Goal: Information Seeking & Learning: Learn about a topic

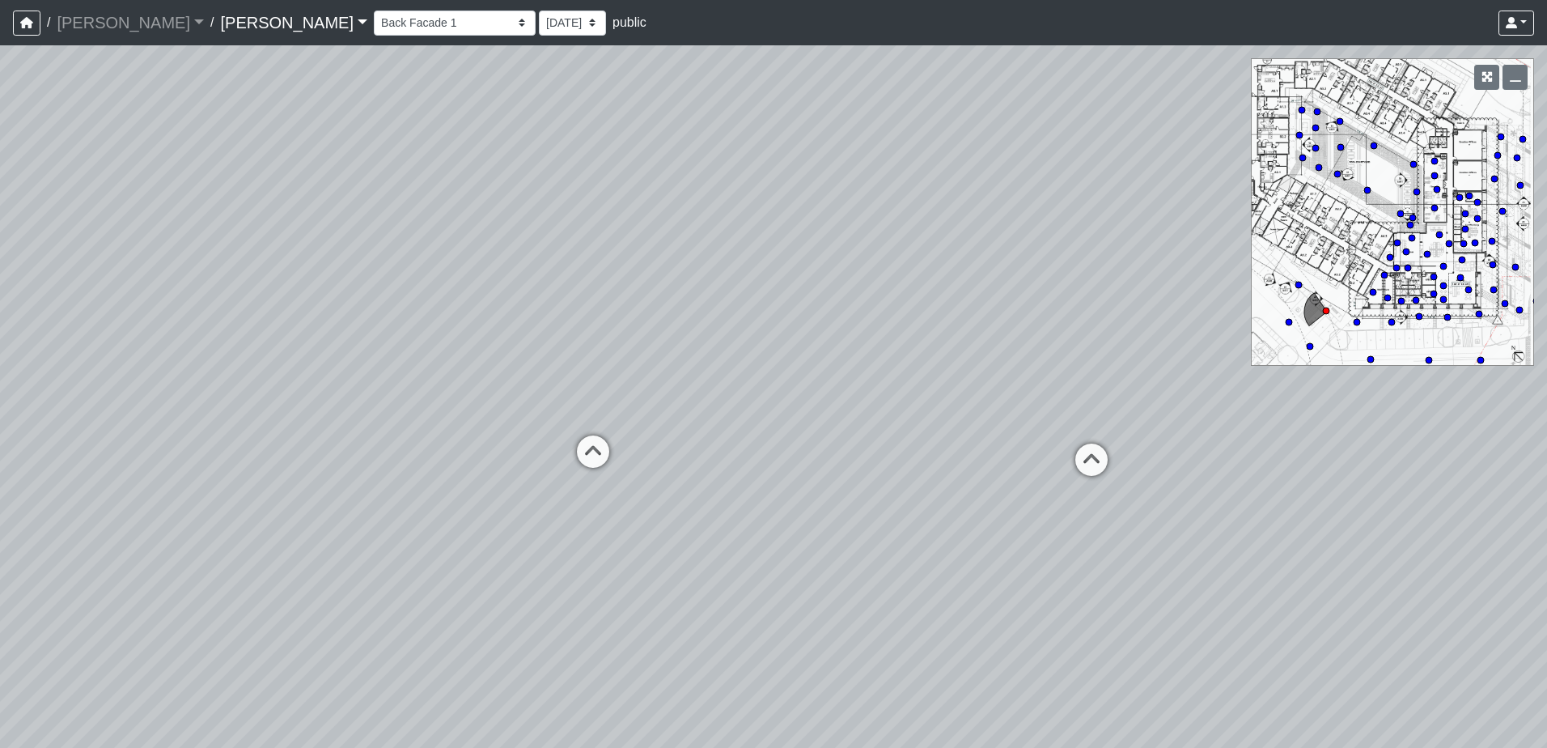
select select "s8bgwRwTXLnzkpq8DvRbUP"
click at [220, 22] on link "[PERSON_NAME]" at bounding box center [293, 22] width 147 height 32
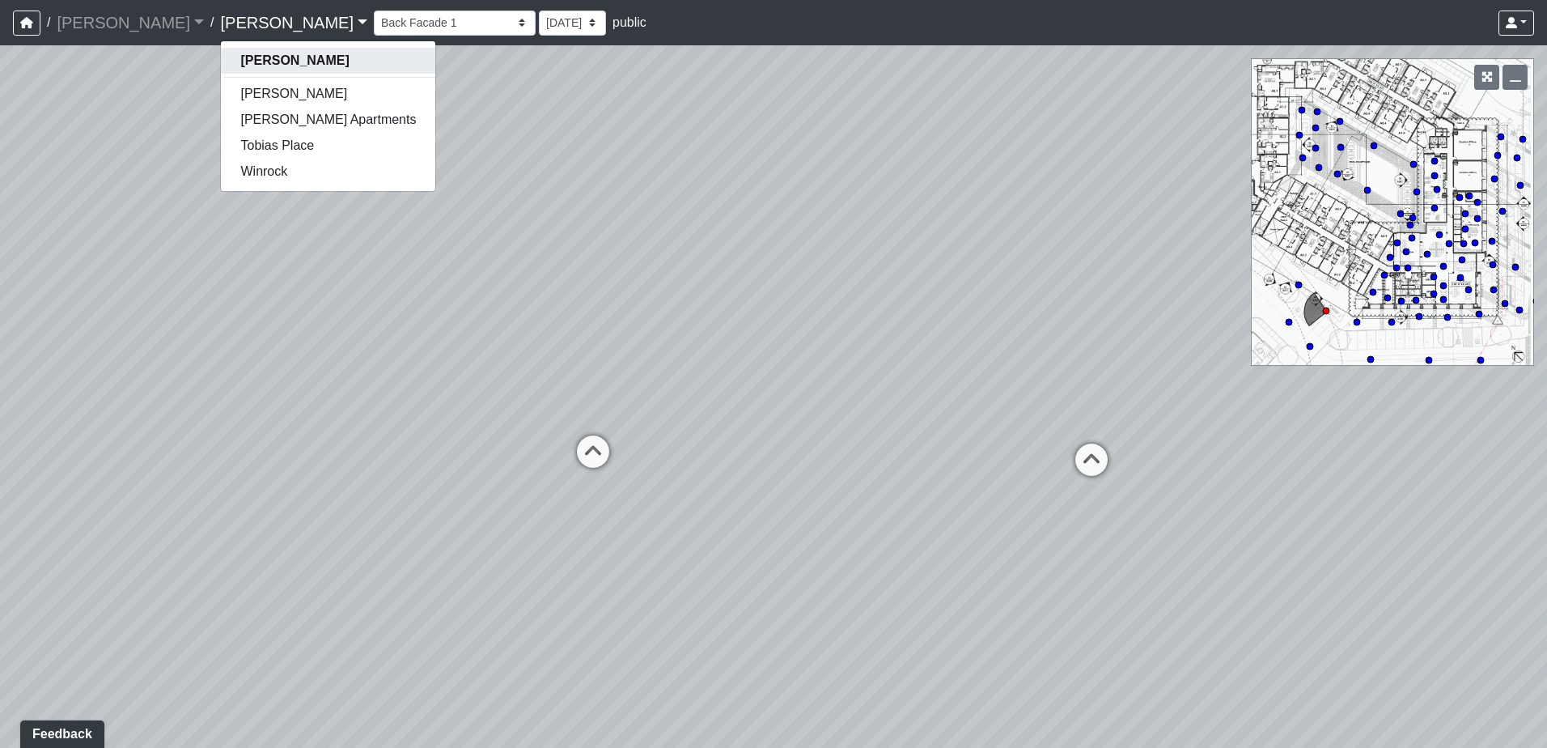
click at [240, 57] on strong "[PERSON_NAME]" at bounding box center [294, 60] width 108 height 14
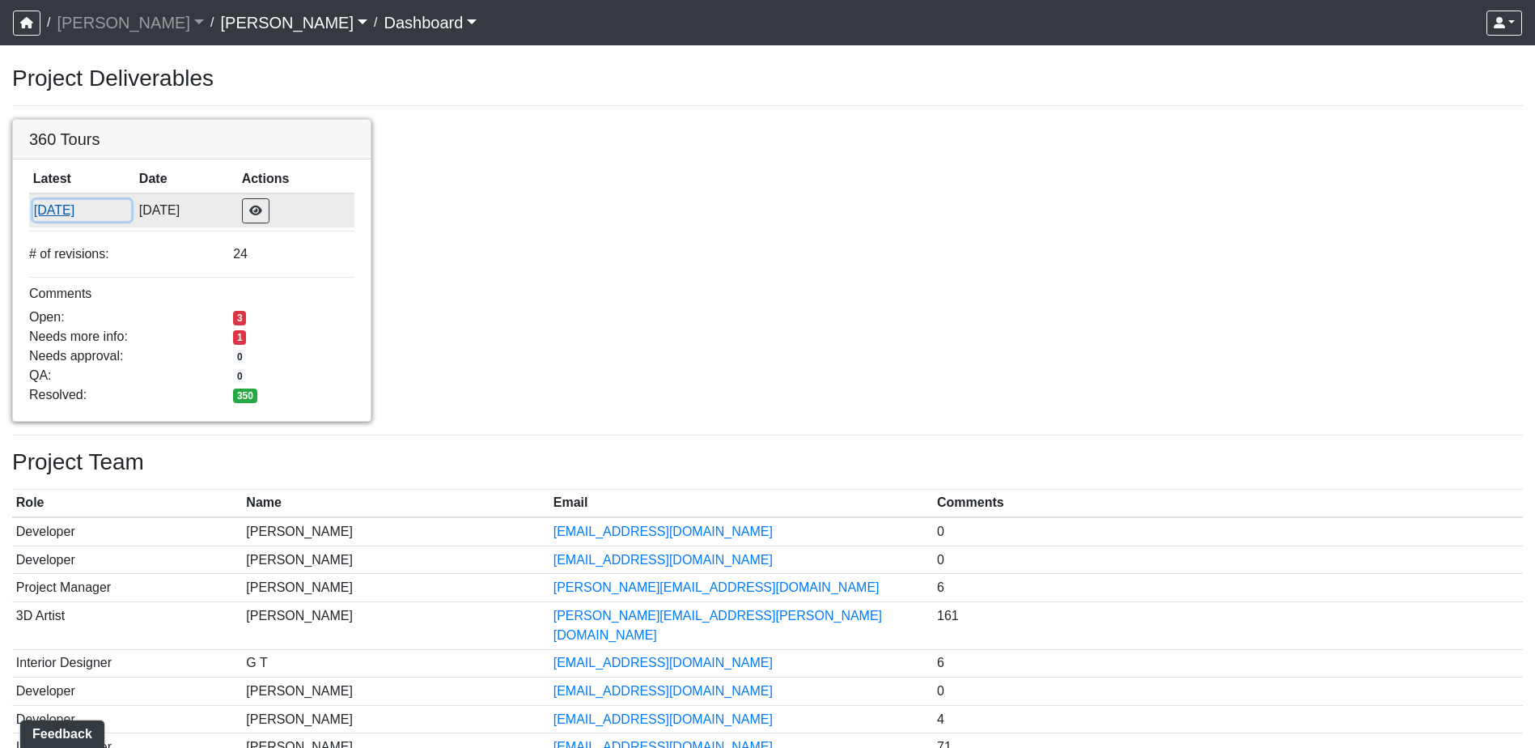
click at [71, 209] on button "[DATE]" at bounding box center [82, 210] width 98 height 21
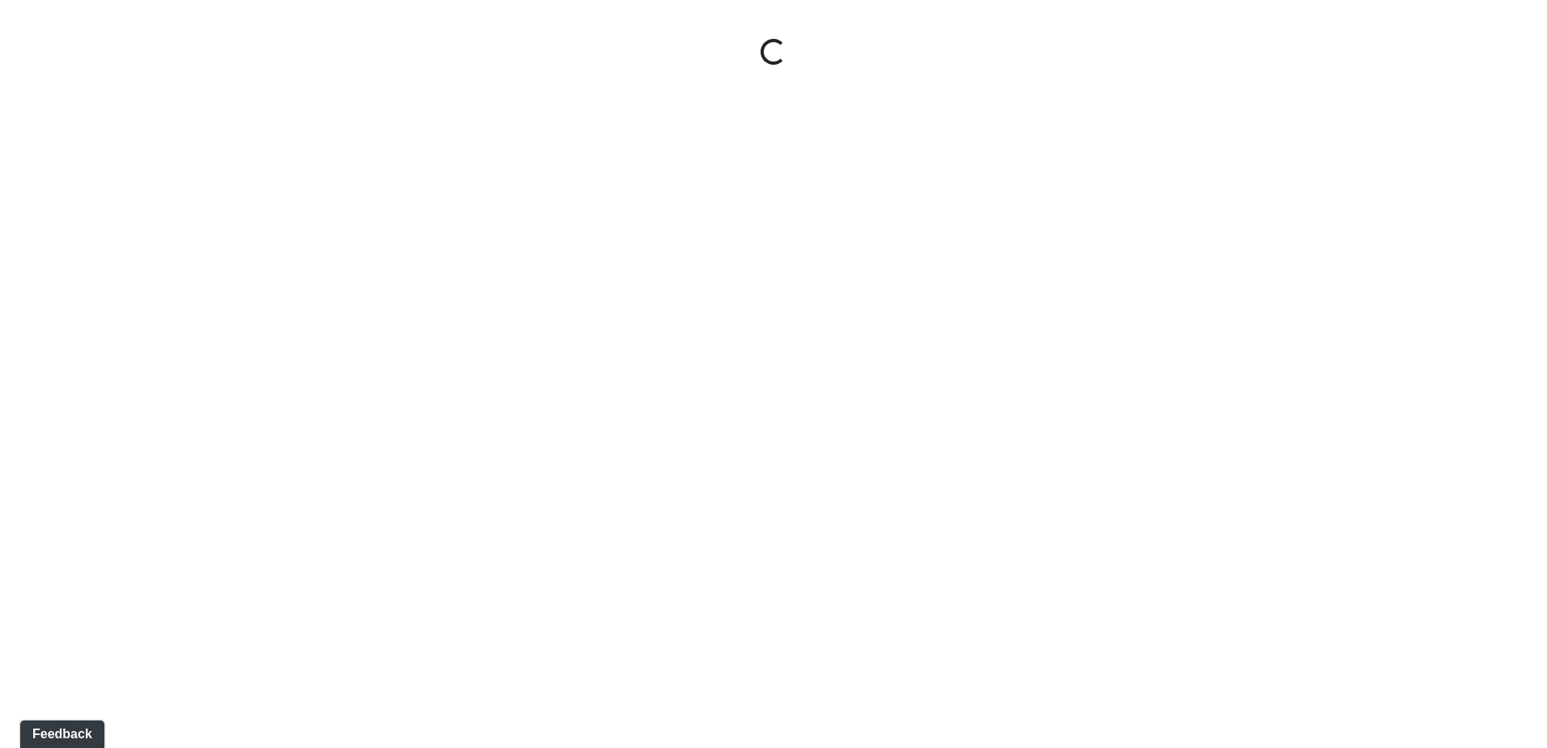
select select "5gMU6kj6d42dHxDJuu4MWA"
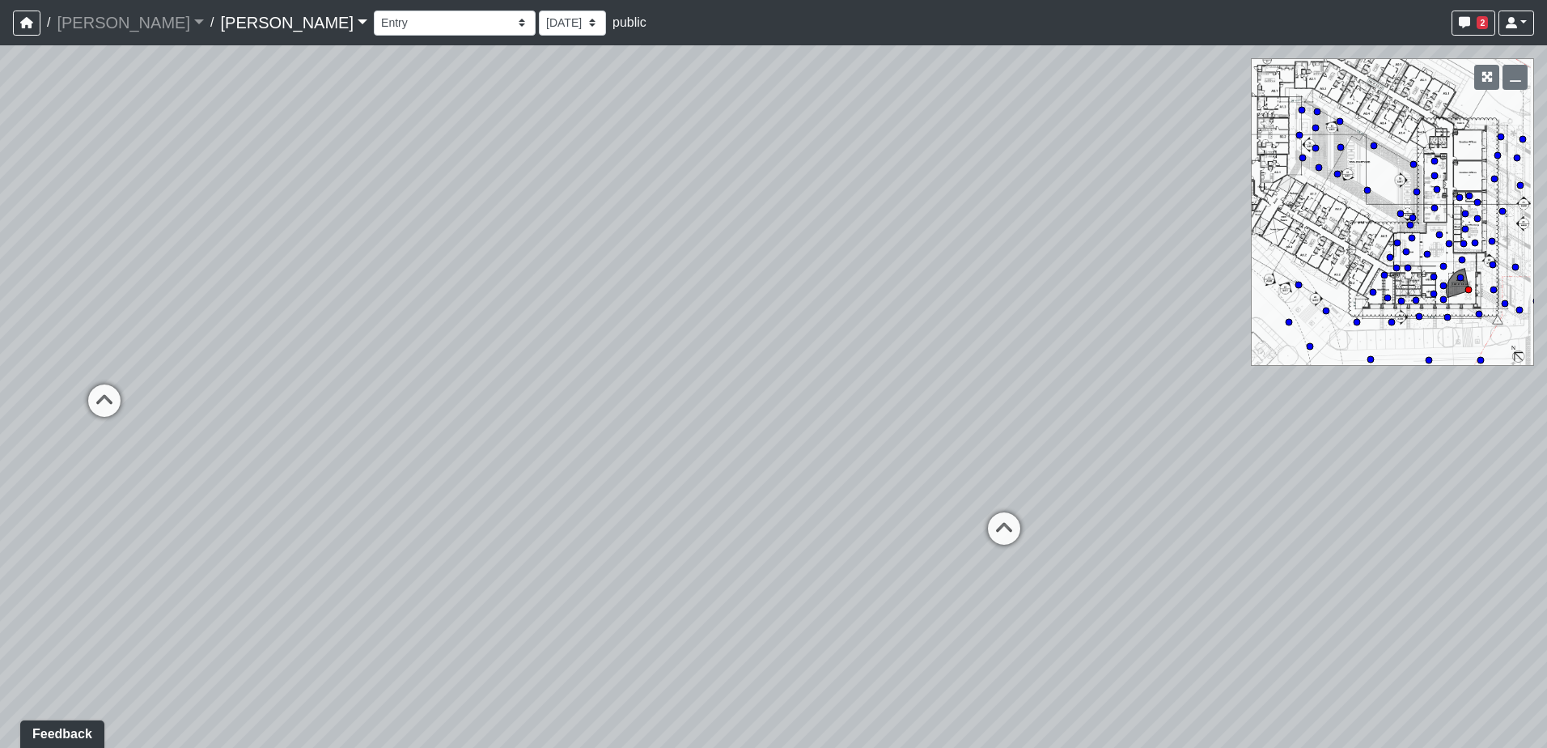
click at [220, 25] on link "[PERSON_NAME]" at bounding box center [293, 22] width 147 height 32
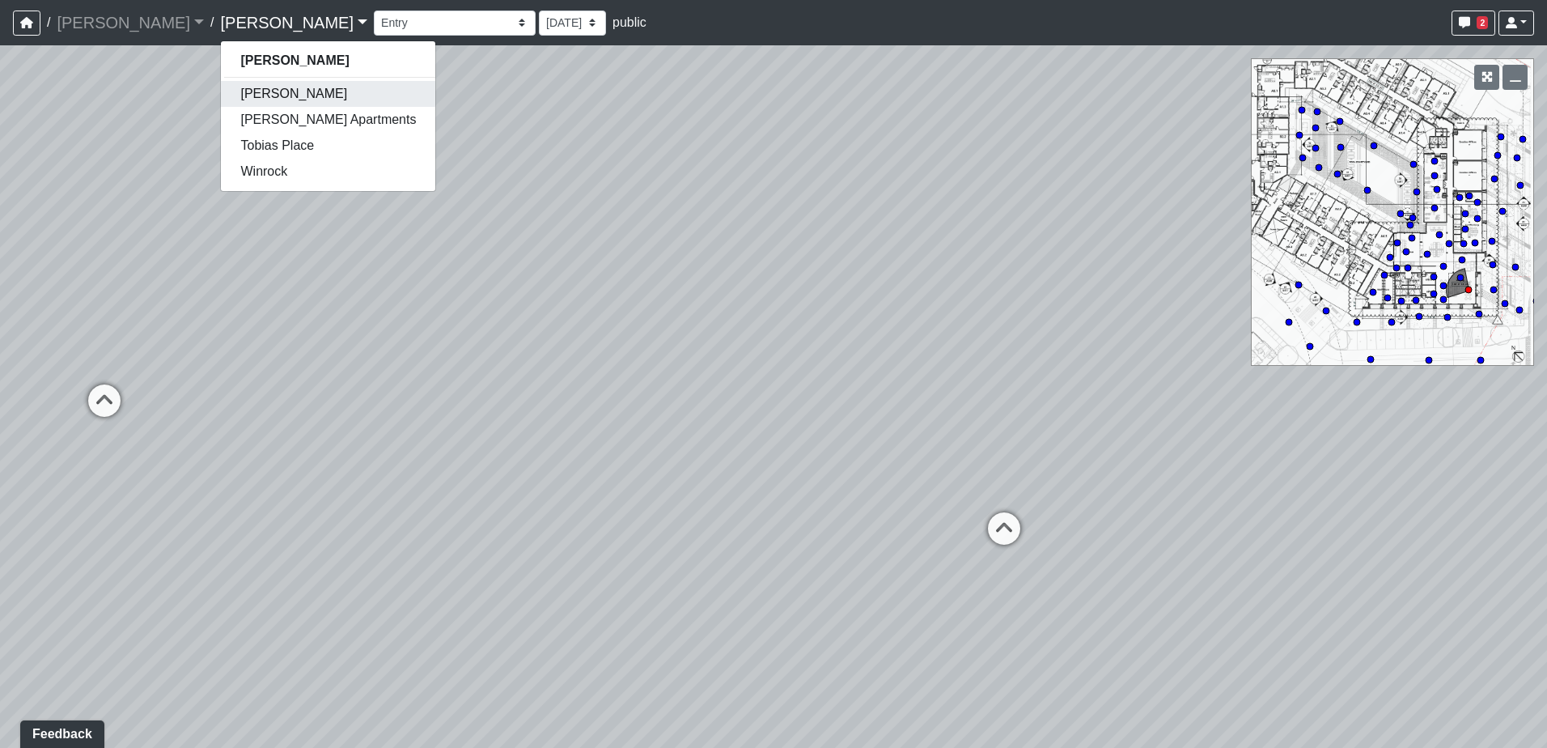
click at [221, 96] on link "[PERSON_NAME]" at bounding box center [328, 94] width 214 height 26
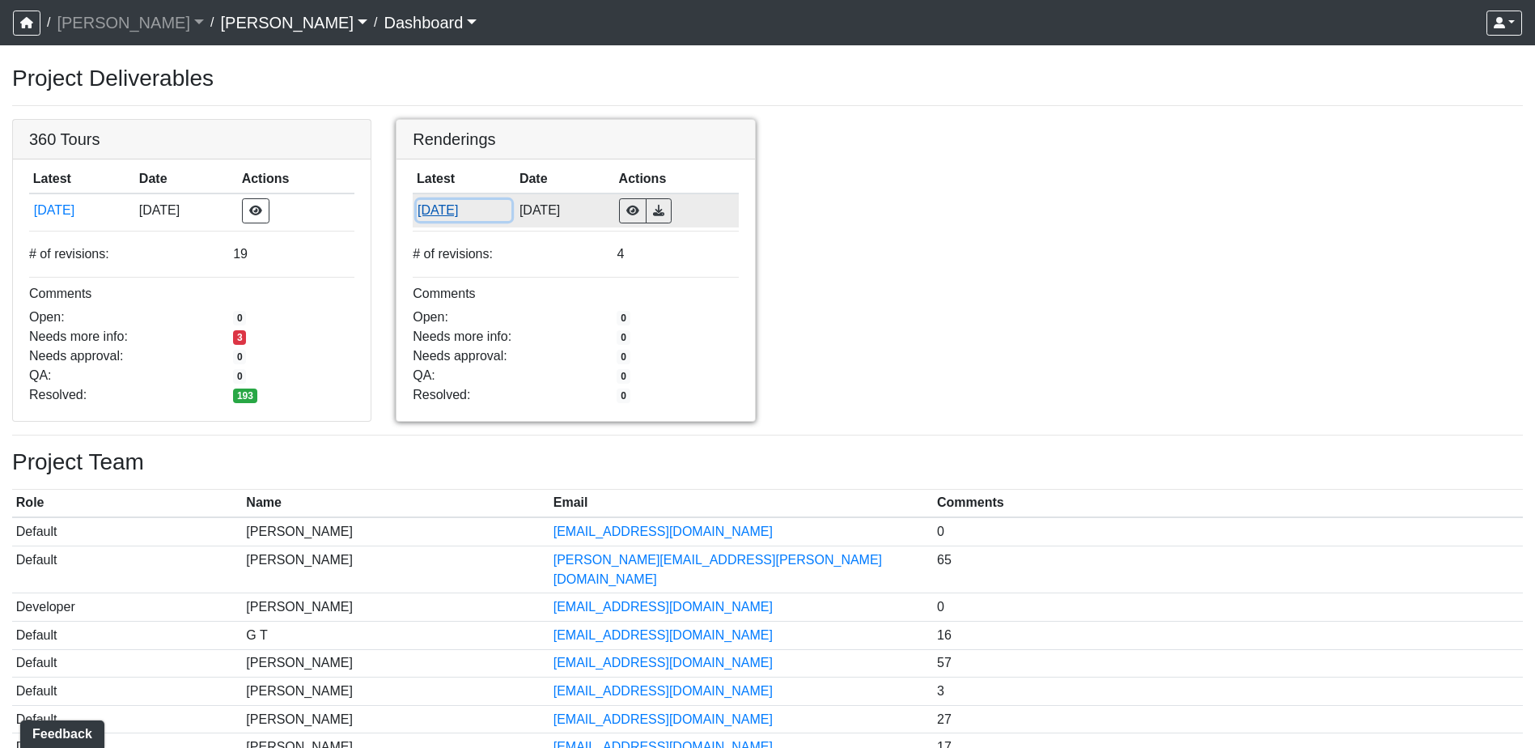
click at [451, 209] on button "[DATE]" at bounding box center [464, 210] width 95 height 21
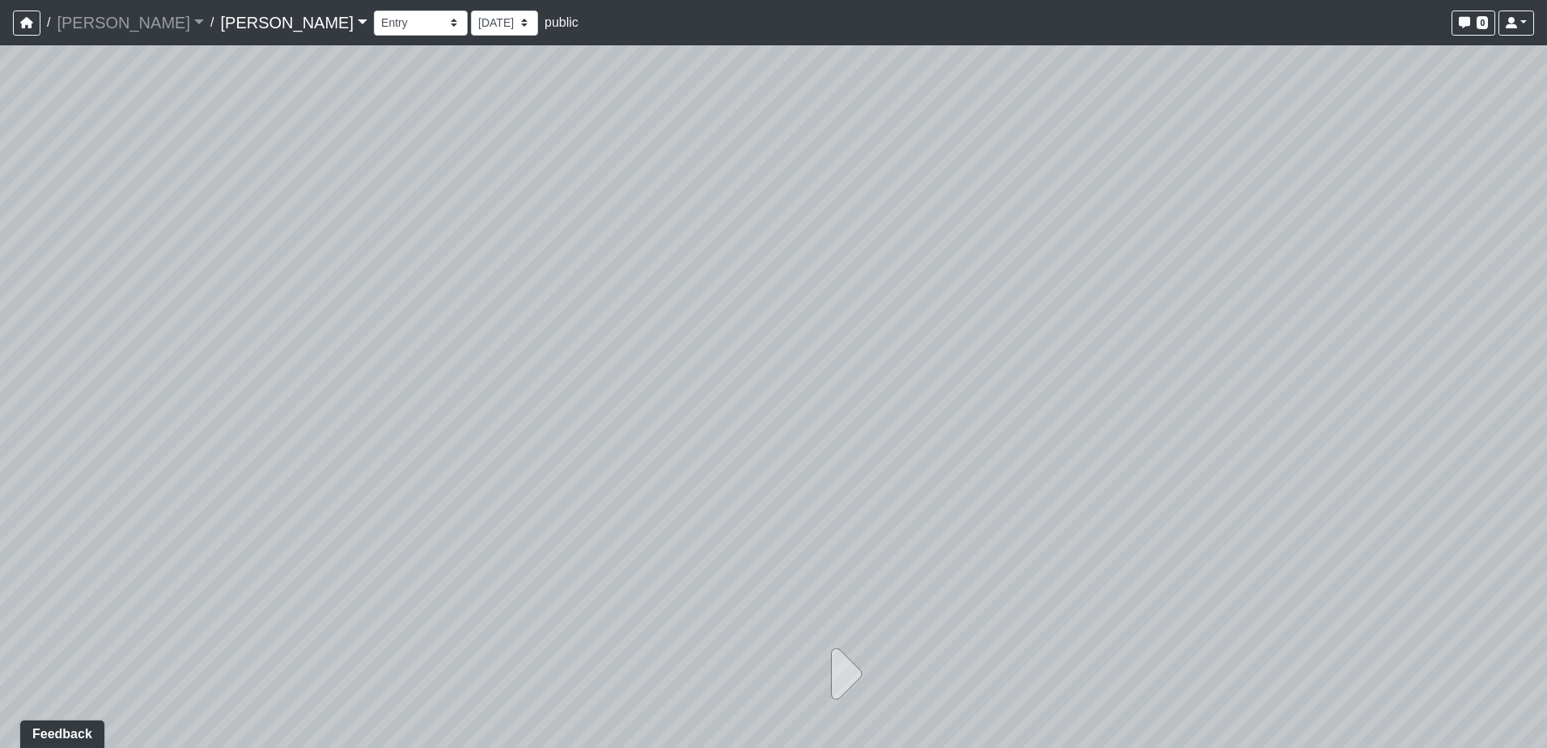
click at [1427, 397] on div at bounding box center [773, 396] width 1547 height 702
click at [220, 23] on link "[PERSON_NAME]" at bounding box center [293, 22] width 147 height 32
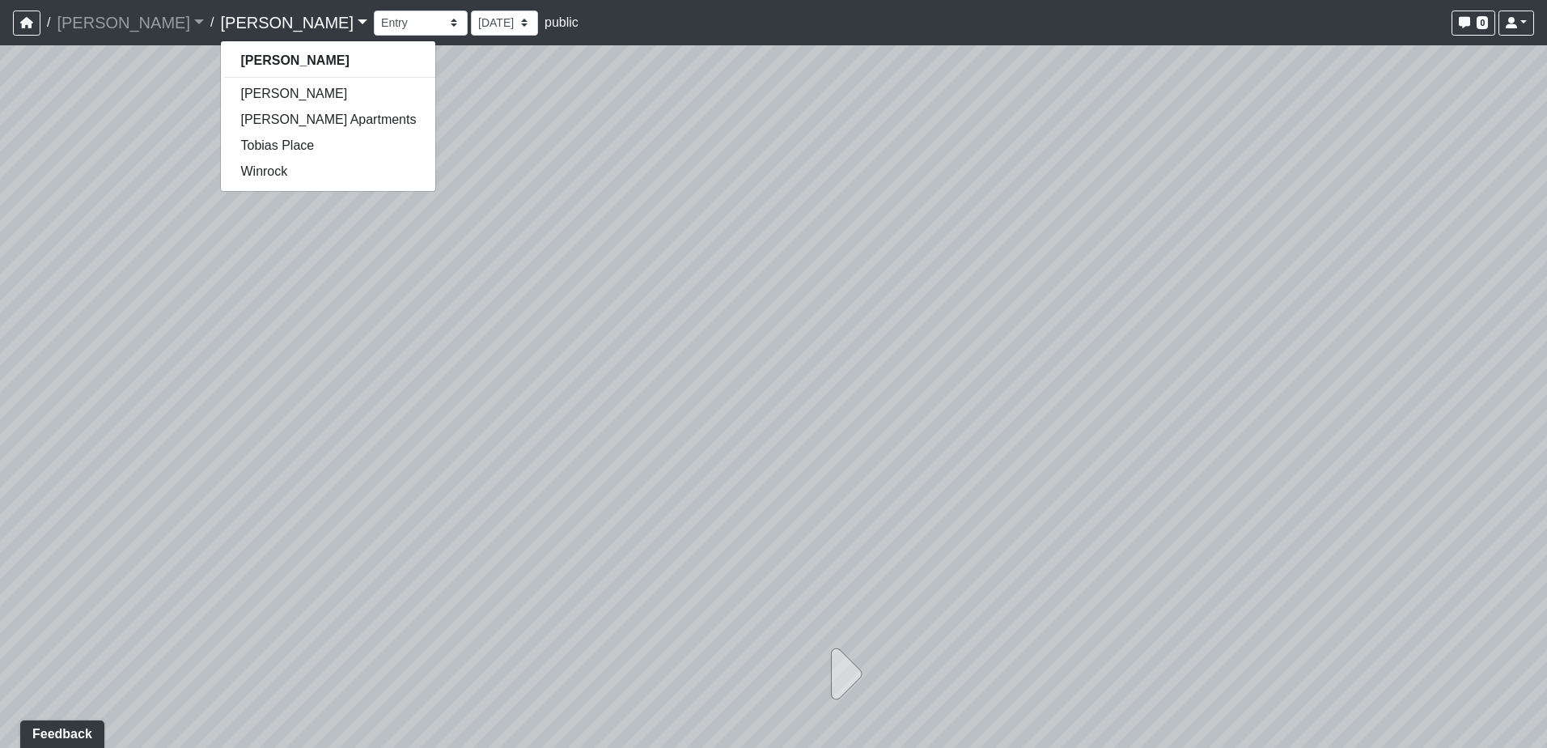
click at [124, 42] on nav "/ Ojala Ojala Loading... / Caroline Caroline Hayden Jensen Apartments Tobias Pl…" at bounding box center [773, 22] width 1547 height 45
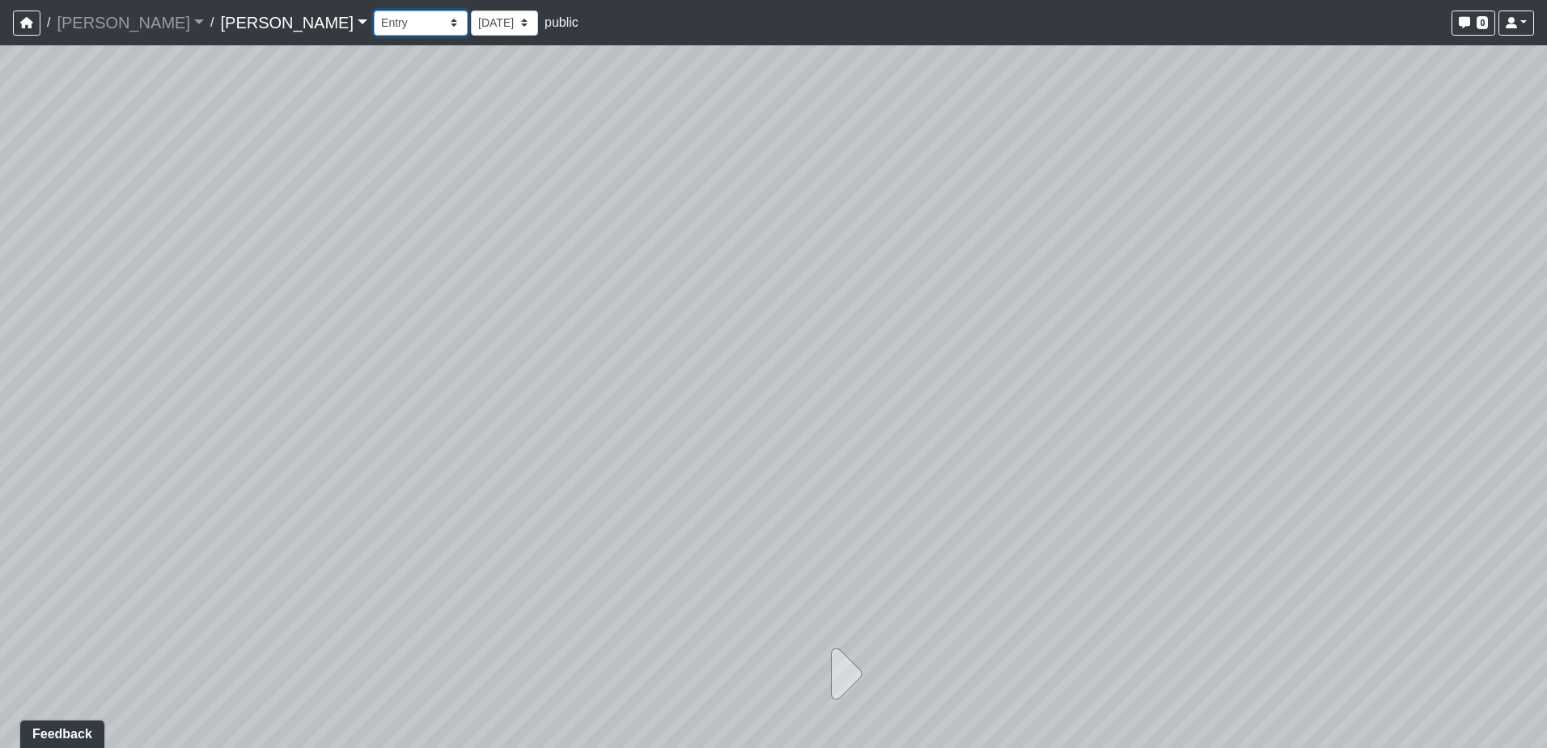
click at [374, 24] on select "Kitchen 1 Kitchen 2 Kitchen 3 Kitchen 4 Kitchen 5 Kitchen 6 Weights Weights 2 E…" at bounding box center [421, 23] width 94 height 25
click at [374, 11] on select "Kitchen 1 Kitchen 2 Kitchen 3 Kitchen 4 Kitchen 5 Kitchen 6 Weights Weights 2 E…" at bounding box center [421, 23] width 94 height 25
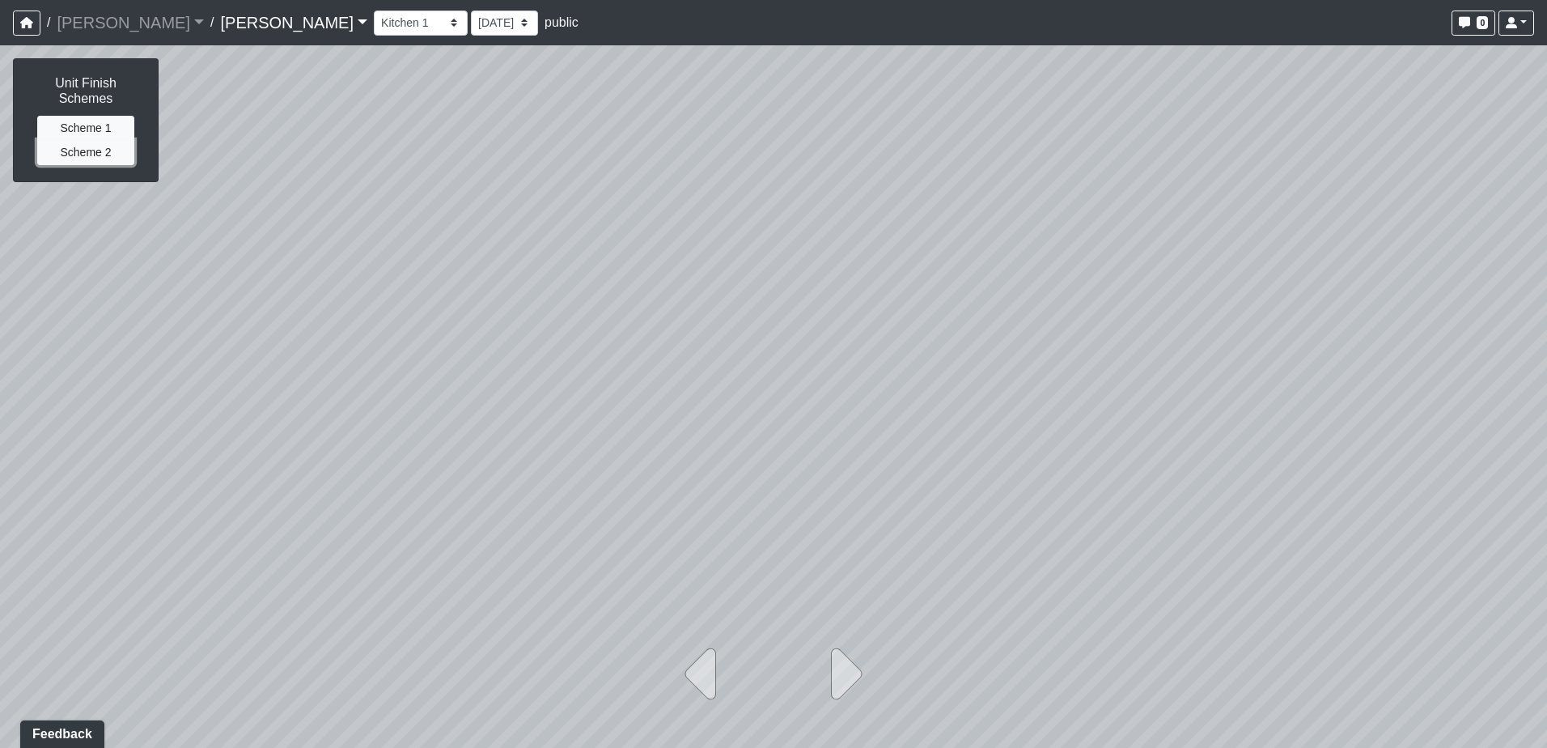
click at [94, 154] on button "Scheme 2" at bounding box center [85, 152] width 97 height 25
click at [101, 124] on button "Scheme 1" at bounding box center [85, 128] width 97 height 25
click at [95, 159] on button "Scheme 2" at bounding box center [85, 152] width 97 height 25
click at [374, 22] on select "Kitchen 1 Kitchen 2 Kitchen 3 Kitchen 4 Kitchen 5 Kitchen 6 Weights Weights 2 E…" at bounding box center [421, 23] width 94 height 25
click at [374, 11] on select "Kitchen 1 Kitchen 2 Kitchen 3 Kitchen 4 Kitchen 5 Kitchen 6 Weights Weights 2 E…" at bounding box center [421, 23] width 94 height 25
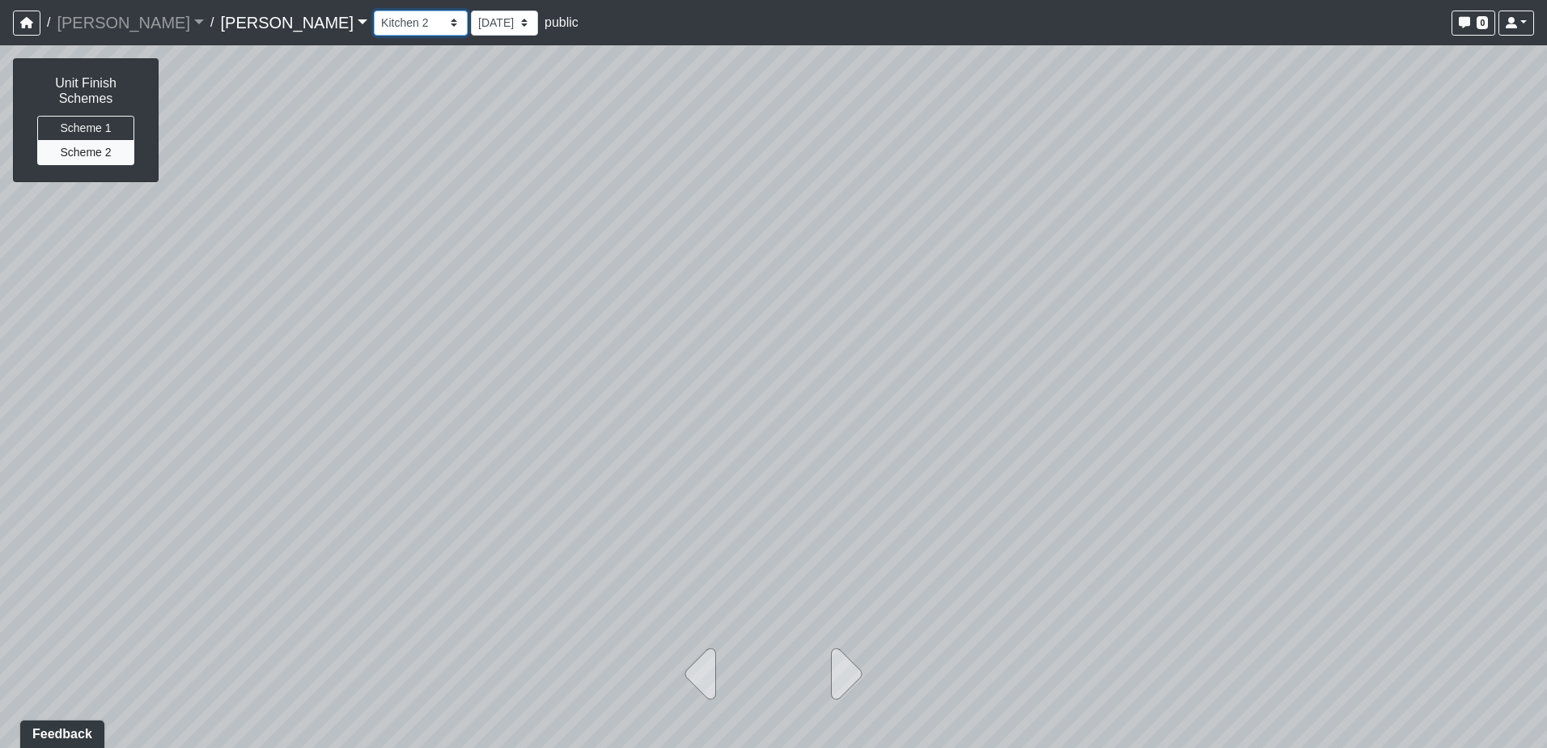
click at [374, 26] on select "Kitchen 1 Kitchen 2 Kitchen 3 Kitchen 4 Kitchen 5 Kitchen 6 Weights Weights 2 E…" at bounding box center [421, 23] width 94 height 25
click at [374, 11] on select "Kitchen 1 Kitchen 2 Kitchen 3 Kitchen 4 Kitchen 5 Kitchen 6 Weights Weights 2 E…" at bounding box center [421, 23] width 94 height 25
click at [374, 25] on select "Kitchen 1 Kitchen 2 Kitchen 3 Kitchen 4 Kitchen 5 Kitchen 6 Weights Weights 2 E…" at bounding box center [421, 23] width 94 height 25
click at [374, 11] on select "Kitchen 1 Kitchen 2 Kitchen 3 Kitchen 4 Kitchen 5 Kitchen 6 Weights Weights 2 E…" at bounding box center [421, 23] width 94 height 25
click at [374, 22] on select "Kitchen 1 Kitchen 2 Kitchen 3 Kitchen 4 Kitchen 5 Kitchen 6 Weights Weights 2 E…" at bounding box center [421, 23] width 94 height 25
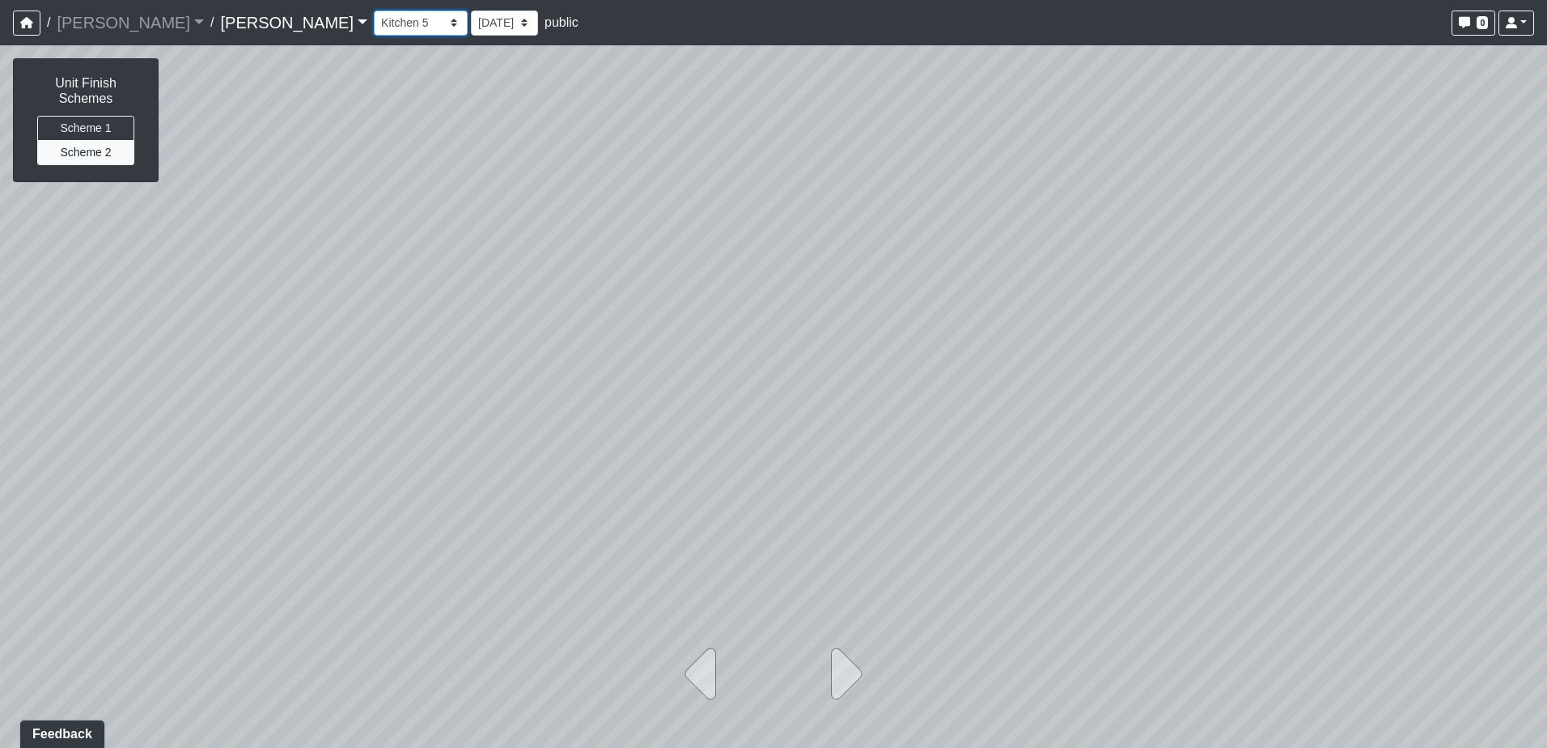
click at [374, 11] on select "Kitchen 1 Kitchen 2 Kitchen 3 Kitchen 4 Kitchen 5 Kitchen 6 Weights Weights 2 E…" at bounding box center [421, 23] width 94 height 25
click at [374, 22] on select "Kitchen 1 Kitchen 2 Kitchen 3 Kitchen 4 Kitchen 5 Kitchen 6 Weights Weights 2 E…" at bounding box center [421, 23] width 94 height 25
click at [374, 11] on select "Kitchen 1 Kitchen 2 Kitchen 3 Kitchen 4 Kitchen 5 Kitchen 6 Weights Weights 2 E…" at bounding box center [421, 23] width 94 height 25
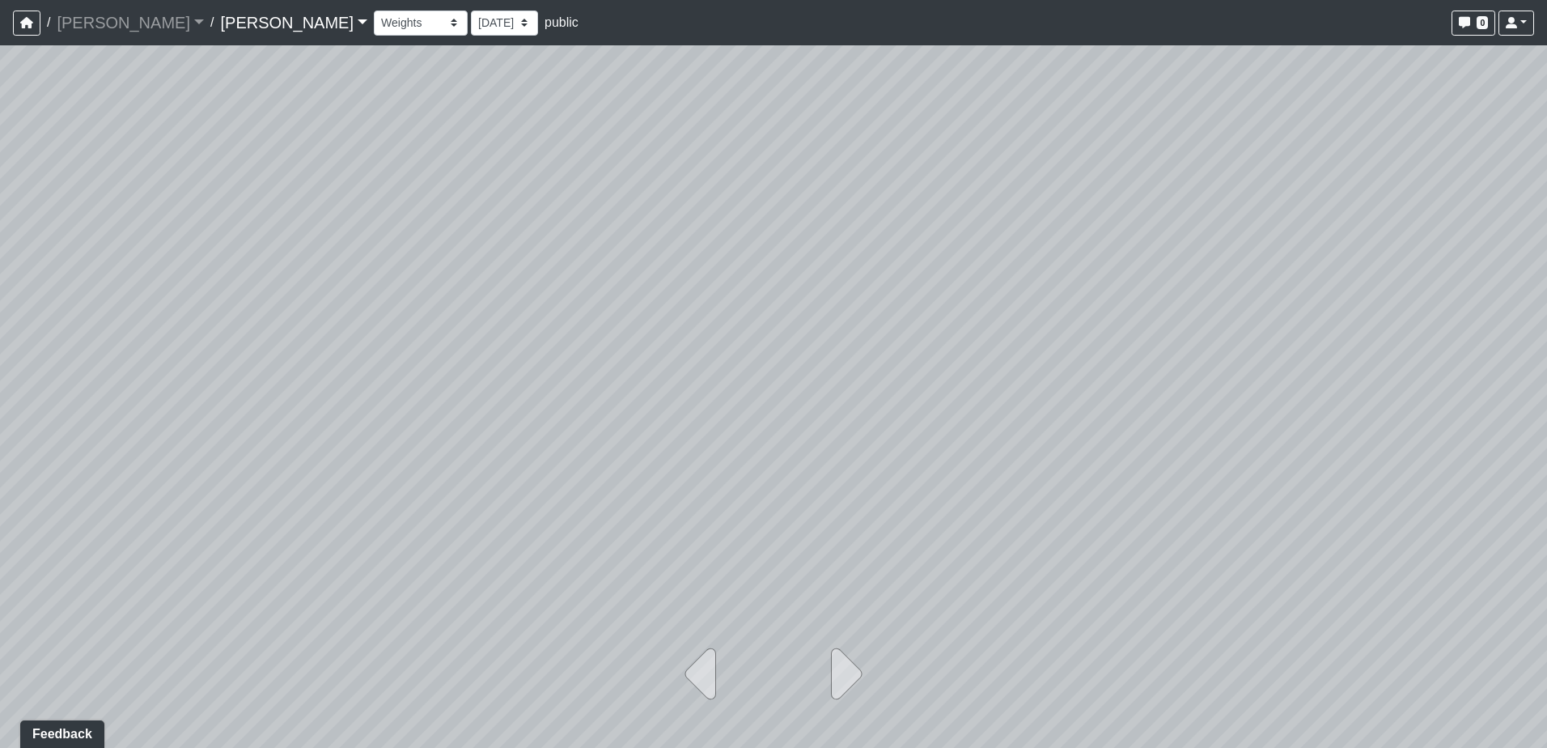
drag, startPoint x: 769, startPoint y: 430, endPoint x: 460, endPoint y: 396, distance: 311.7
click at [460, 396] on div at bounding box center [773, 396] width 1547 height 702
drag, startPoint x: 460, startPoint y: 396, endPoint x: 749, endPoint y: 384, distance: 289.9
click at [749, 384] on div at bounding box center [773, 396] width 1547 height 702
click at [839, 677] on icon at bounding box center [841, 674] width 40 height 81
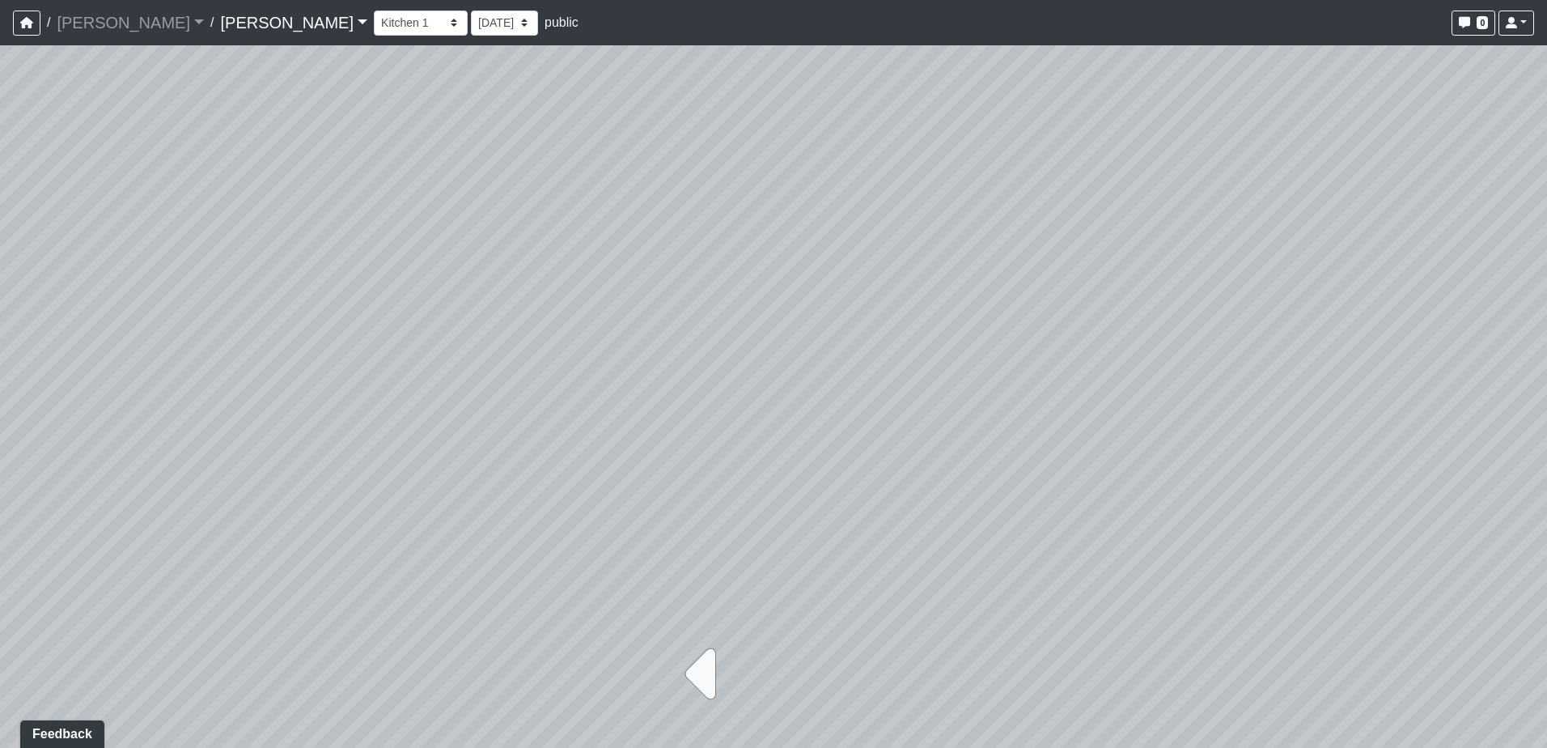
click at [706, 678] on icon at bounding box center [705, 674] width 40 height 81
click at [374, 28] on select "Kitchen 1 Kitchen 2 Kitchen 3 Kitchen 4 Kitchen 5 Kitchen 6 Weights Weights 2 E…" at bounding box center [421, 23] width 94 height 25
click at [374, 11] on select "Kitchen 1 Kitchen 2 Kitchen 3 Kitchen 4 Kitchen 5 Kitchen 6 Weights Weights 2 E…" at bounding box center [421, 23] width 94 height 25
click at [834, 679] on icon at bounding box center [841, 674] width 40 height 81
click at [845, 680] on icon at bounding box center [841, 674] width 40 height 81
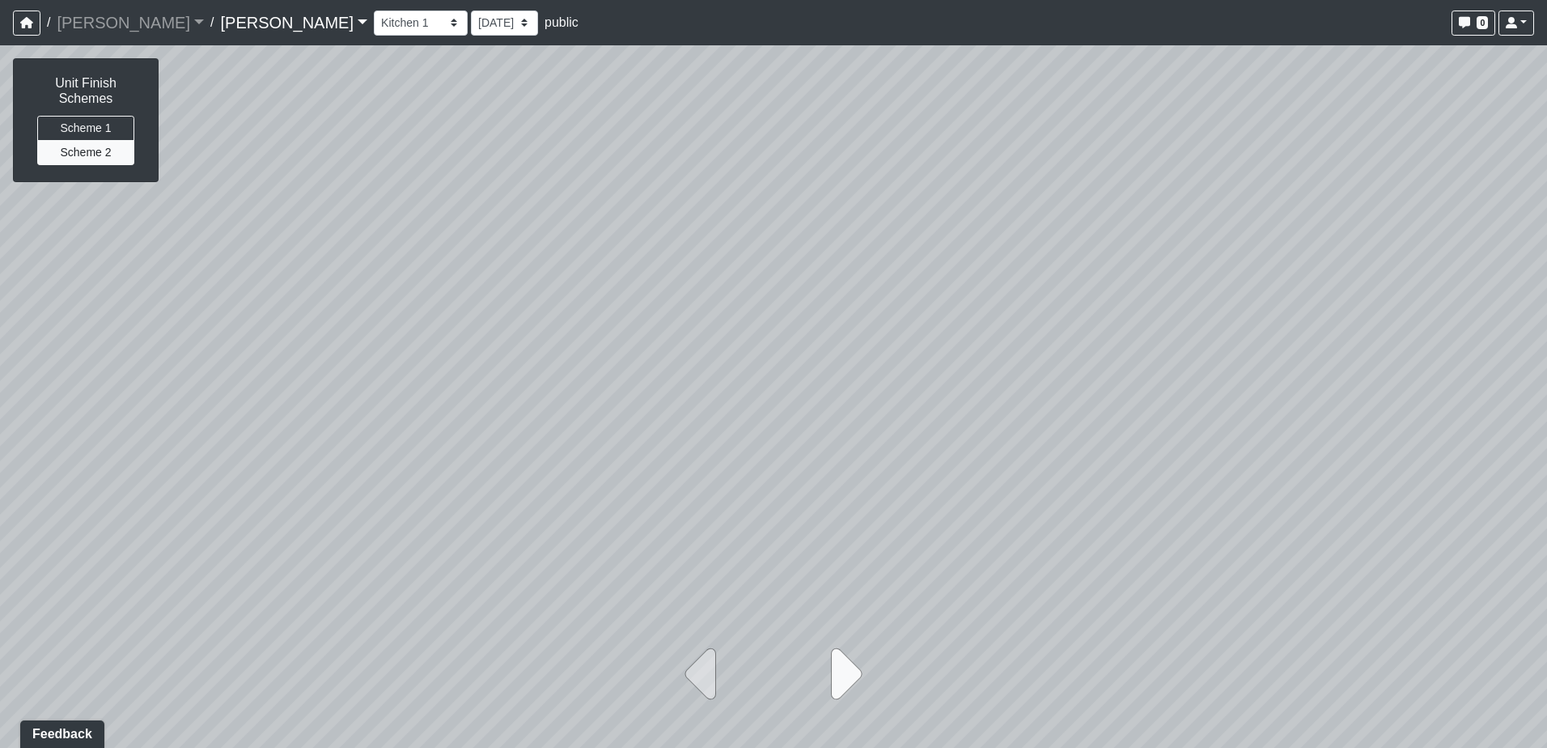
click at [845, 680] on icon at bounding box center [841, 674] width 40 height 81
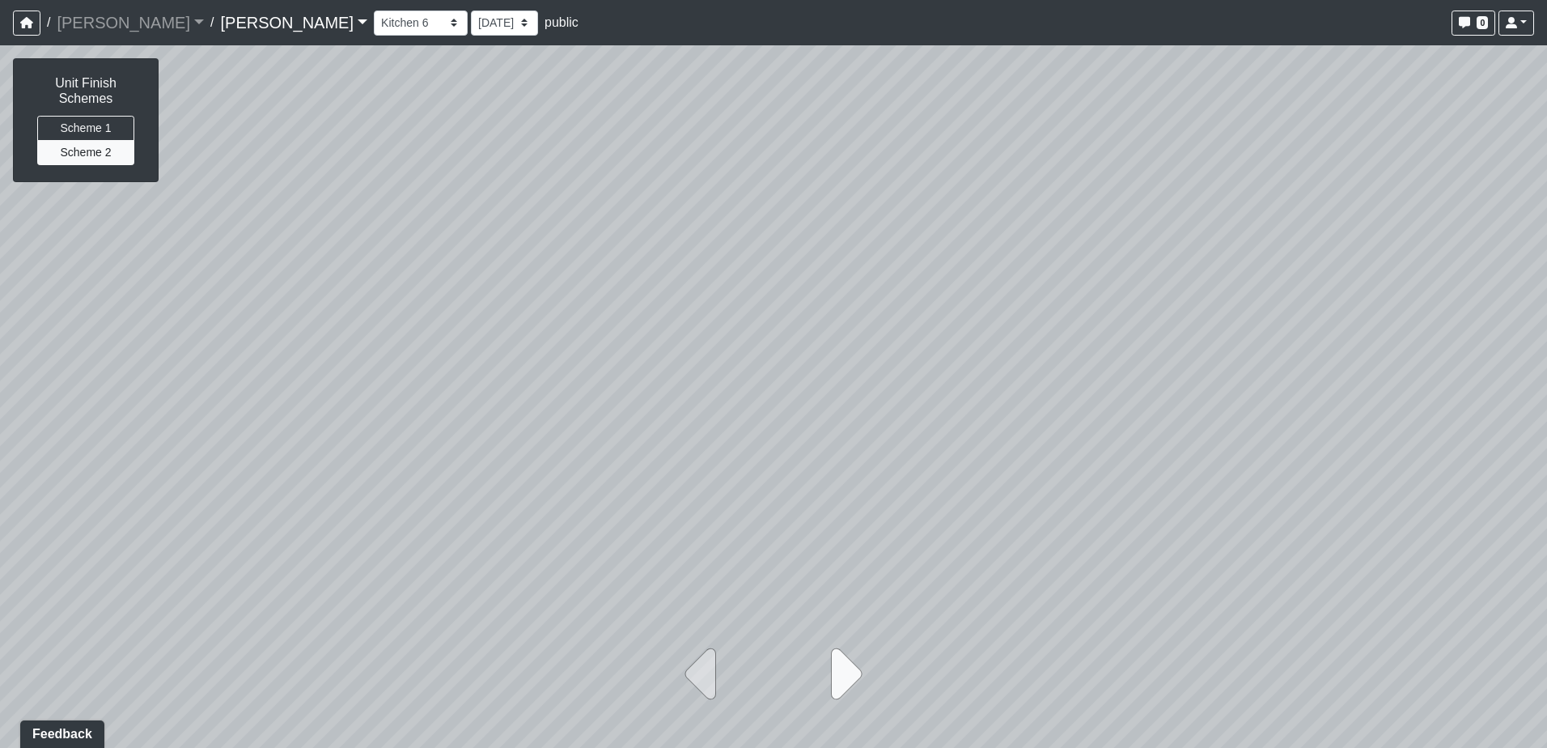
click at [845, 680] on icon at bounding box center [841, 674] width 40 height 81
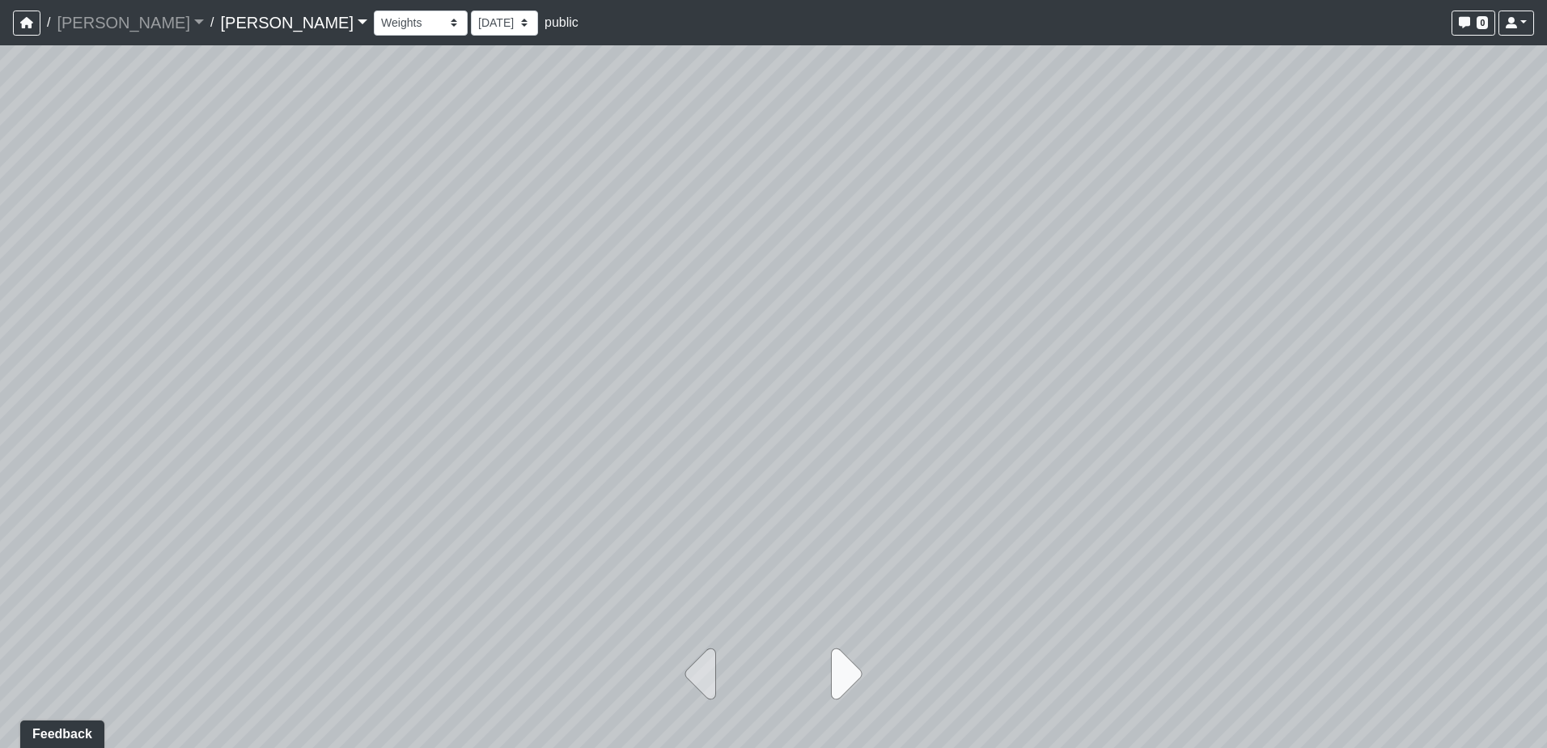
click at [845, 680] on icon at bounding box center [841, 674] width 40 height 81
select select "pMrkKhXtFquoFPWtFTdnVK"
click at [845, 680] on div at bounding box center [773, 686] width 269 height 121
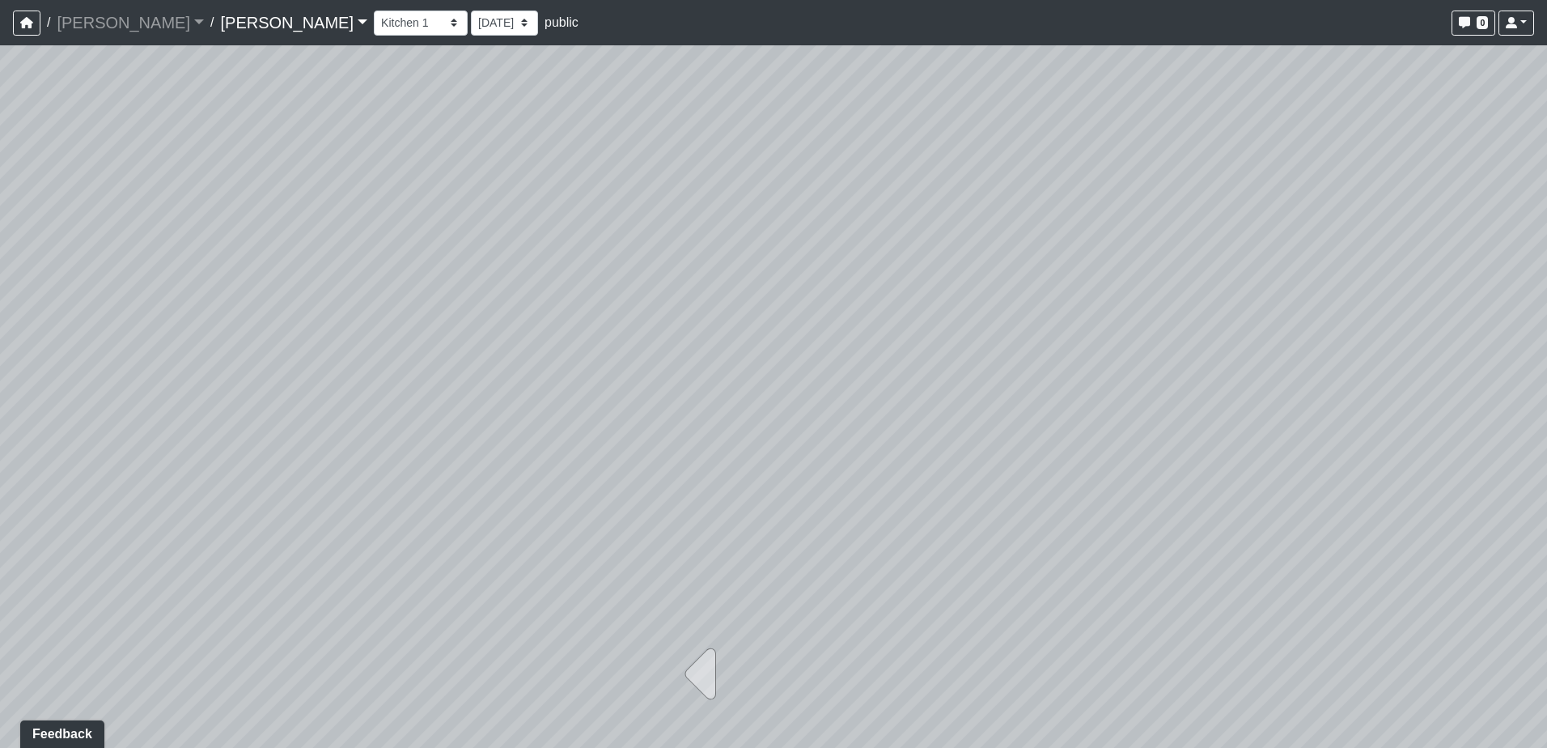
click at [845, 680] on div at bounding box center [773, 686] width 269 height 121
click at [220, 24] on link "[PERSON_NAME]" at bounding box center [293, 22] width 147 height 32
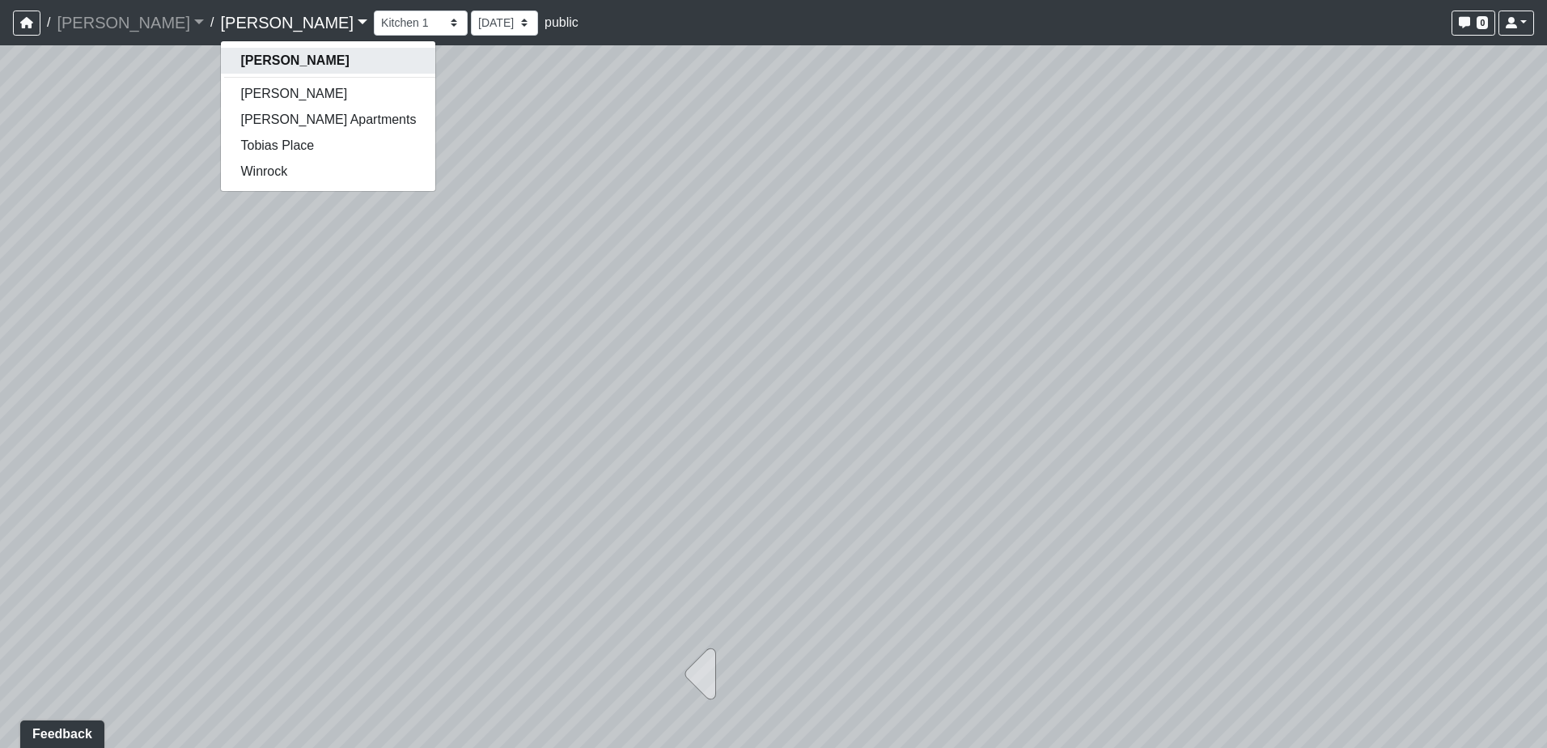
click at [240, 60] on strong "[PERSON_NAME]" at bounding box center [294, 60] width 108 height 14
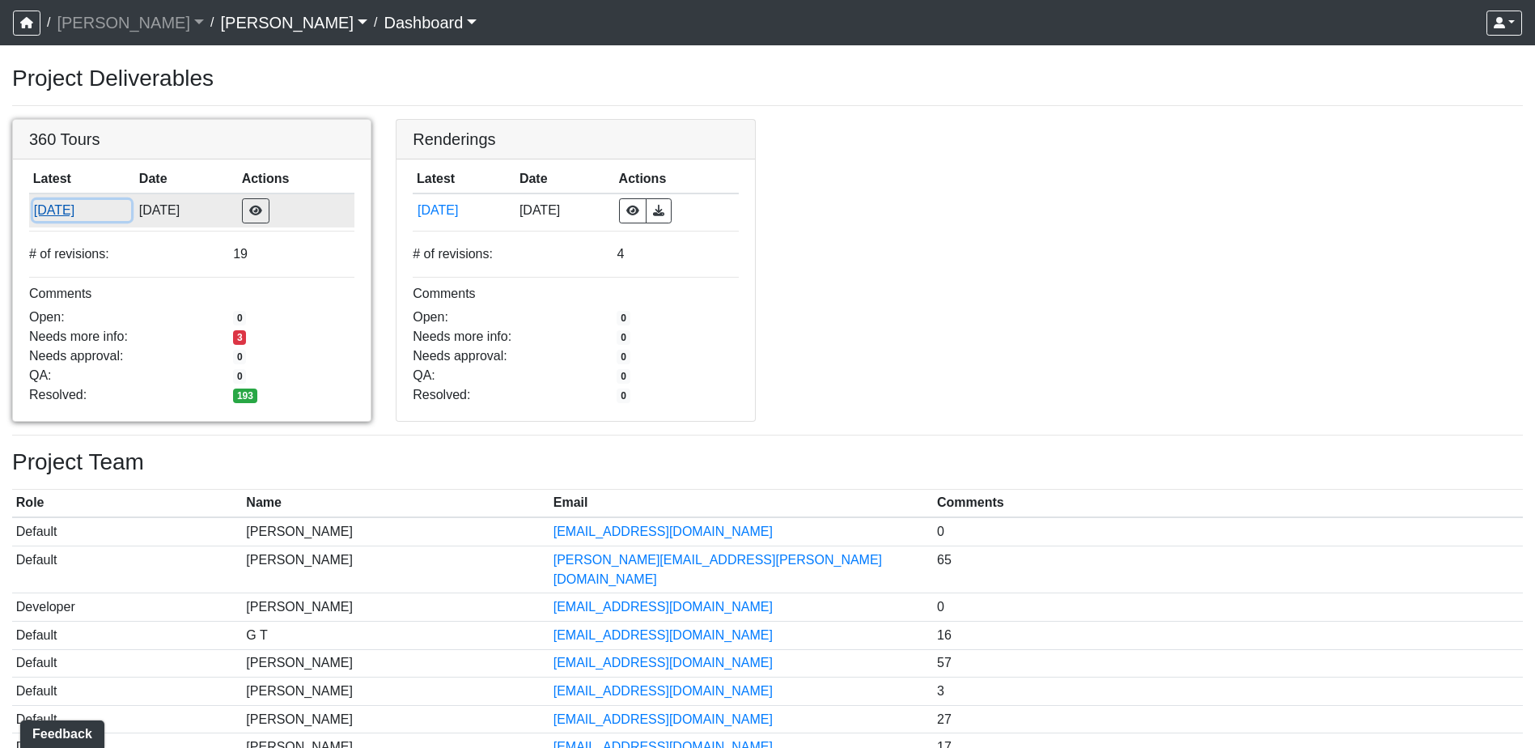
click at [68, 209] on button "8/18/2025" at bounding box center [82, 210] width 98 height 21
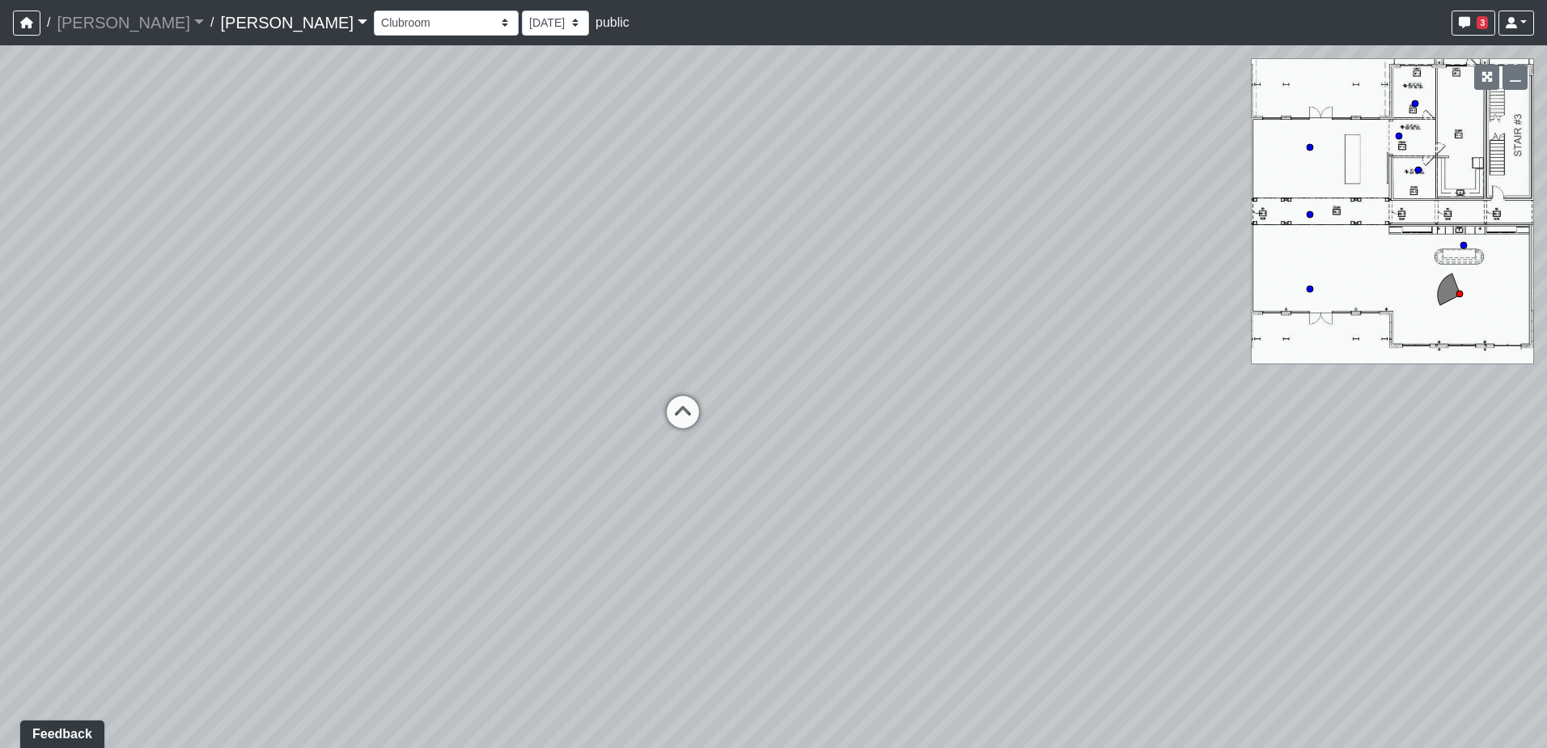
drag, startPoint x: 349, startPoint y: 426, endPoint x: 1003, endPoint y: 443, distance: 654.0
click at [1003, 443] on div "Loading... Lounge Loading... Clubroom Kitchen" at bounding box center [773, 396] width 1547 height 702
drag, startPoint x: 505, startPoint y: 441, endPoint x: 1126, endPoint y: 452, distance: 621.5
click at [1126, 452] on div "Loading... Lounge Loading... Clubroom Kitchen" at bounding box center [773, 396] width 1547 height 702
drag, startPoint x: 1100, startPoint y: 451, endPoint x: 581, endPoint y: 447, distance: 518.7
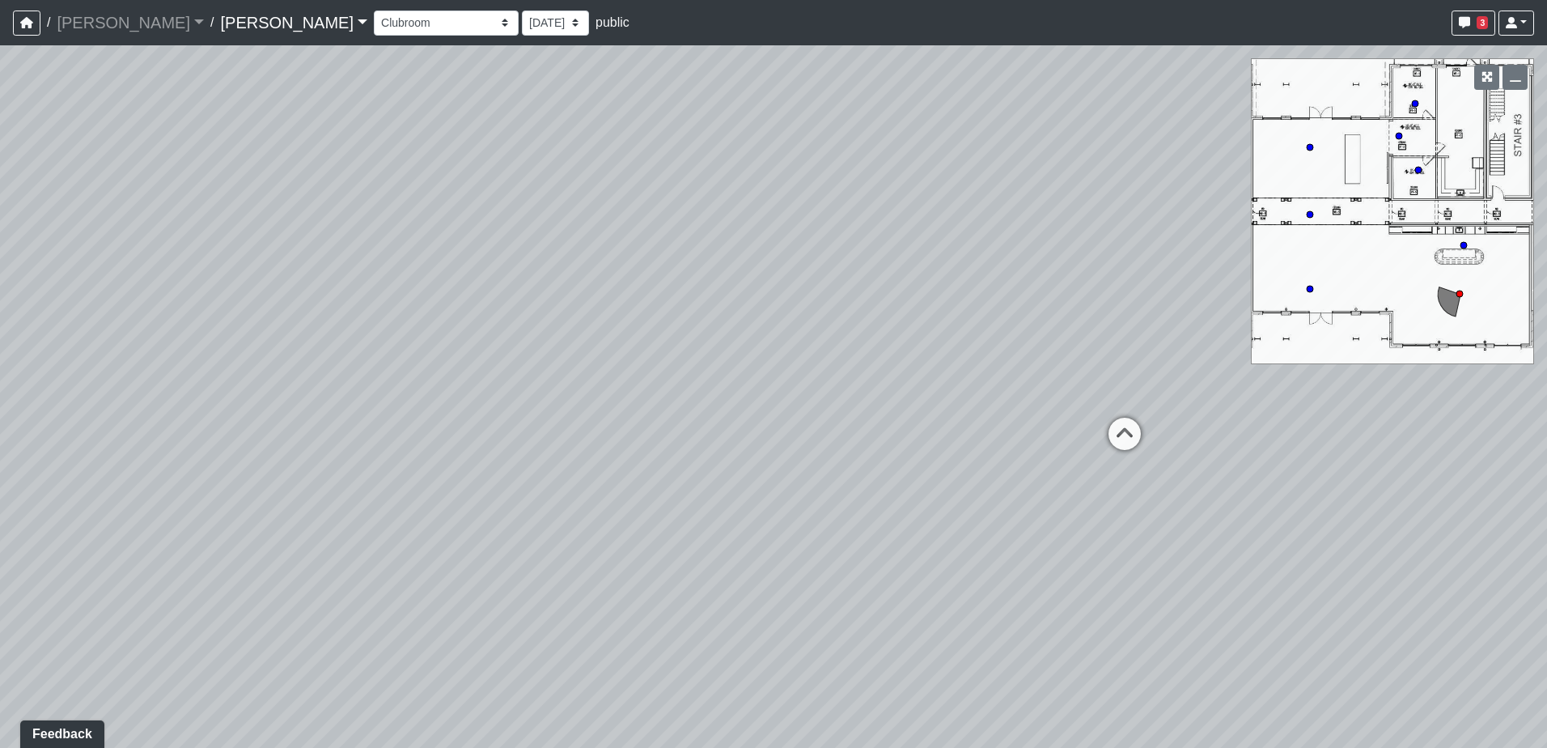
click at [532, 449] on div "Loading... Lounge Loading... Clubroom Kitchen" at bounding box center [773, 396] width 1547 height 702
click at [1119, 434] on icon at bounding box center [1124, 442] width 49 height 49
drag, startPoint x: 1167, startPoint y: 448, endPoint x: 248, endPoint y: 399, distance: 920.5
click at [126, 399] on div "Loading... Lounge Loading... Clubroom Kitchen Loading... Lobby Hallway Loading.…" at bounding box center [773, 396] width 1547 height 702
drag, startPoint x: 926, startPoint y: 429, endPoint x: 272, endPoint y: 408, distance: 654.9
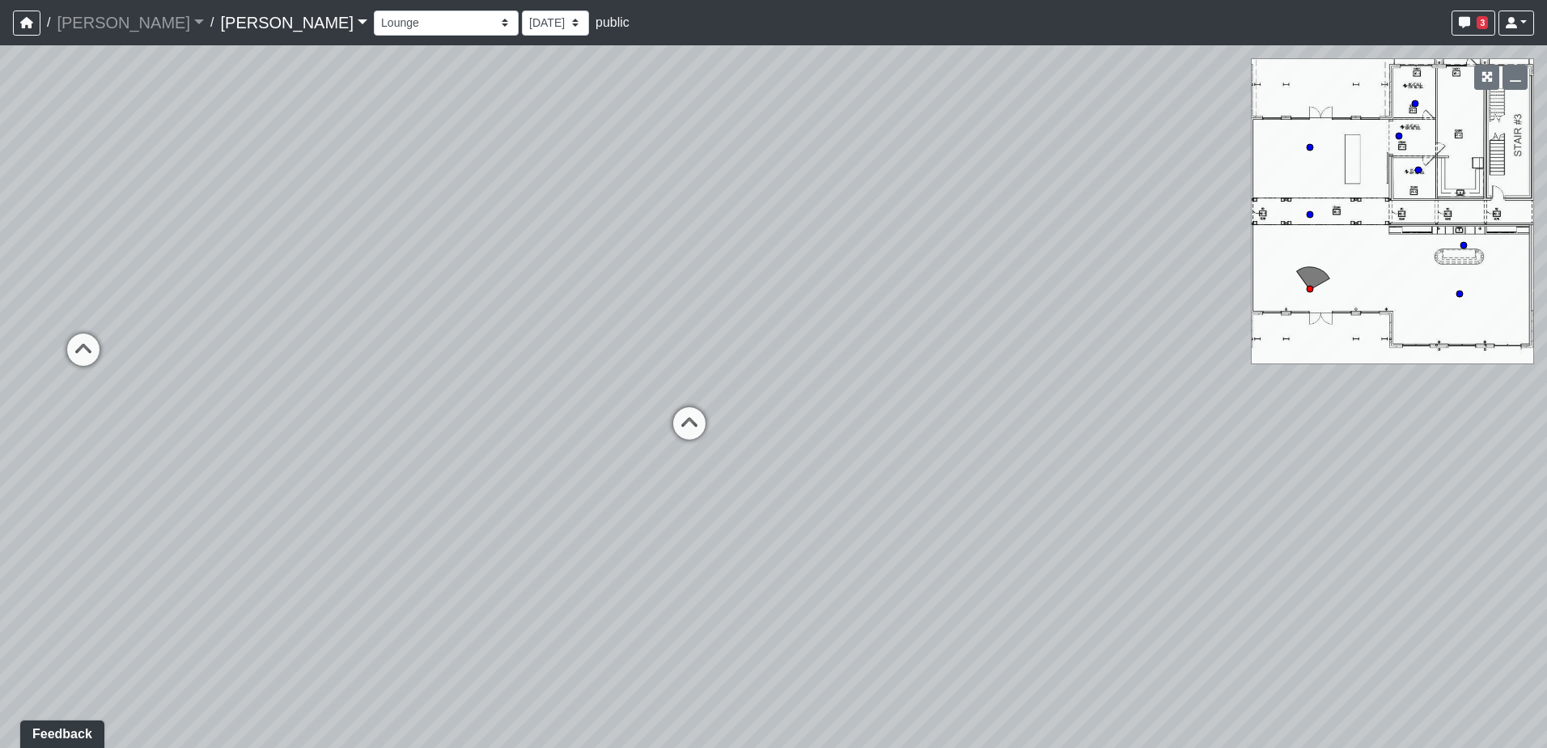
click at [272, 408] on div "Loading... Lounge Loading... Clubroom Kitchen Loading... Lobby Hallway Loading.…" at bounding box center [773, 396] width 1547 height 702
click at [374, 24] on select "Conference Room Conference Room 2 Counter Entrance Pod Pod 2 Pod Entry Carriage…" at bounding box center [446, 23] width 145 height 25
click at [374, 11] on select "Conference Room Conference Room 2 Counter Entrance Pod Pod 2 Pod Entry Carriage…" at bounding box center [446, 23] width 145 height 25
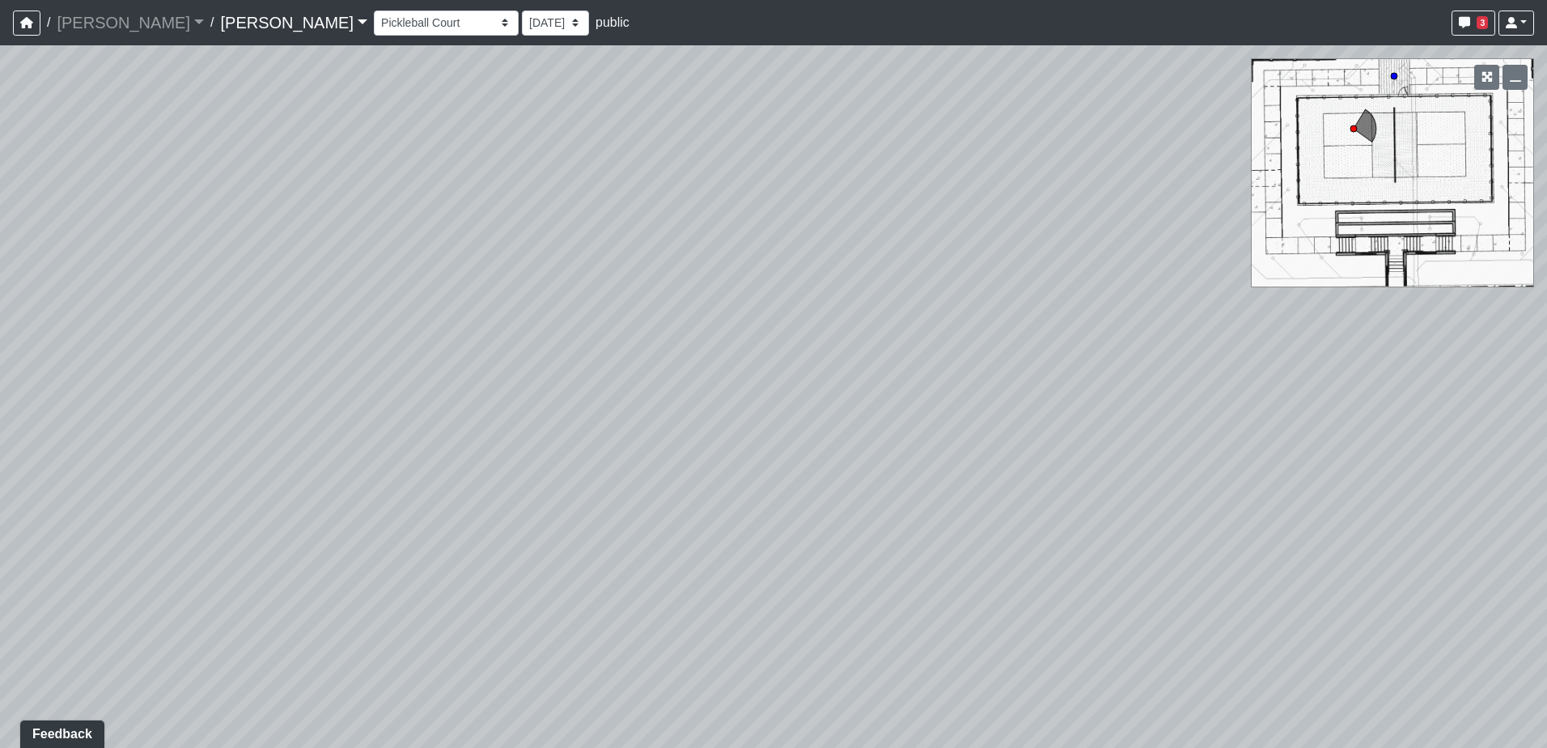
drag, startPoint x: 449, startPoint y: 324, endPoint x: 783, endPoint y: 324, distance: 334.2
click at [783, 324] on div "Loading... Lounge Loading... Clubroom Kitchen Loading... Lobby Hallway Loading.…" at bounding box center [773, 396] width 1547 height 702
click at [374, 25] on select "Conference Room Conference Room 2 Counter Entrance Pod Pod 2 Pod Entry Carriage…" at bounding box center [446, 23] width 145 height 25
click at [374, 11] on select "Conference Room Conference Room 2 Counter Entrance Pod Pod 2 Pod Entry Carriage…" at bounding box center [446, 23] width 145 height 25
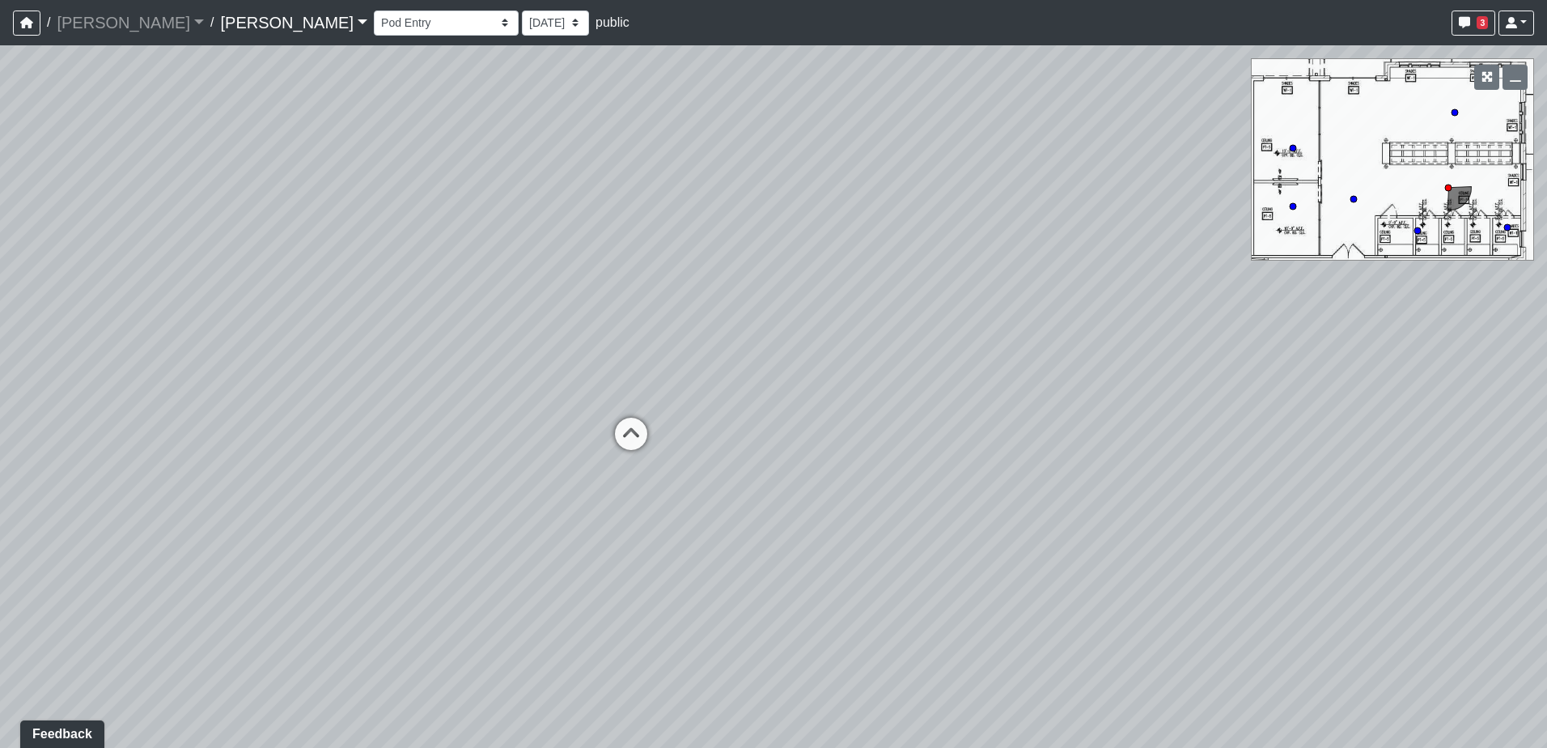
drag, startPoint x: 664, startPoint y: 273, endPoint x: 941, endPoint y: 284, distance: 277.0
click at [941, 284] on div "Loading... Lounge Loading... Clubroom Kitchen Loading... Lobby Hallway Loading.…" at bounding box center [773, 396] width 1547 height 702
drag, startPoint x: 233, startPoint y: 396, endPoint x: 947, endPoint y: 351, distance: 715.8
click at [946, 352] on div "Loading... Lounge Loading... Clubroom Kitchen Loading... Lobby Hallway Loading.…" at bounding box center [773, 396] width 1547 height 702
drag, startPoint x: 368, startPoint y: 405, endPoint x: 761, endPoint y: 394, distance: 392.6
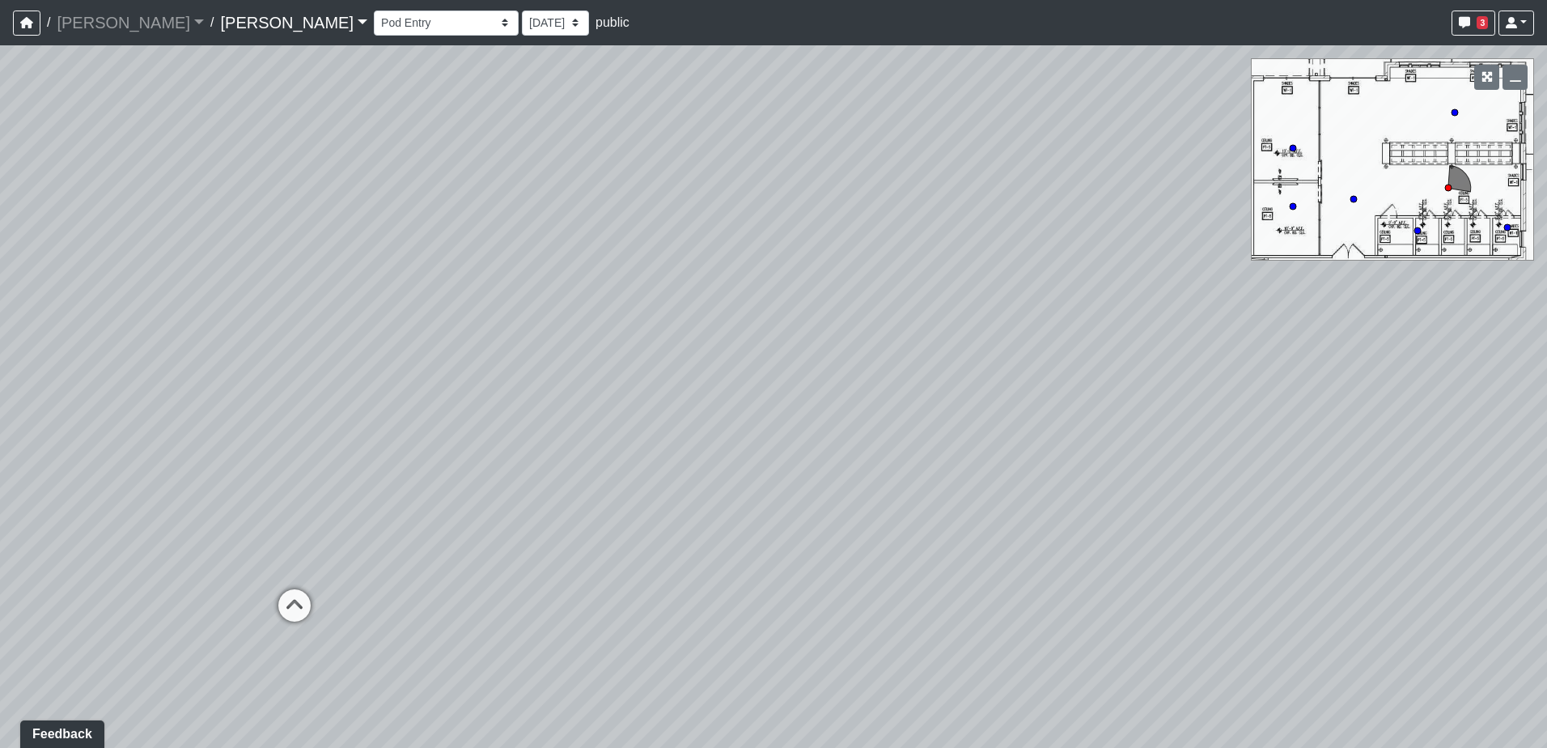
click at [761, 394] on div "Loading... Lounge Loading... Clubroom Kitchen Loading... Lobby Hallway Loading.…" at bounding box center [773, 396] width 1547 height 702
click at [374, 21] on select "Conference Room Conference Room 2 Counter Entrance Pod Pod 2 Pod Entry Carriage…" at bounding box center [446, 23] width 145 height 25
click at [374, 11] on select "Conference Room Conference Room 2 Counter Entrance Pod Pod 2 Pod Entry Carriage…" at bounding box center [446, 23] width 145 height 25
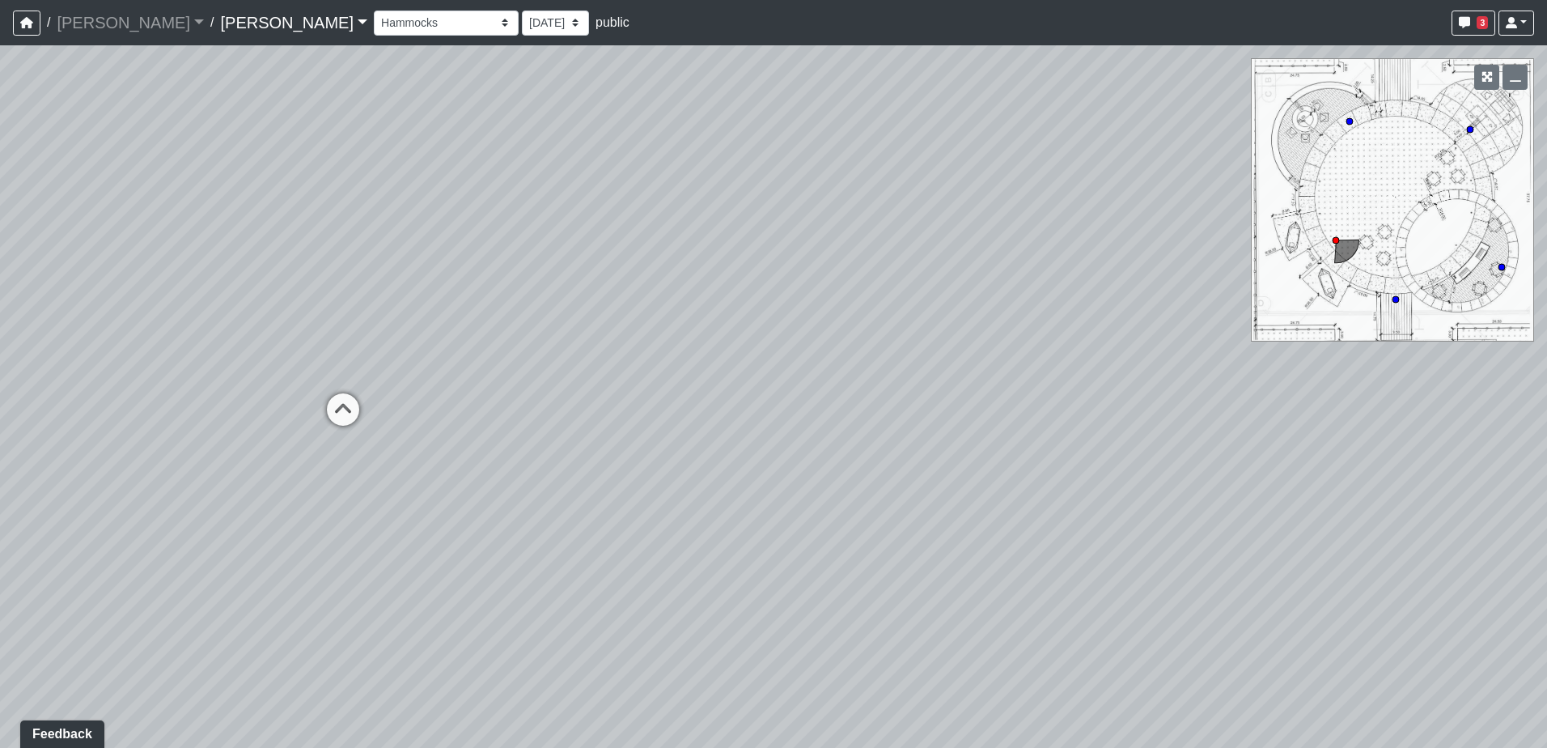
drag, startPoint x: 780, startPoint y: 351, endPoint x: -171, endPoint y: 122, distance: 977.9
click at [0, 122] on html "/ Ojala Ojala Loading... / Caroline Caroline Loading... Caroline Caroline Loadi…" at bounding box center [773, 374] width 1547 height 748
click at [531, 200] on div "Loading... Lounge Loading... Clubroom Kitchen Loading... Lobby Hallway Loading.…" at bounding box center [773, 396] width 1547 height 702
click at [374, 25] on select "Conference Room Conference Room 2 Counter Entrance Pod Pod 2 Pod Entry Carriage…" at bounding box center [446, 23] width 145 height 25
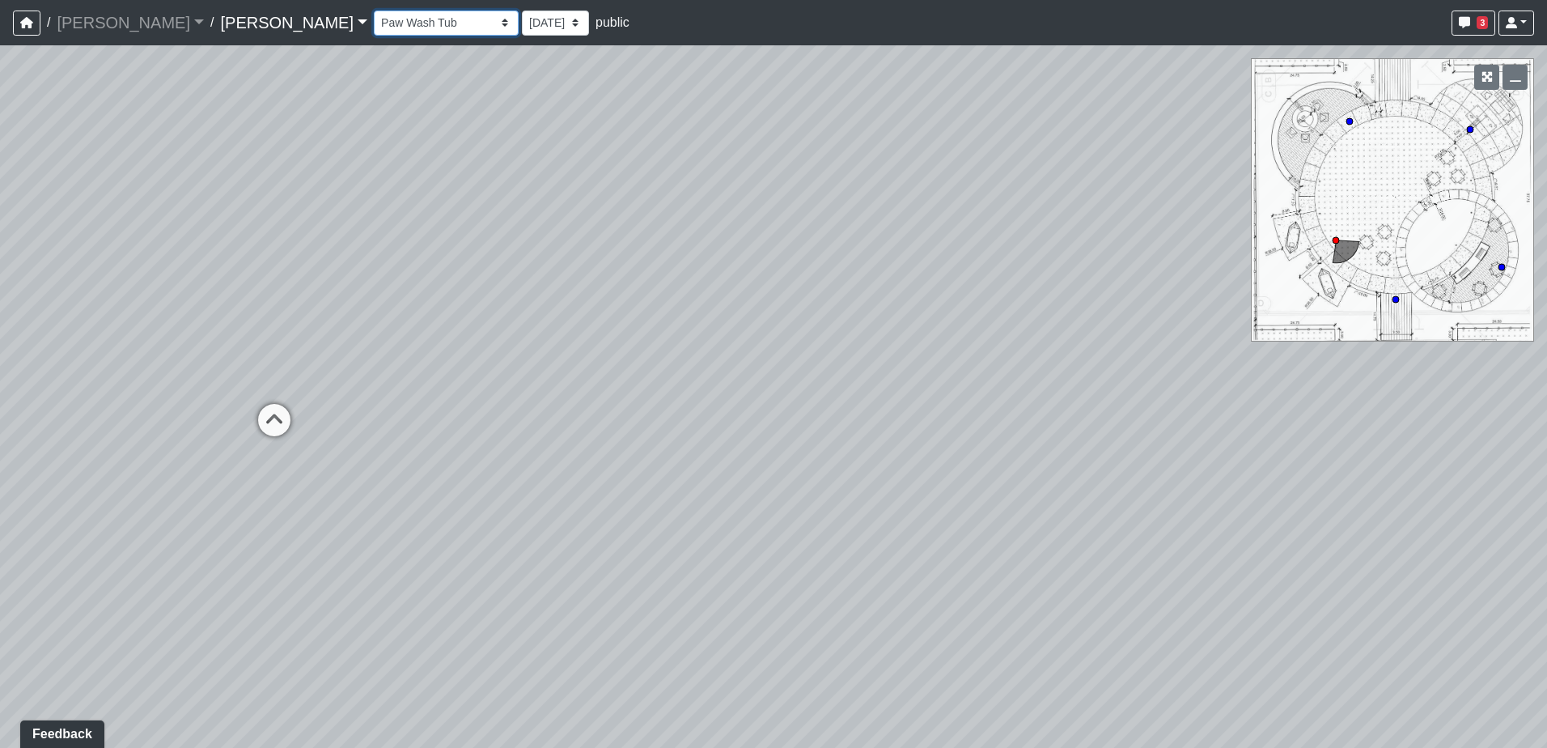
click at [374, 11] on select "Conference Room Conference Room 2 Counter Entrance Pod Pod 2 Pod Entry Carriage…" at bounding box center [446, 23] width 145 height 25
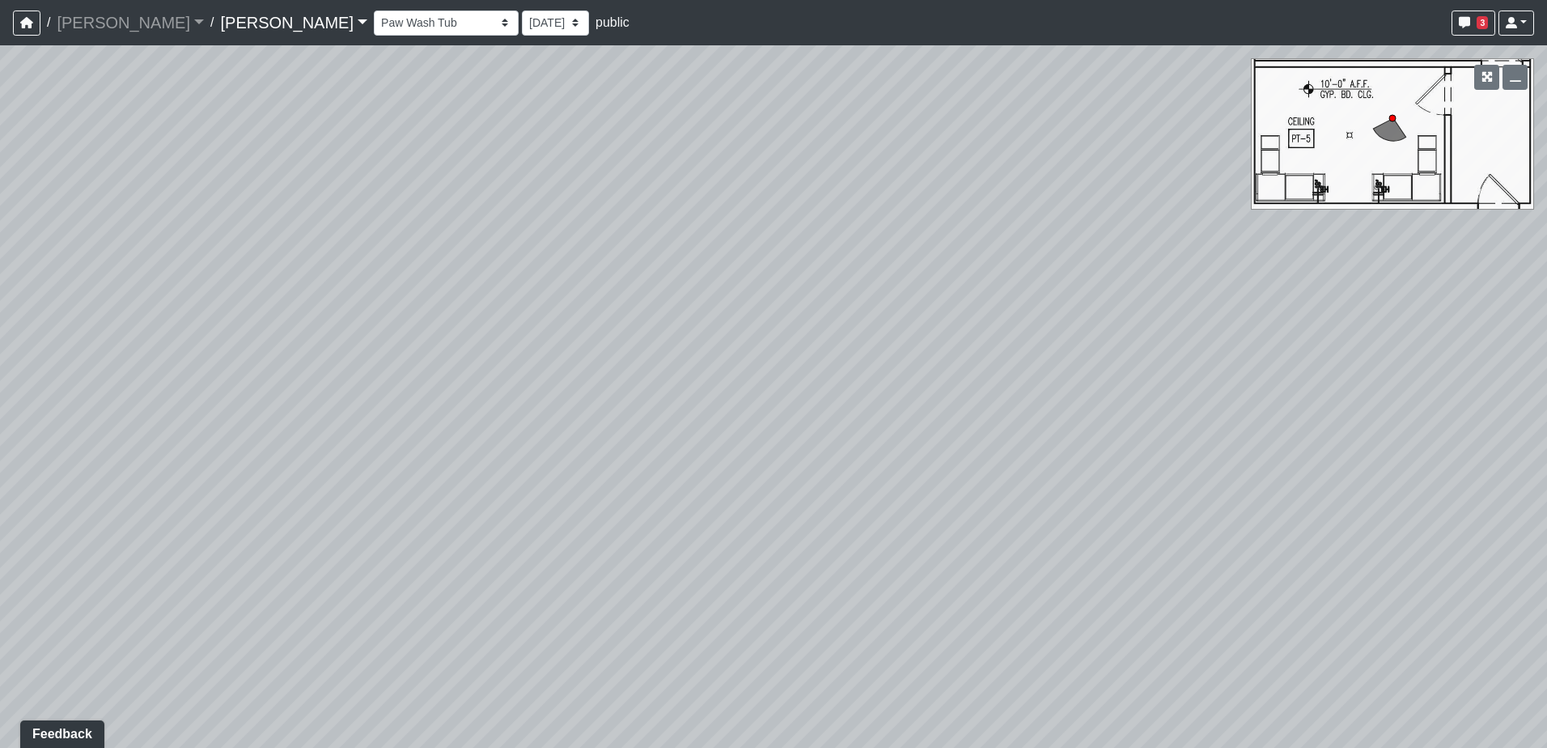
drag, startPoint x: 392, startPoint y: 403, endPoint x: 1100, endPoint y: 413, distance: 707.2
click at [1100, 413] on div "Loading... Lounge Loading... Clubroom Kitchen Loading... Lobby Hallway Loading.…" at bounding box center [773, 396] width 1547 height 702
click at [374, 26] on select "Conference Room Conference Room 2 Counter Entrance Pod Pod 2 Pod Entry Carriage…" at bounding box center [446, 23] width 145 height 25
click at [374, 11] on select "Conference Room Conference Room 2 Counter Entrance Pod Pod 2 Pod Entry Carriage…" at bounding box center [446, 23] width 145 height 25
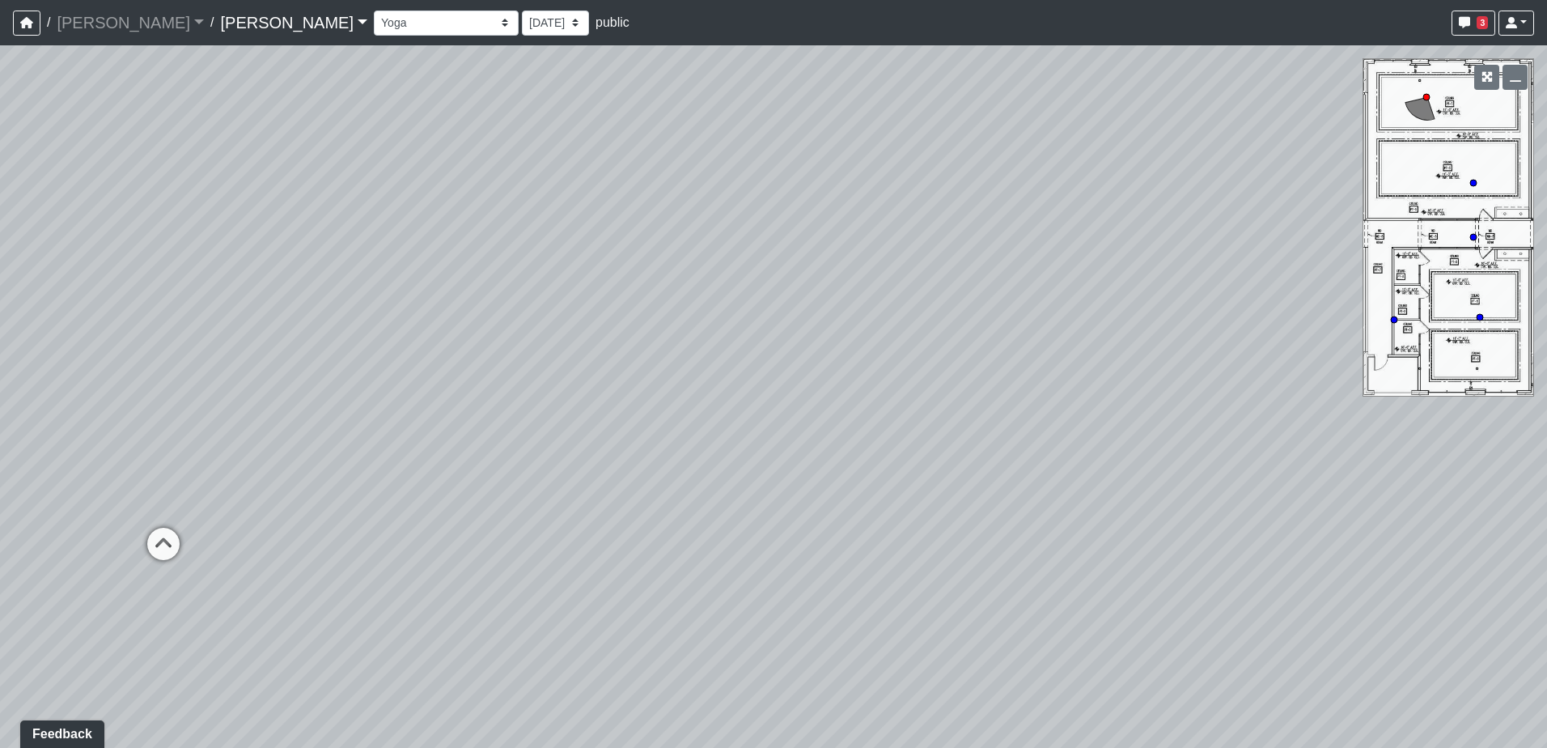
drag, startPoint x: 391, startPoint y: 378, endPoint x: -252, endPoint y: 283, distance: 649.4
click at [0, 283] on html "/ Ojala Ojala Loading... / Caroline Caroline Loading... Caroline Caroline Loadi…" at bounding box center [773, 374] width 1547 height 748
drag, startPoint x: 635, startPoint y: 379, endPoint x: 224, endPoint y: 294, distance: 419.7
click at [224, 294] on div "Loading... Lounge Loading... Clubroom Kitchen Loading... Lobby Hallway Loading.…" at bounding box center [773, 396] width 1547 height 702
drag, startPoint x: 955, startPoint y: 351, endPoint x: 741, endPoint y: 423, distance: 225.4
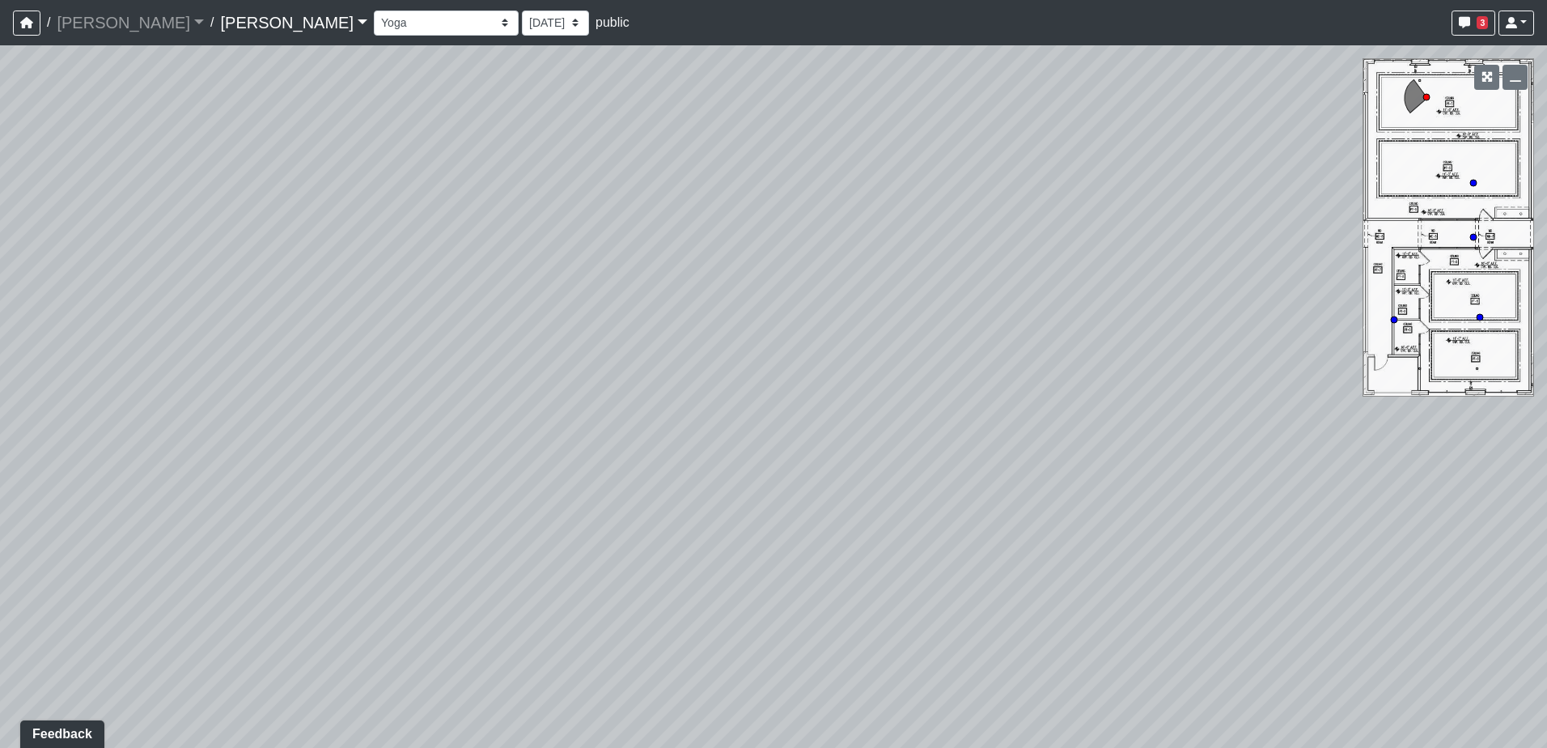
click at [741, 423] on div "Loading... Lounge Loading... Clubroom Kitchen Loading... Lobby Hallway Loading.…" at bounding box center [773, 396] width 1547 height 702
drag, startPoint x: 1003, startPoint y: 422, endPoint x: 427, endPoint y: 369, distance: 577.8
click at [413, 370] on div "Loading... Lounge Loading... Clubroom Kitchen Loading... Lobby Hallway Loading.…" at bounding box center [773, 396] width 1547 height 702
click at [374, 29] on select "Conference Room Conference Room 2 Counter Entrance Pod Pod 2 Pod Entry Carriage…" at bounding box center [446, 23] width 145 height 25
click at [374, 11] on select "Conference Room Conference Room 2 Counter Entrance Pod Pod 2 Pod Entry Carriage…" at bounding box center [446, 23] width 145 height 25
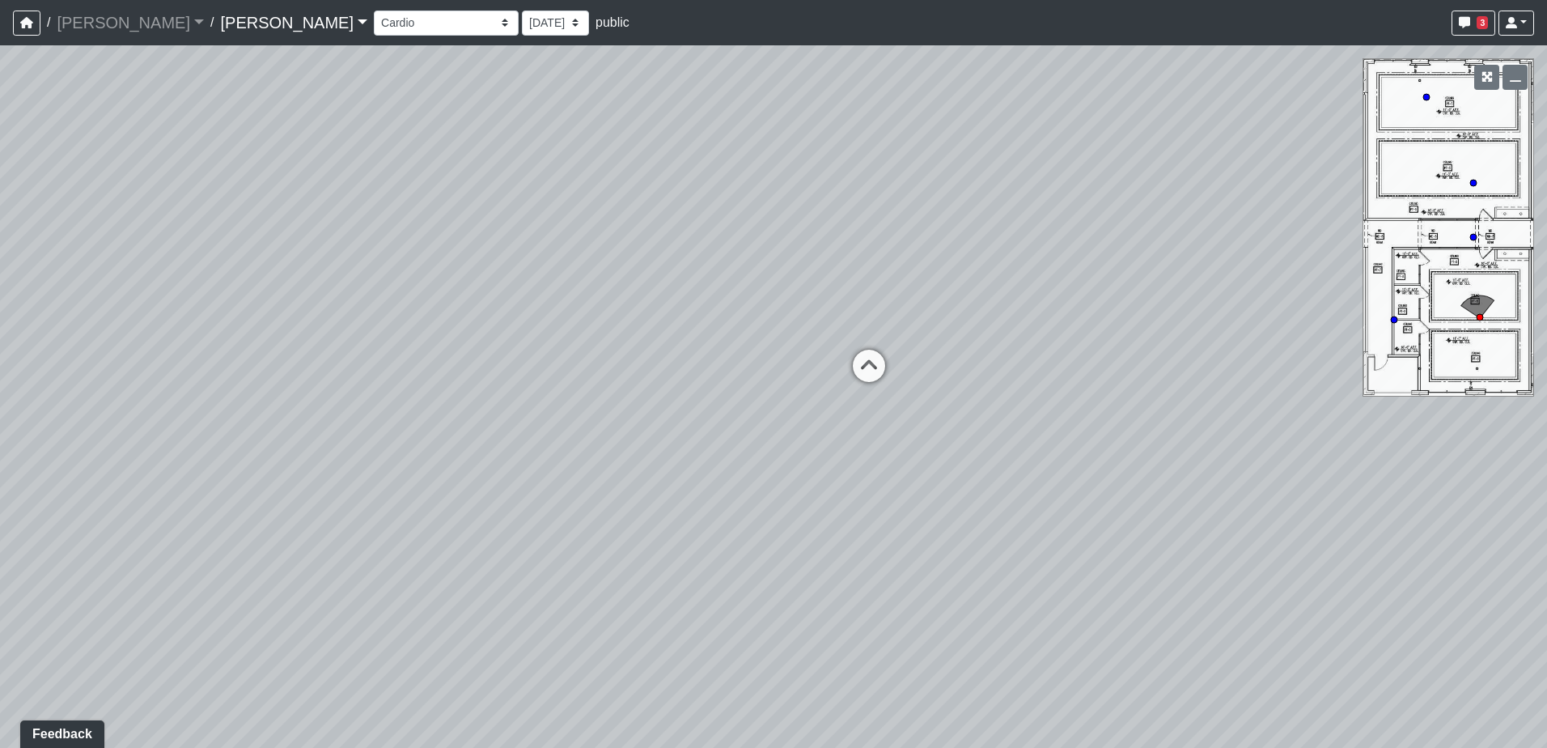
drag, startPoint x: 448, startPoint y: 436, endPoint x: 1031, endPoint y: 422, distance: 582.7
click at [1031, 422] on div "Loading... Lounge Loading... Clubroom Kitchen Loading... Lobby Hallway Loading.…" at bounding box center [773, 396] width 1547 height 702
drag, startPoint x: 391, startPoint y: 403, endPoint x: 1180, endPoint y: 398, distance: 788.9
click at [1245, 394] on div "Loading... Lounge Loading... Clubroom Kitchen Loading... Lobby Hallway Loading.…" at bounding box center [773, 396] width 1547 height 702
drag, startPoint x: 600, startPoint y: 413, endPoint x: 976, endPoint y: 421, distance: 375.5
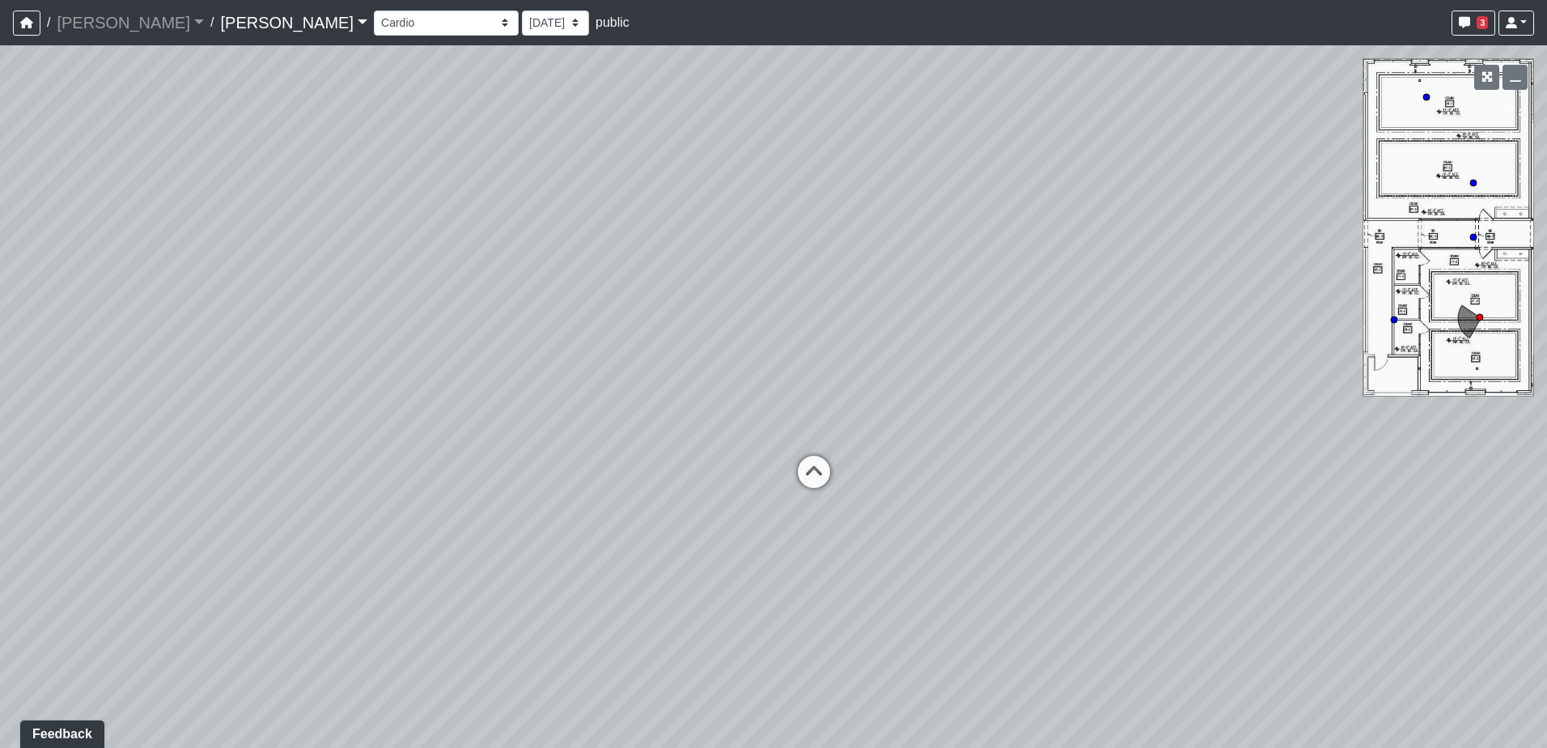
click at [976, 421] on div "Loading... Lounge Loading... Clubroom Kitchen Loading... Lobby Hallway Loading.…" at bounding box center [773, 396] width 1547 height 702
drag, startPoint x: 579, startPoint y: 432, endPoint x: 943, endPoint y: 427, distance: 363.3
click at [1030, 429] on div "Loading... Lounge Loading... Clubroom Kitchen Loading... Lobby Hallway Loading.…" at bounding box center [773, 396] width 1547 height 702
drag, startPoint x: 507, startPoint y: 429, endPoint x: 794, endPoint y: 446, distance: 287.7
click at [794, 446] on div "Loading... Lounge Loading... Clubroom Kitchen Loading... Lobby Hallway Loading.…" at bounding box center [773, 396] width 1547 height 702
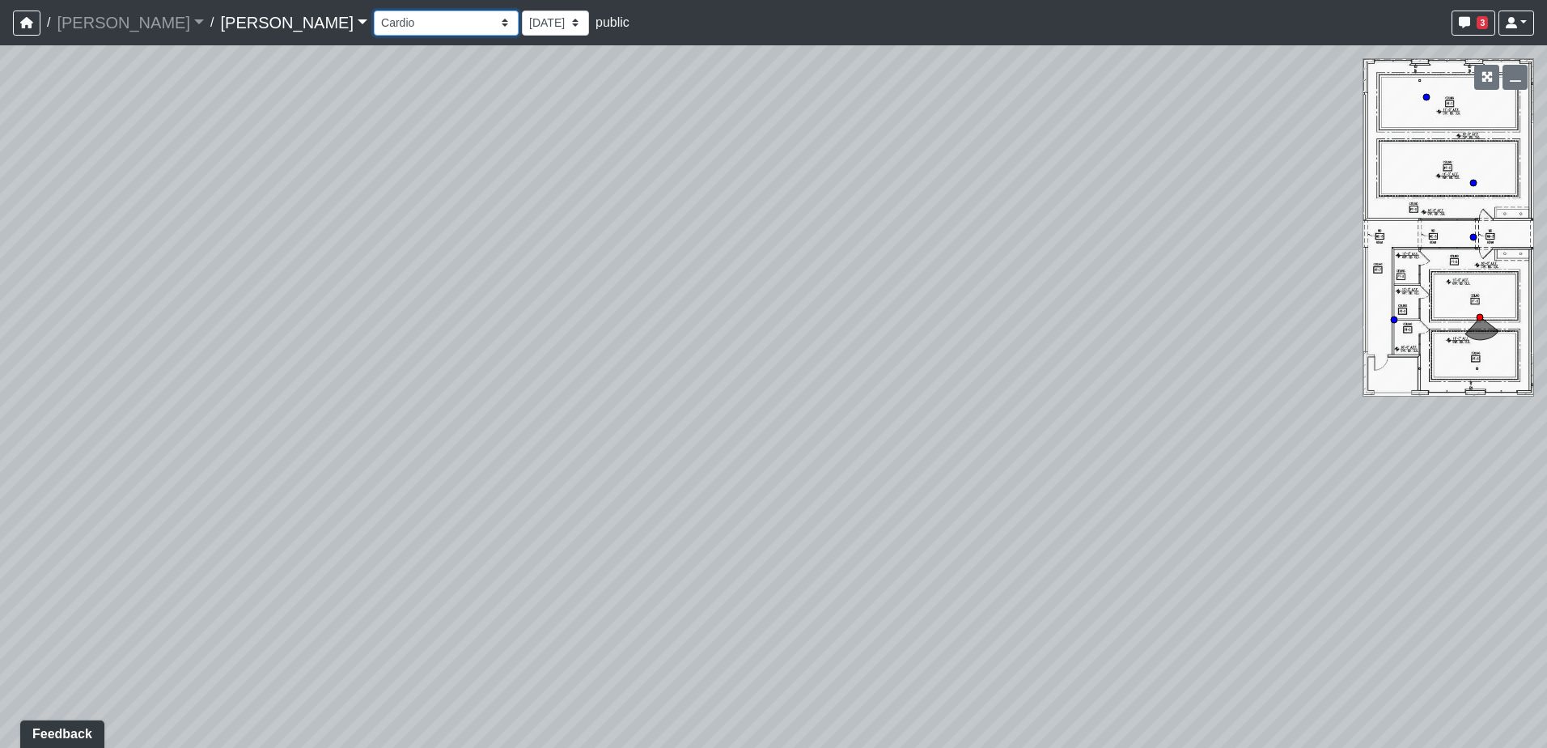
click at [374, 26] on select "Conference Room Conference Room 2 Counter Entrance Pod Pod 2 Pod Entry Carriage…" at bounding box center [446, 23] width 145 height 25
click at [374, 11] on select "Conference Room Conference Room 2 Counter Entrance Pod Pod 2 Pod Entry Carriage…" at bounding box center [446, 23] width 145 height 25
drag, startPoint x: 553, startPoint y: 356, endPoint x: 210, endPoint y: 331, distance: 343.2
click at [210, 331] on div "Loading... Lounge Loading... Clubroom Kitchen Loading... Lobby Hallway Loading.…" at bounding box center [773, 396] width 1547 height 702
drag, startPoint x: 213, startPoint y: 331, endPoint x: 973, endPoint y: 459, distance: 770.4
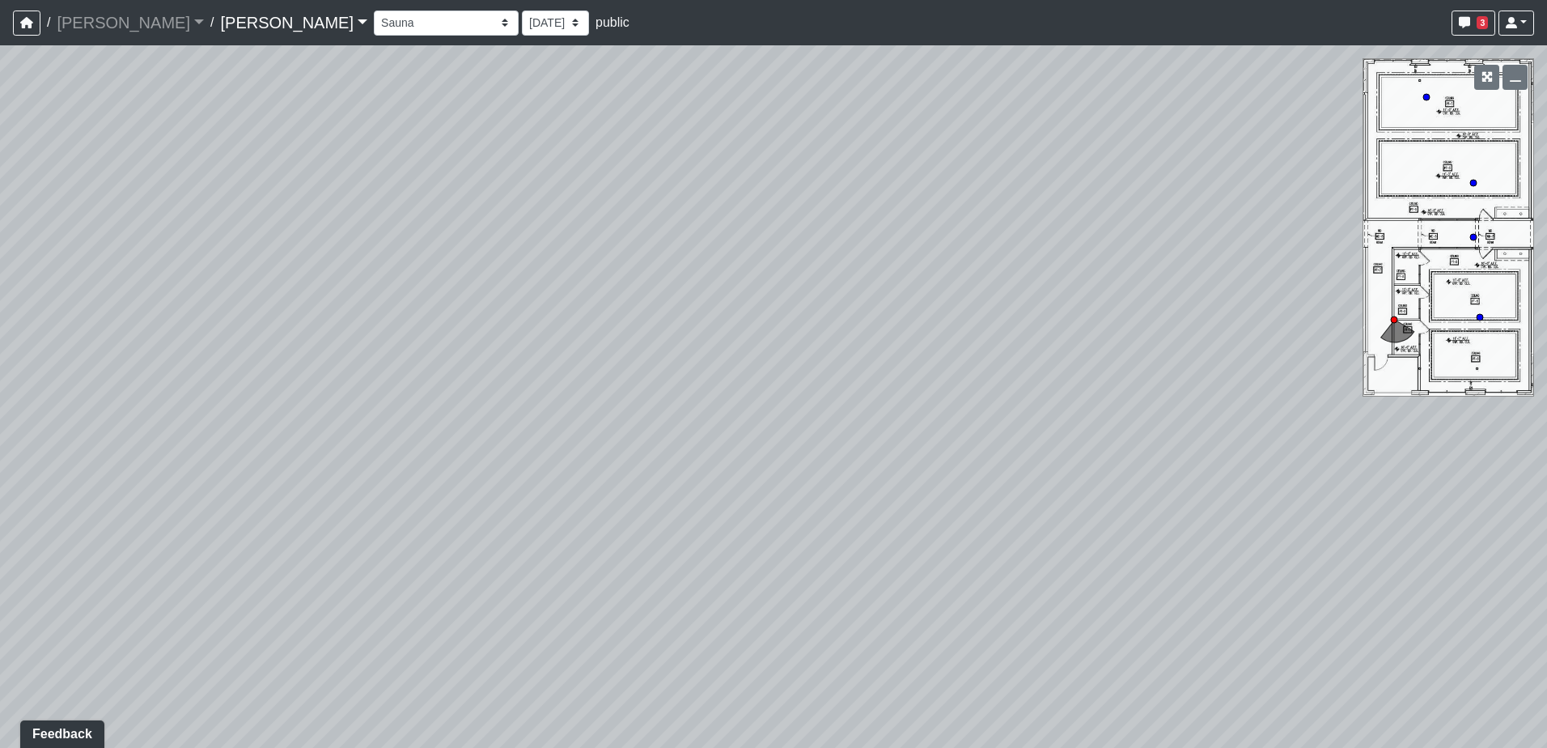
click at [973, 459] on div "Loading... Lounge Loading... Clubroom Kitchen Loading... Lobby Hallway Loading.…" at bounding box center [773, 396] width 1547 height 702
drag, startPoint x: 1173, startPoint y: 470, endPoint x: 381, endPoint y: 371, distance: 798.3
click at [368, 370] on div "Loading... Lounge Loading... Clubroom Kitchen Loading... Lobby Hallway Loading.…" at bounding box center [773, 396] width 1547 height 702
drag, startPoint x: 911, startPoint y: 367, endPoint x: 781, endPoint y: 481, distance: 172.6
click at [651, 523] on div "Loading... Lounge Loading... Clubroom Kitchen Loading... Lobby Hallway Loading.…" at bounding box center [773, 396] width 1547 height 702
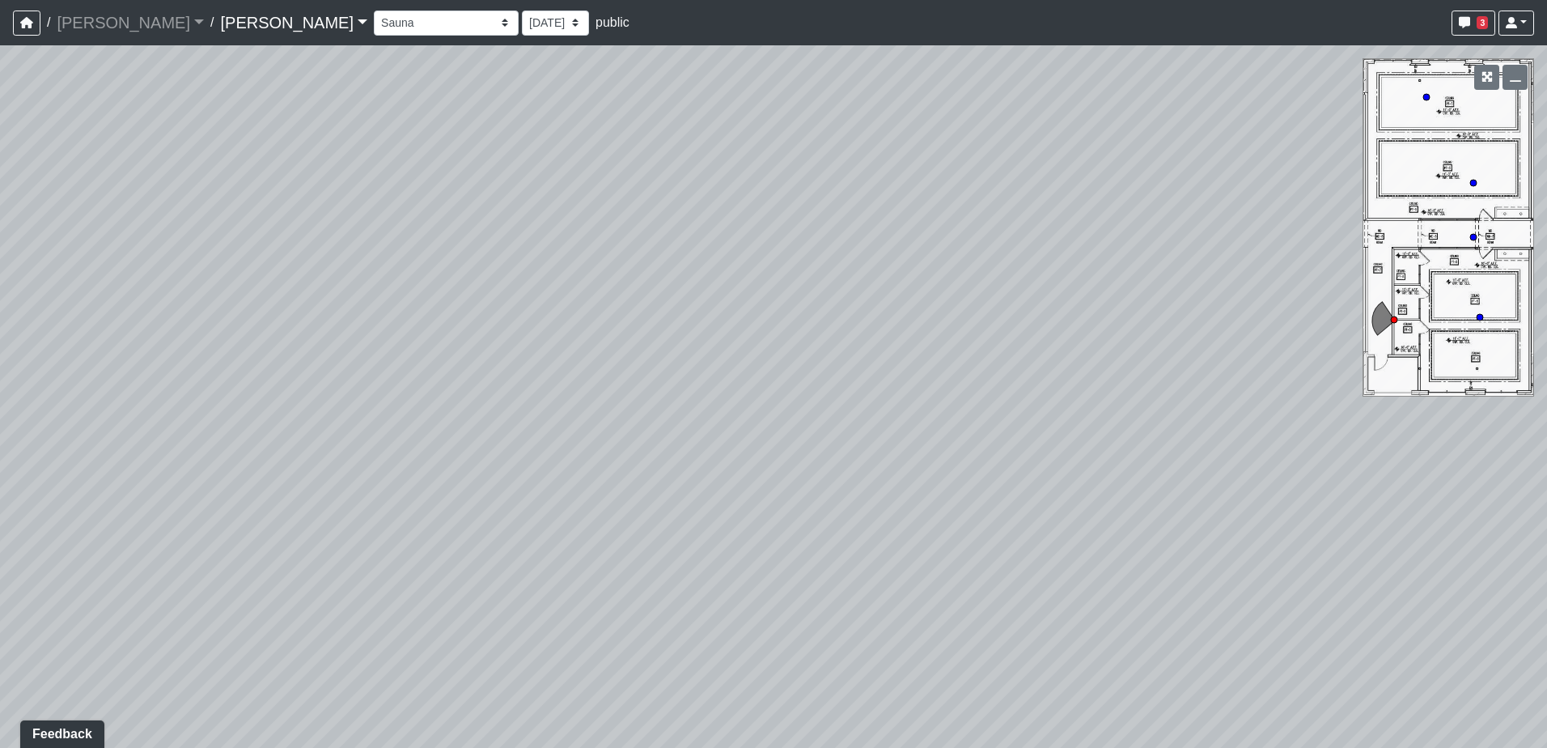
drag, startPoint x: 1106, startPoint y: 396, endPoint x: 223, endPoint y: 234, distance: 898.3
click at [223, 234] on div "Loading... Lounge Loading... Clubroom Kitchen Loading... Lobby Hallway Loading.…" at bounding box center [773, 396] width 1547 height 702
drag, startPoint x: 981, startPoint y: 310, endPoint x: 460, endPoint y: 220, distance: 528.8
click at [409, 211] on div "Loading... Lounge Loading... Clubroom Kitchen Loading... Lobby Hallway Loading.…" at bounding box center [773, 396] width 1547 height 702
drag, startPoint x: 990, startPoint y: 350, endPoint x: 762, endPoint y: 367, distance: 228.7
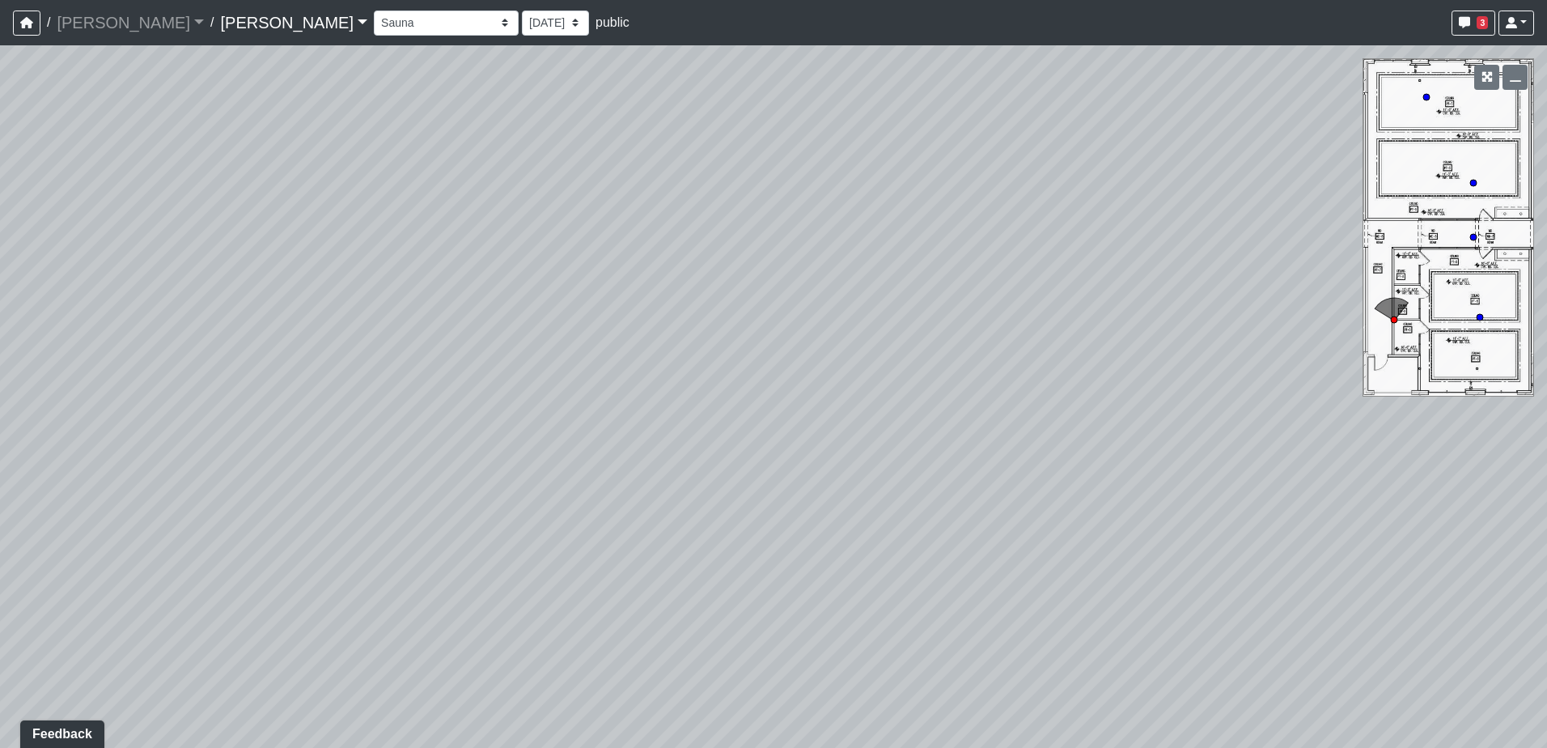
click at [762, 368] on div "Loading... Lounge Loading... Clubroom Kitchen Loading... Lobby Hallway Loading.…" at bounding box center [773, 396] width 1547 height 702
click at [374, 28] on select "Conference Room Conference Room 2 Counter Entrance Pod Pod 2 Pod Entry Carriage…" at bounding box center [446, 23] width 145 height 25
click at [374, 11] on select "Conference Room Conference Room 2 Counter Entrance Pod Pod 2 Pod Entry Carriage…" at bounding box center [446, 23] width 145 height 25
select select "edvynJJMgqTaUvr43Cym5K"
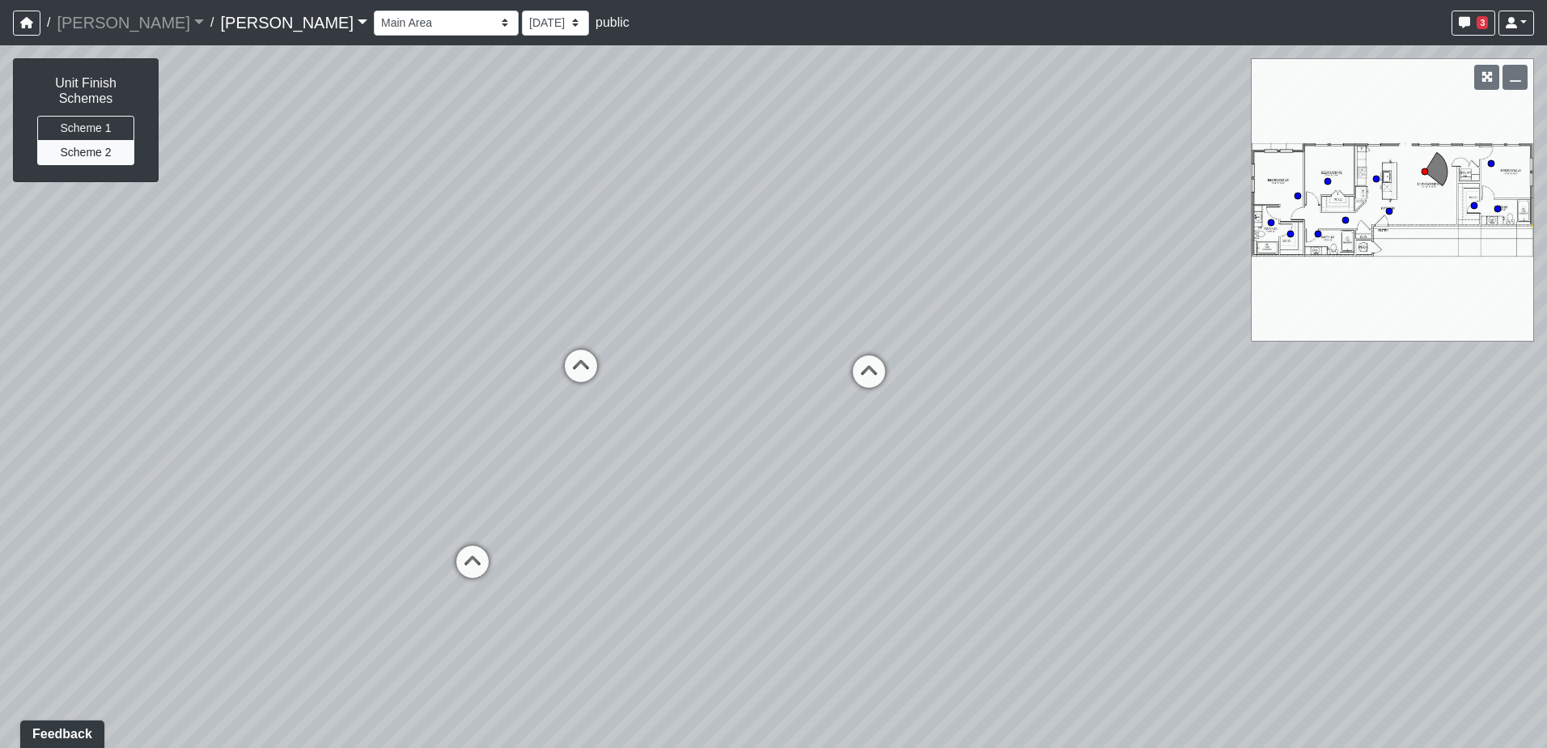
drag, startPoint x: 1128, startPoint y: 439, endPoint x: 545, endPoint y: 431, distance: 583.4
click at [453, 439] on div "Loading... Lounge Loading... Clubroom Kitchen Loading... Lobby Hallway Loading.…" at bounding box center [773, 396] width 1547 height 702
drag, startPoint x: 1003, startPoint y: 434, endPoint x: 203, endPoint y: 353, distance: 804.3
click at [191, 351] on div "Loading... Lounge Loading... Clubroom Kitchen Loading... Lobby Hallway Loading.…" at bounding box center [773, 396] width 1547 height 702
drag, startPoint x: 915, startPoint y: 373, endPoint x: 367, endPoint y: 392, distance: 548.1
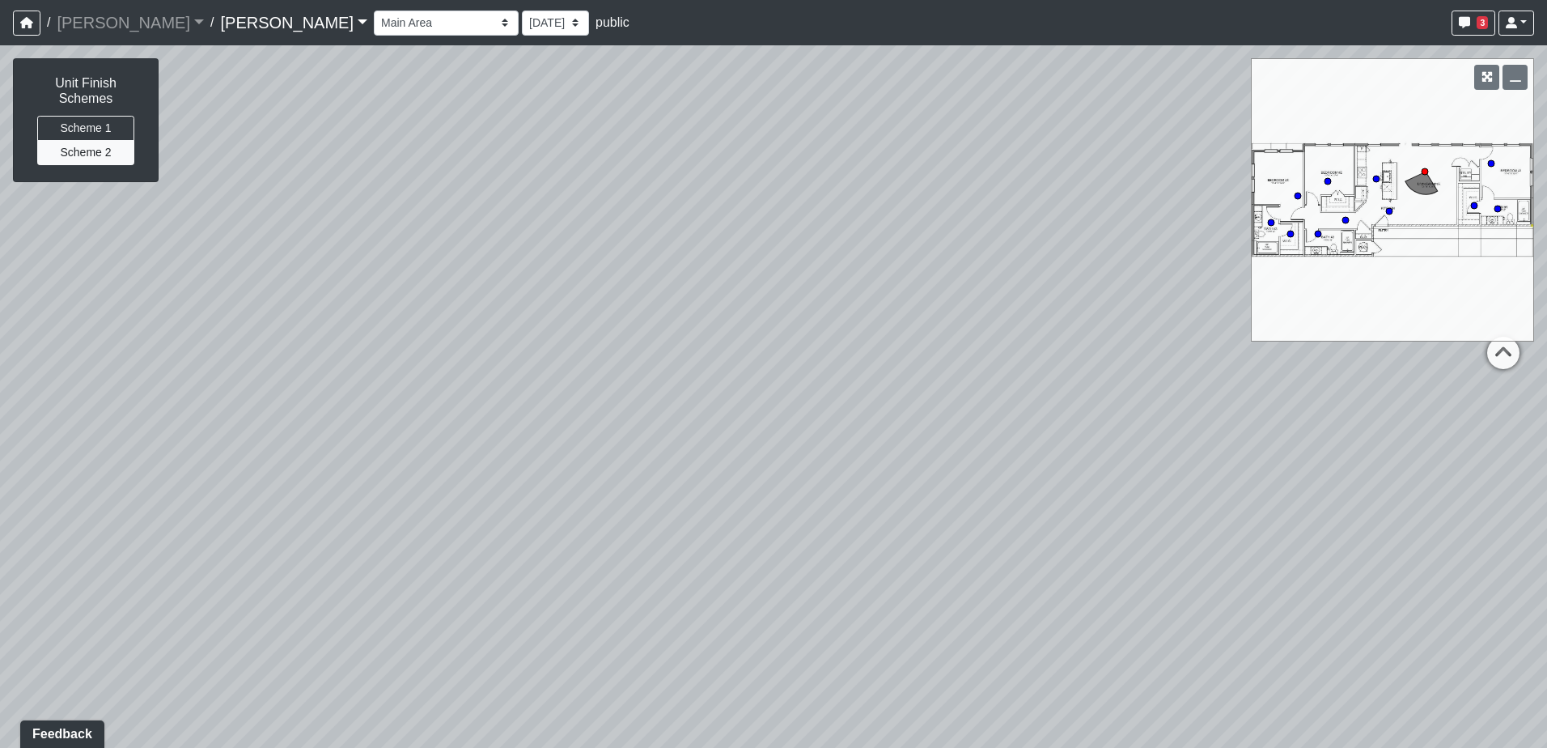
click at [367, 392] on div "Loading... Lounge Loading... Clubroom Kitchen Loading... Lobby Hallway Loading.…" at bounding box center [773, 396] width 1547 height 702
drag, startPoint x: 981, startPoint y: 392, endPoint x: 468, endPoint y: 479, distance: 521.2
click at [441, 490] on div "Loading... Lounge Loading... Clubroom Kitchen Loading... Lobby Hallway Loading.…" at bounding box center [773, 396] width 1547 height 702
click at [220, 32] on link "[PERSON_NAME]" at bounding box center [293, 22] width 147 height 32
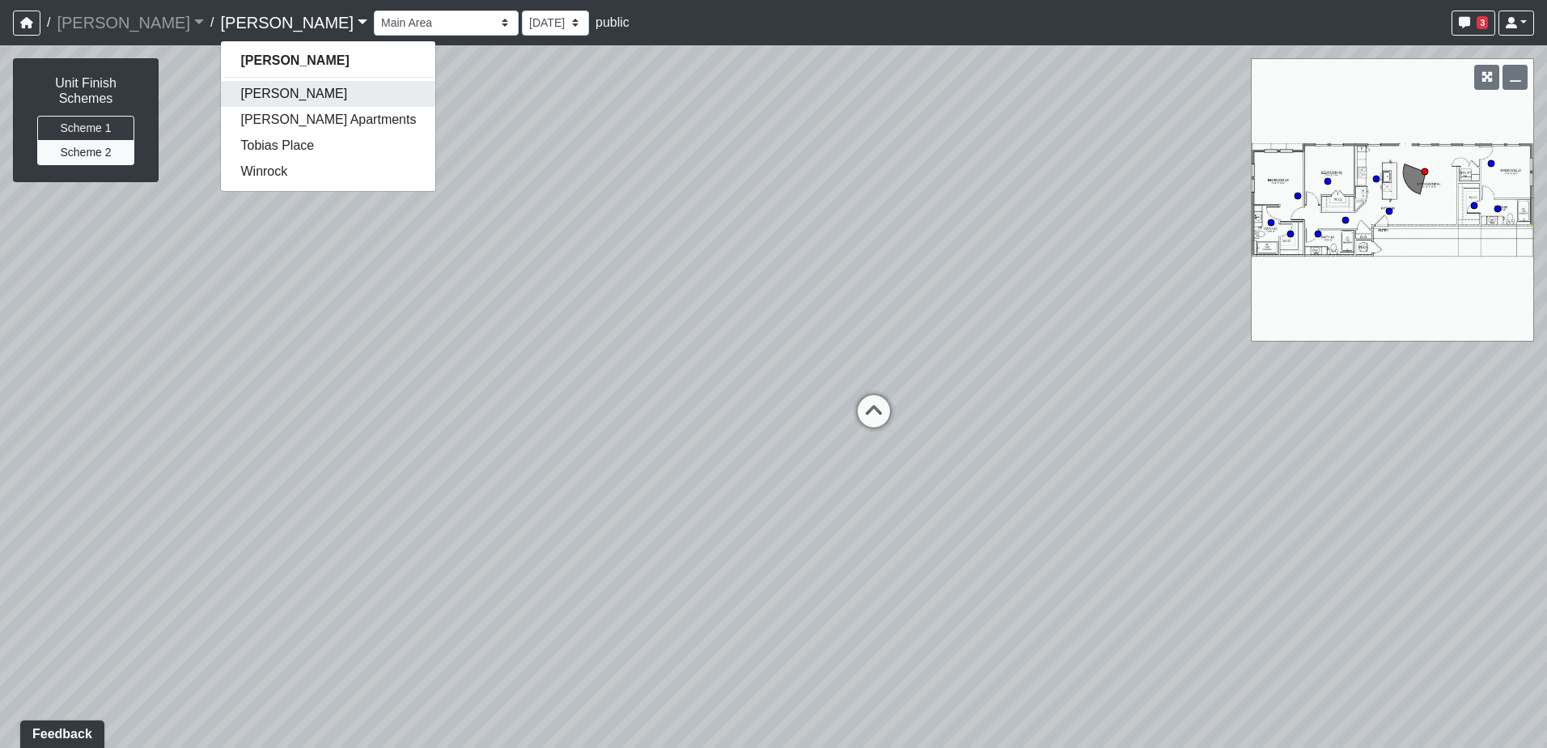
click at [221, 95] on link "Hayden" at bounding box center [328, 94] width 214 height 26
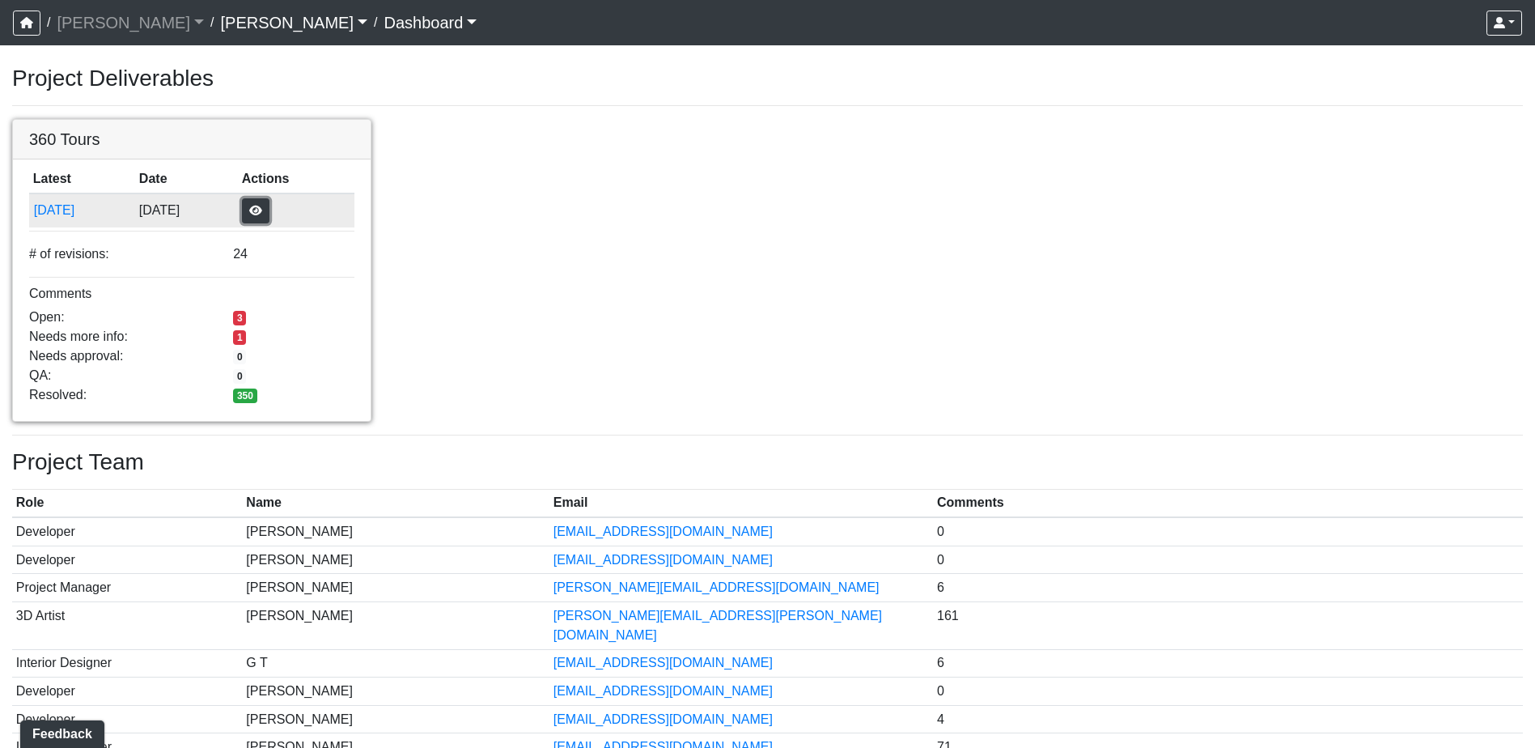
click at [269, 214] on button "button" at bounding box center [256, 210] width 28 height 25
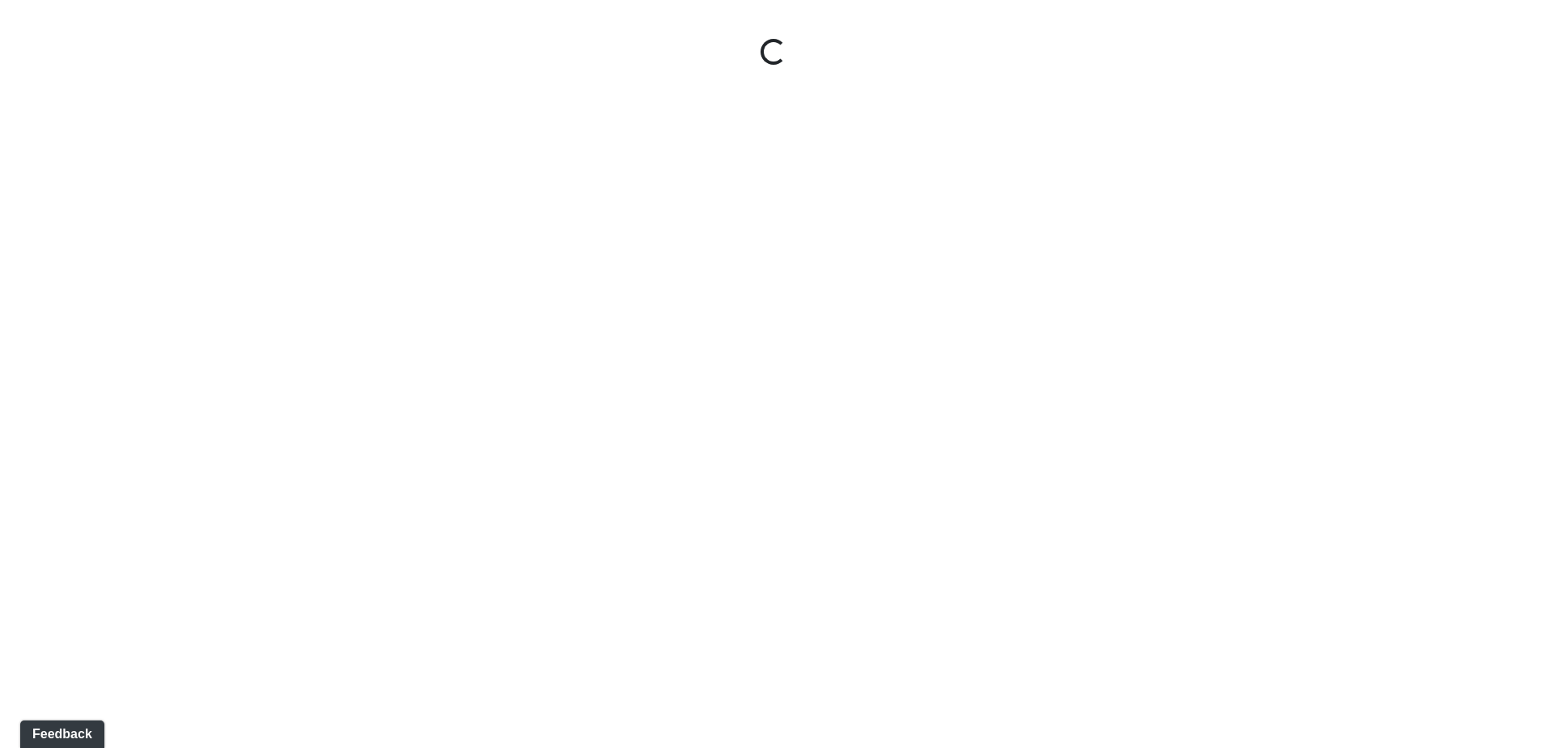
select select "5gMU6kj6d42dHxDJuu4MWA"
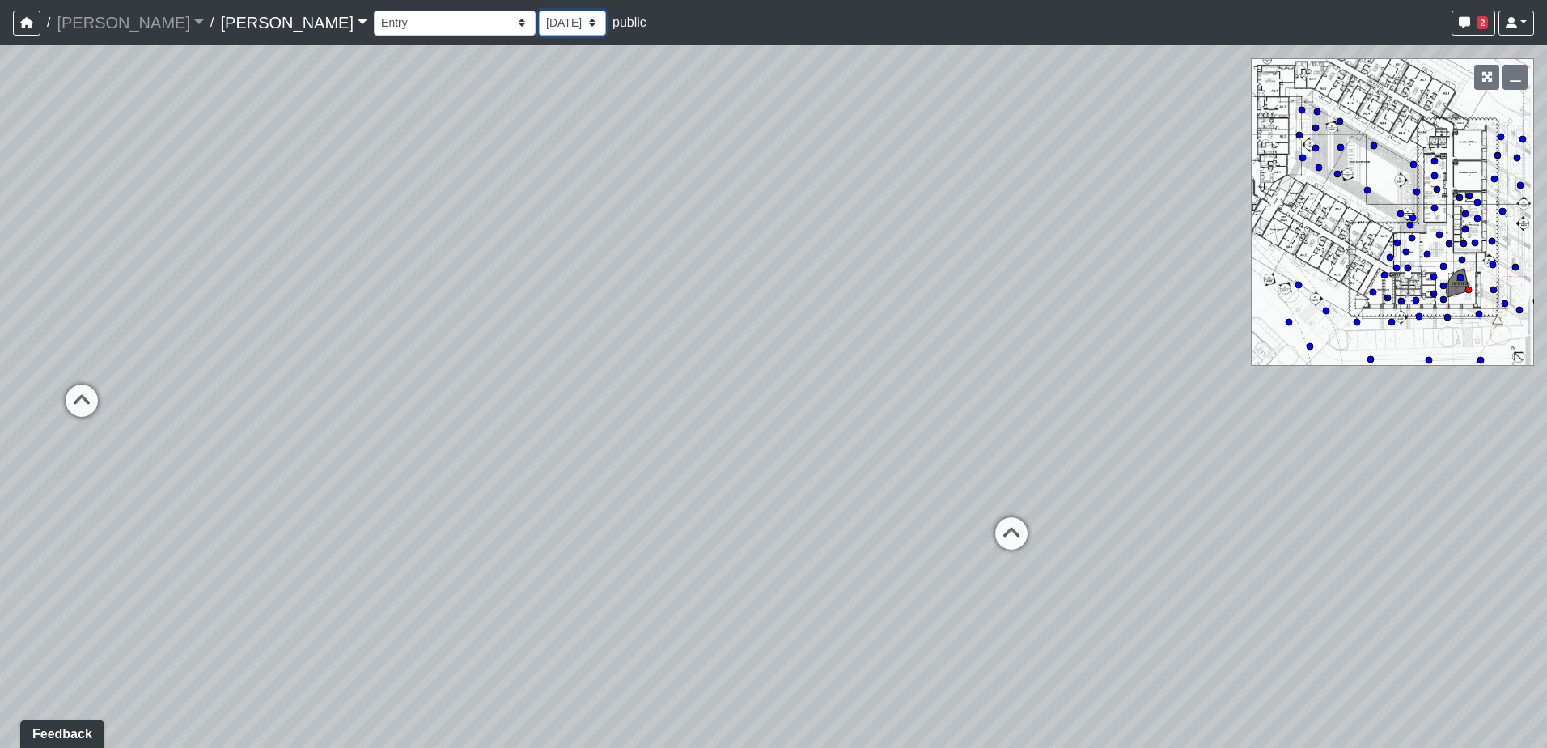
click at [539, 26] on select "[DATE] [DATE] [DATE] [DATE] [DATE] [DATE] [DATE] [DATE] [DATE] [DATE] [DATE] [D…" at bounding box center [572, 23] width 67 height 25
click at [220, 27] on link "[PERSON_NAME]" at bounding box center [293, 22] width 147 height 32
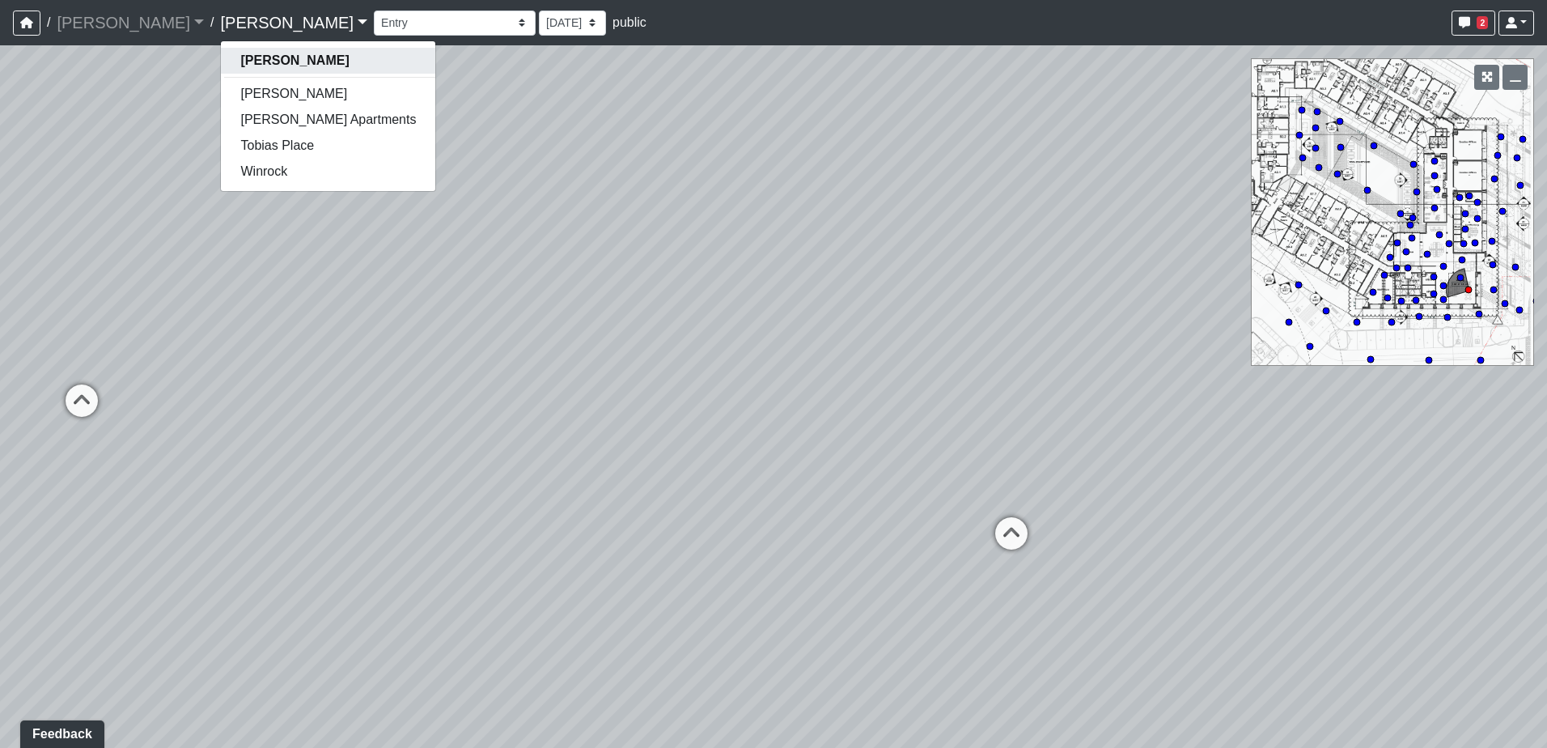
click at [221, 53] on link "[PERSON_NAME]" at bounding box center [328, 61] width 214 height 26
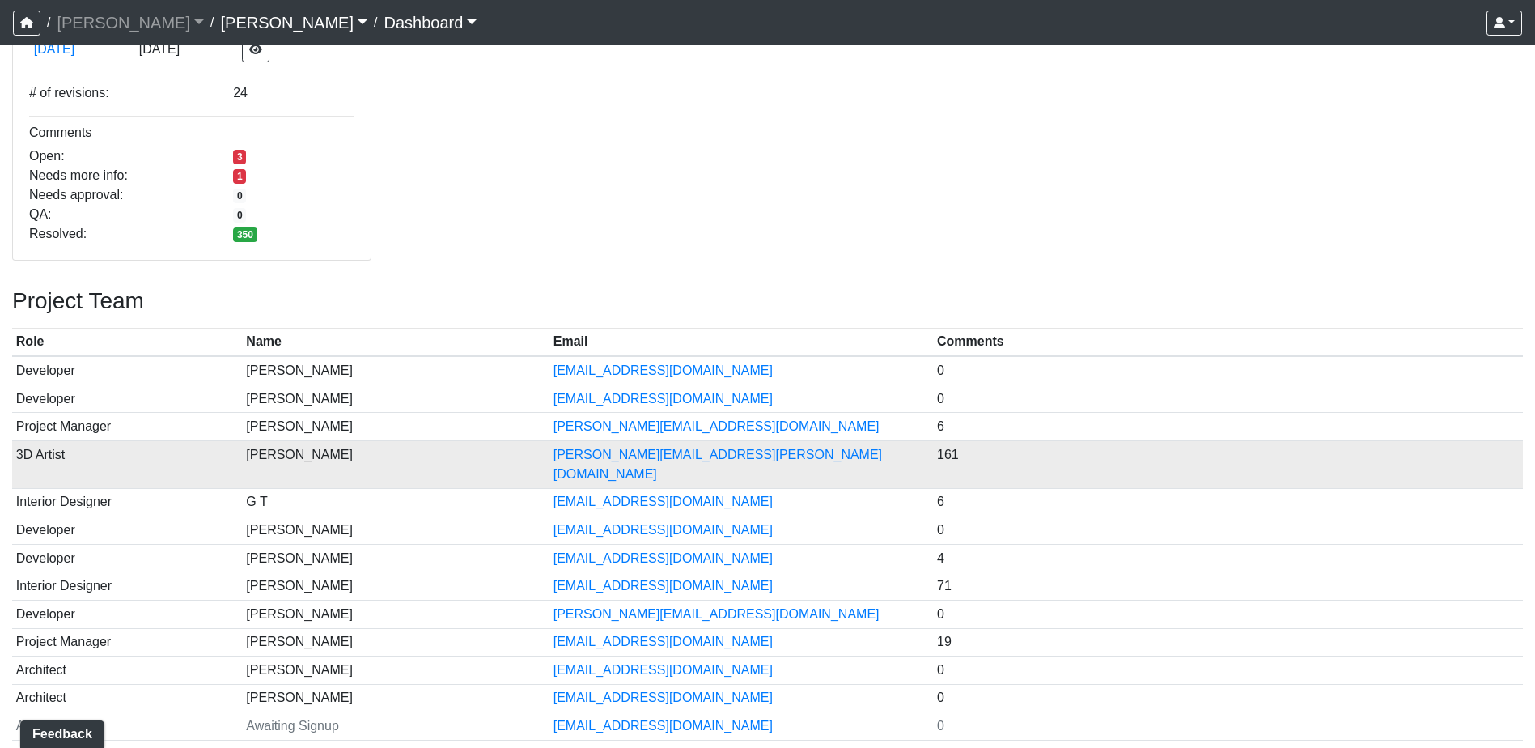
scroll to position [162, 0]
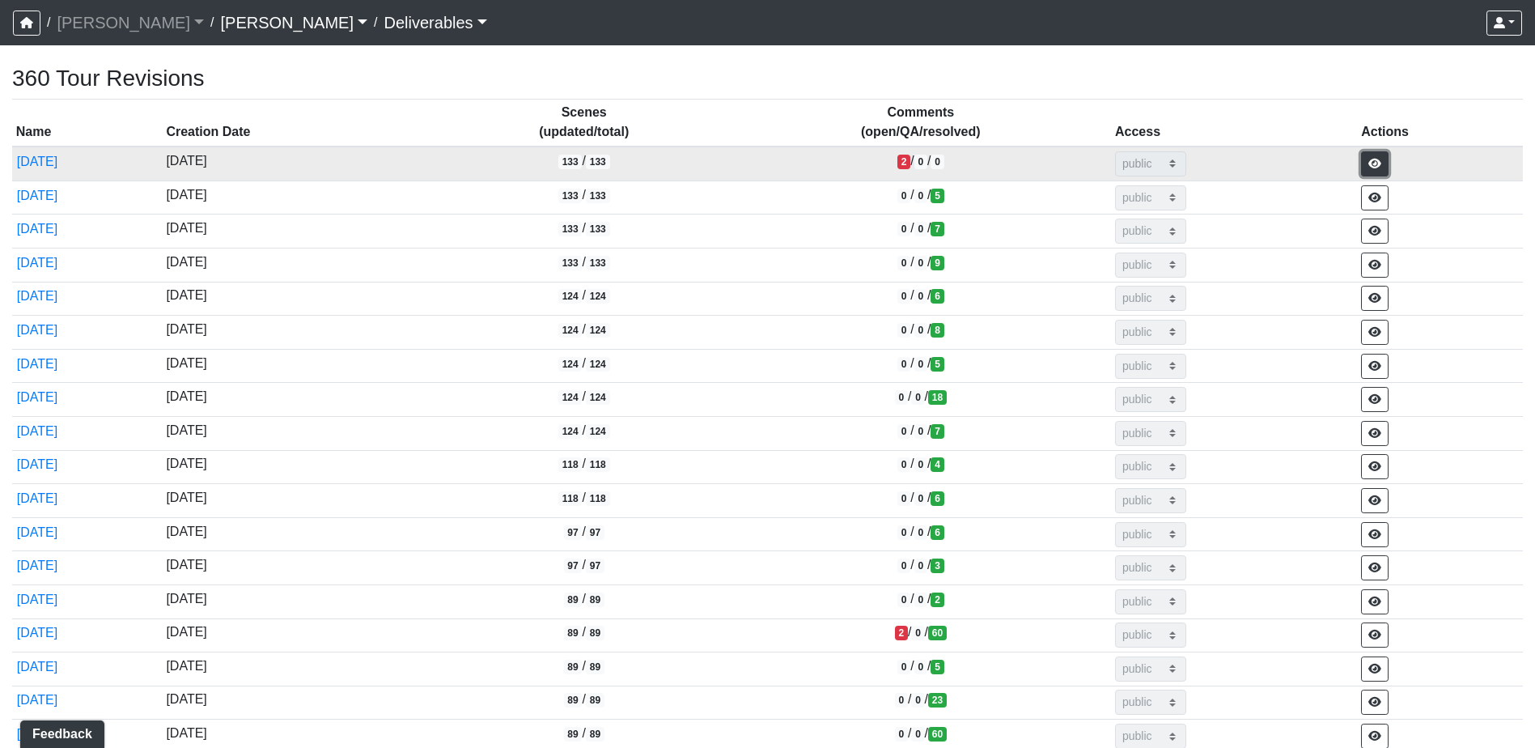
click at [1381, 167] on icon "button" at bounding box center [1374, 163] width 13 height 11
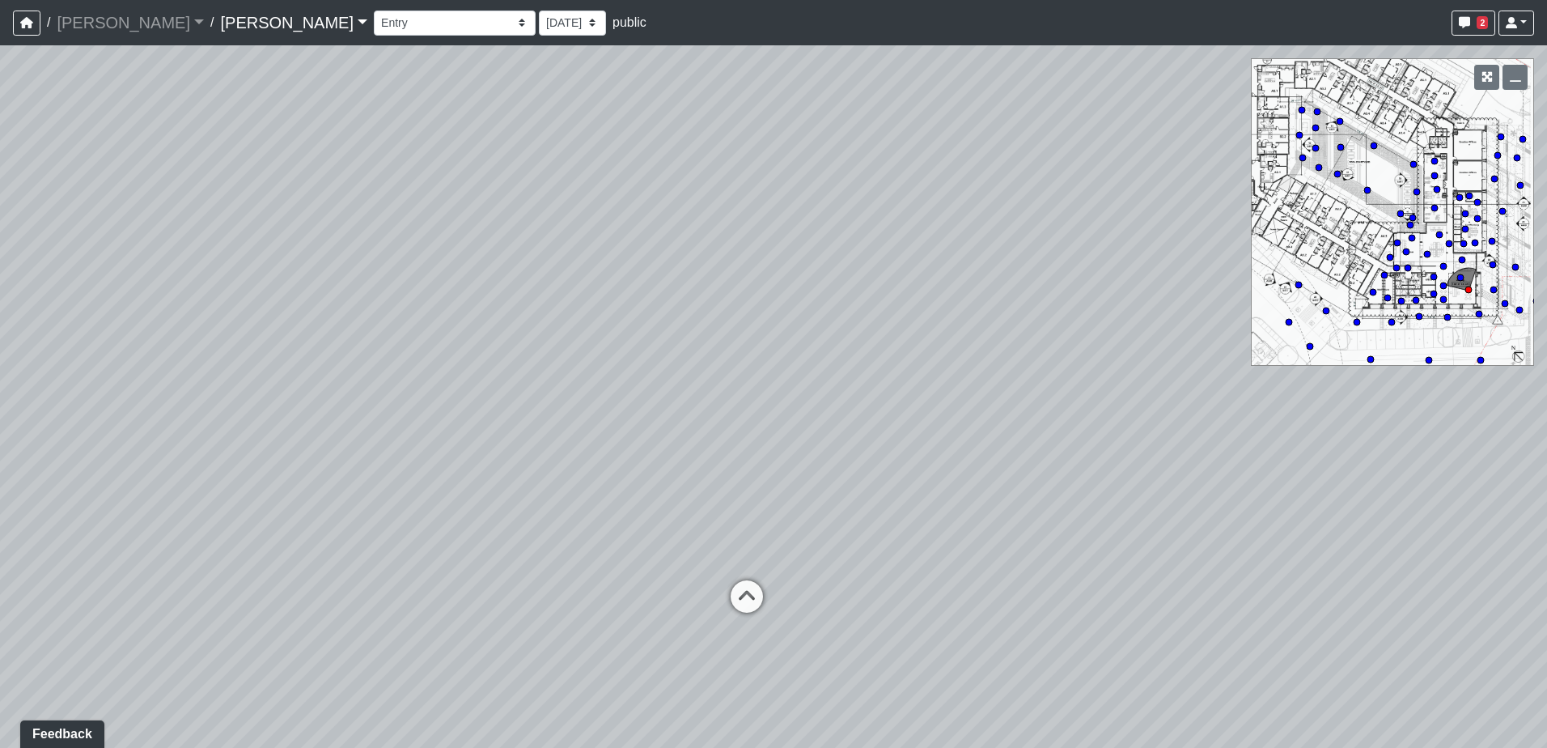
drag, startPoint x: 1091, startPoint y: 263, endPoint x: 693, endPoint y: 345, distance: 405.6
click at [693, 345] on div "Loading... Seating Loading... Workroom Entry Loading... Exterior - Leasing Entr…" at bounding box center [773, 396] width 1547 height 702
click at [1465, 26] on icon "button" at bounding box center [1464, 22] width 11 height 11
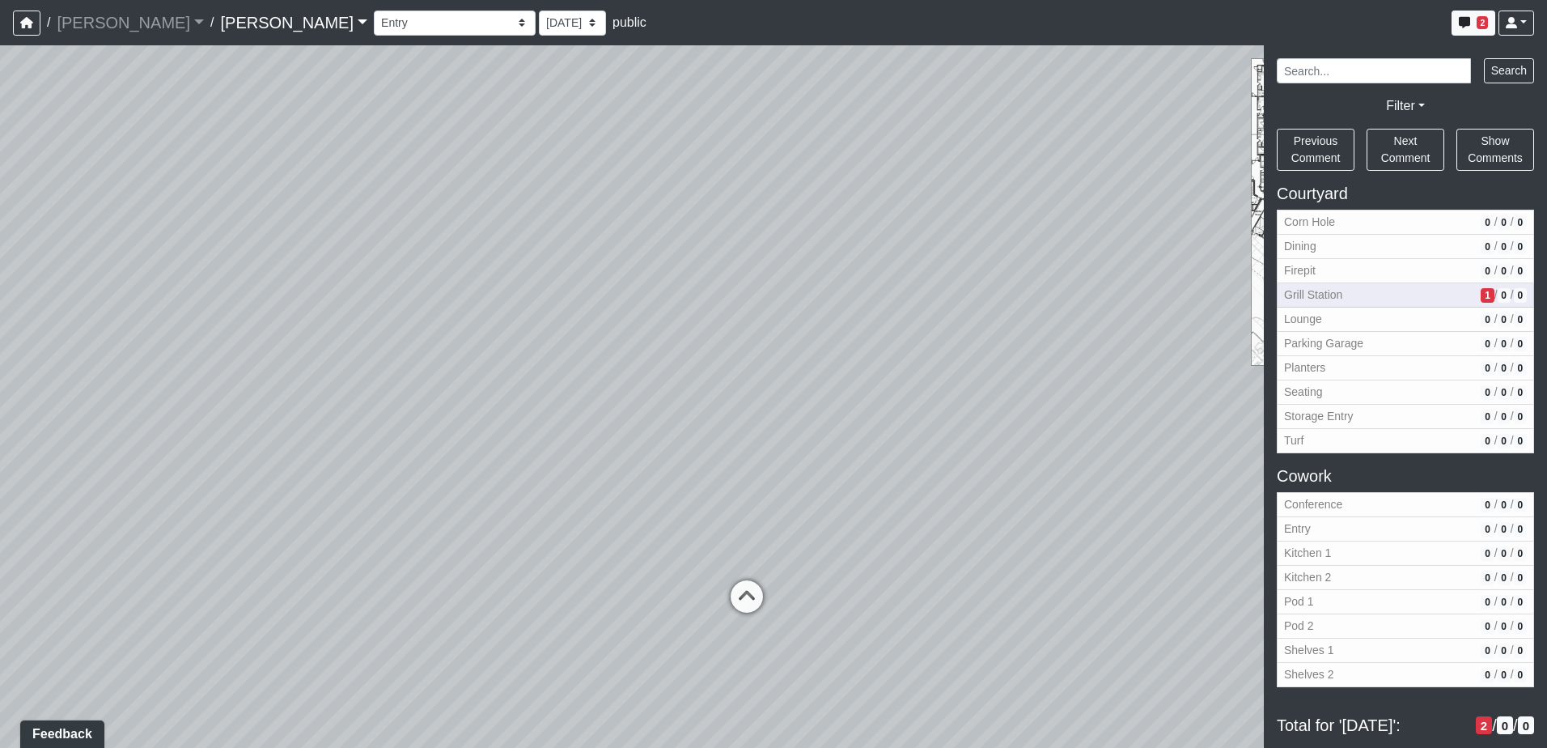
click at [1481, 295] on span "1" at bounding box center [1487, 295] width 13 height 15
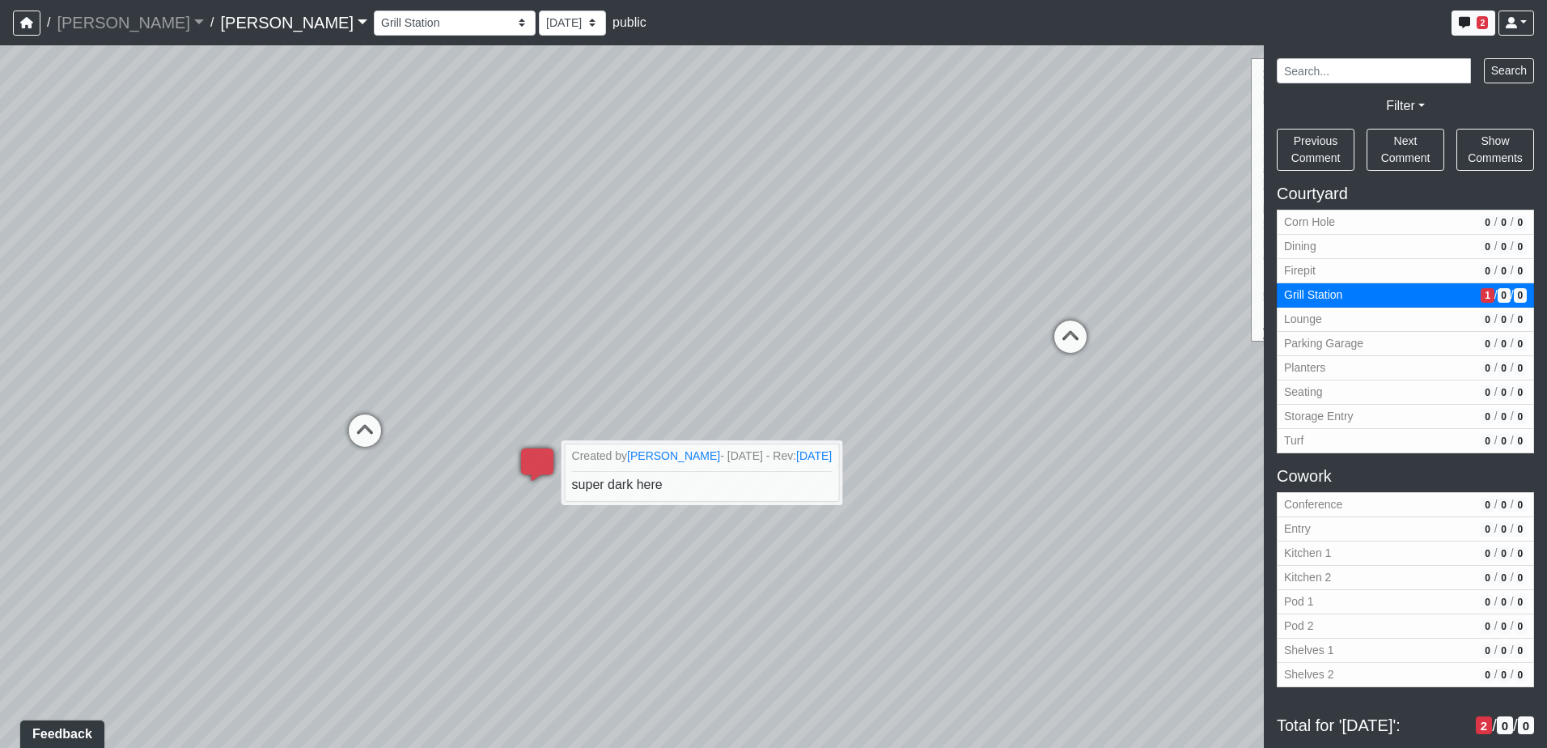
drag, startPoint x: 904, startPoint y: 375, endPoint x: 957, endPoint y: 558, distance: 190.5
click at [957, 558] on div "Loading... Seating Loading... Workroom Entry Loading... Exterior - Leasing Entr…" at bounding box center [773, 396] width 1547 height 702
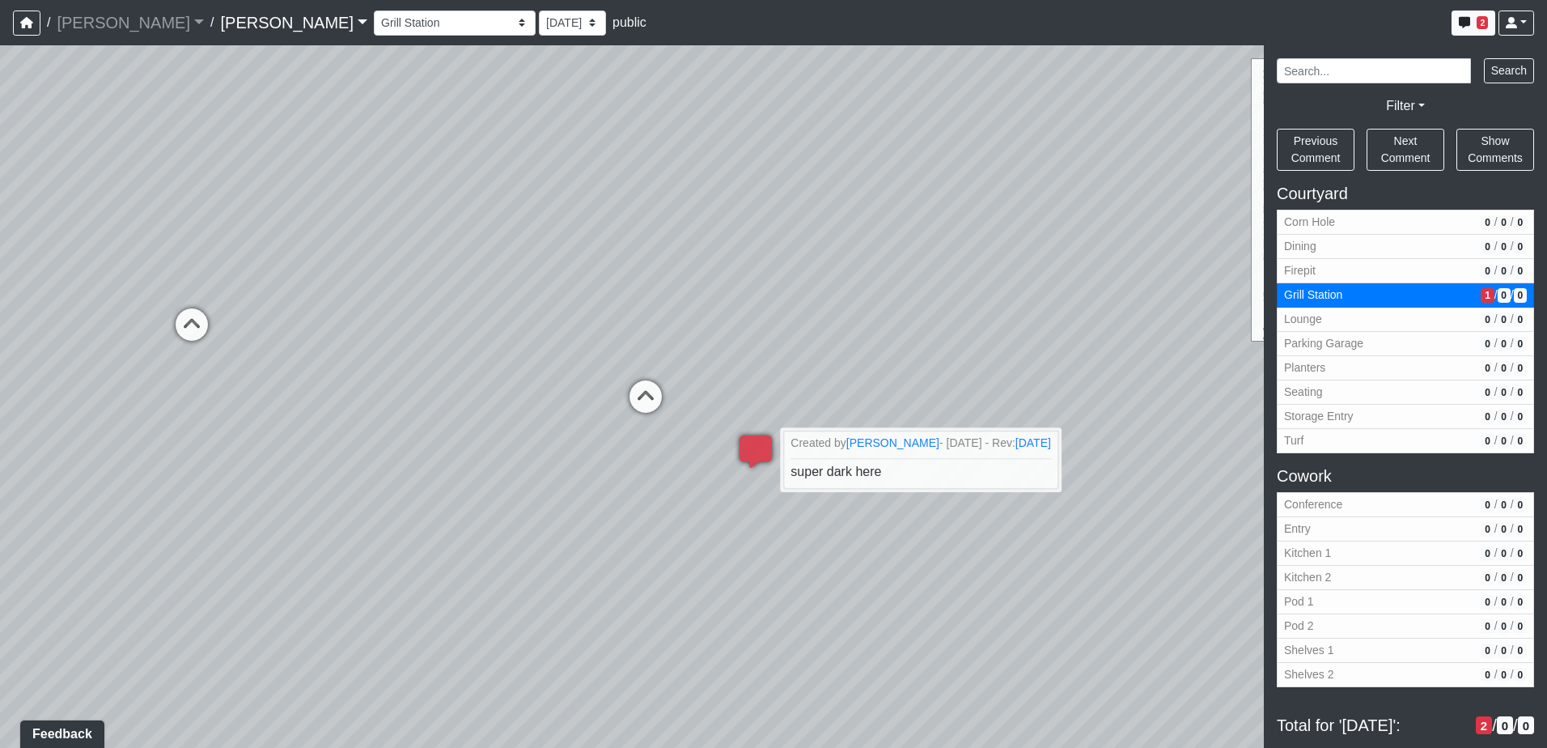
drag, startPoint x: 507, startPoint y: 325, endPoint x: 875, endPoint y: 342, distance: 369.3
click at [875, 342] on div "Loading... Seating Loading... Workroom Entry Loading... Exterior - Leasing Entr…" at bounding box center [773, 396] width 1547 height 702
click at [626, 273] on div "Loading... Seating Loading... Workroom Entry Loading... Exterior - Leasing Entr…" at bounding box center [773, 396] width 1547 height 702
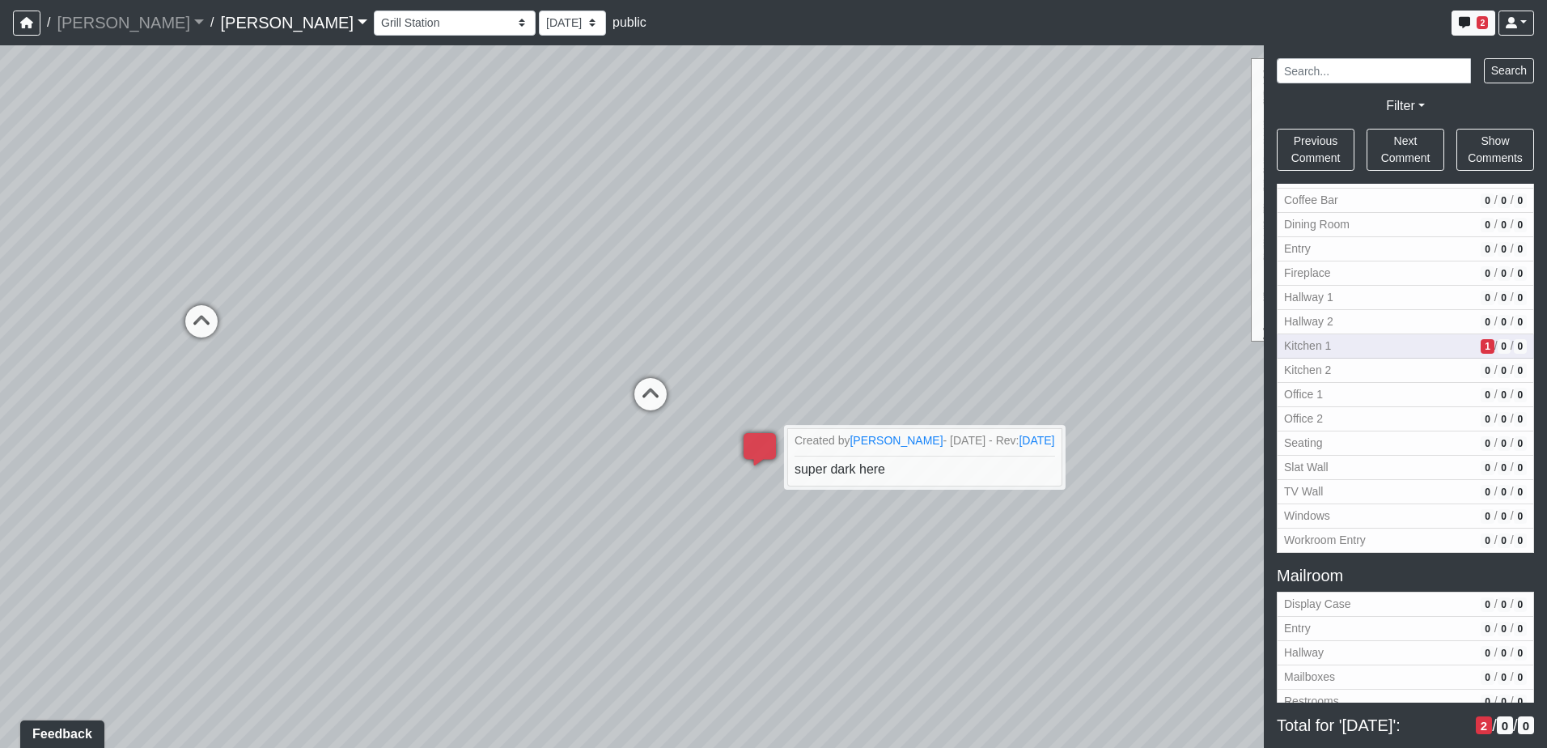
scroll to position [1538, 0]
click at [1481, 348] on span "1" at bounding box center [1487, 348] width 13 height 15
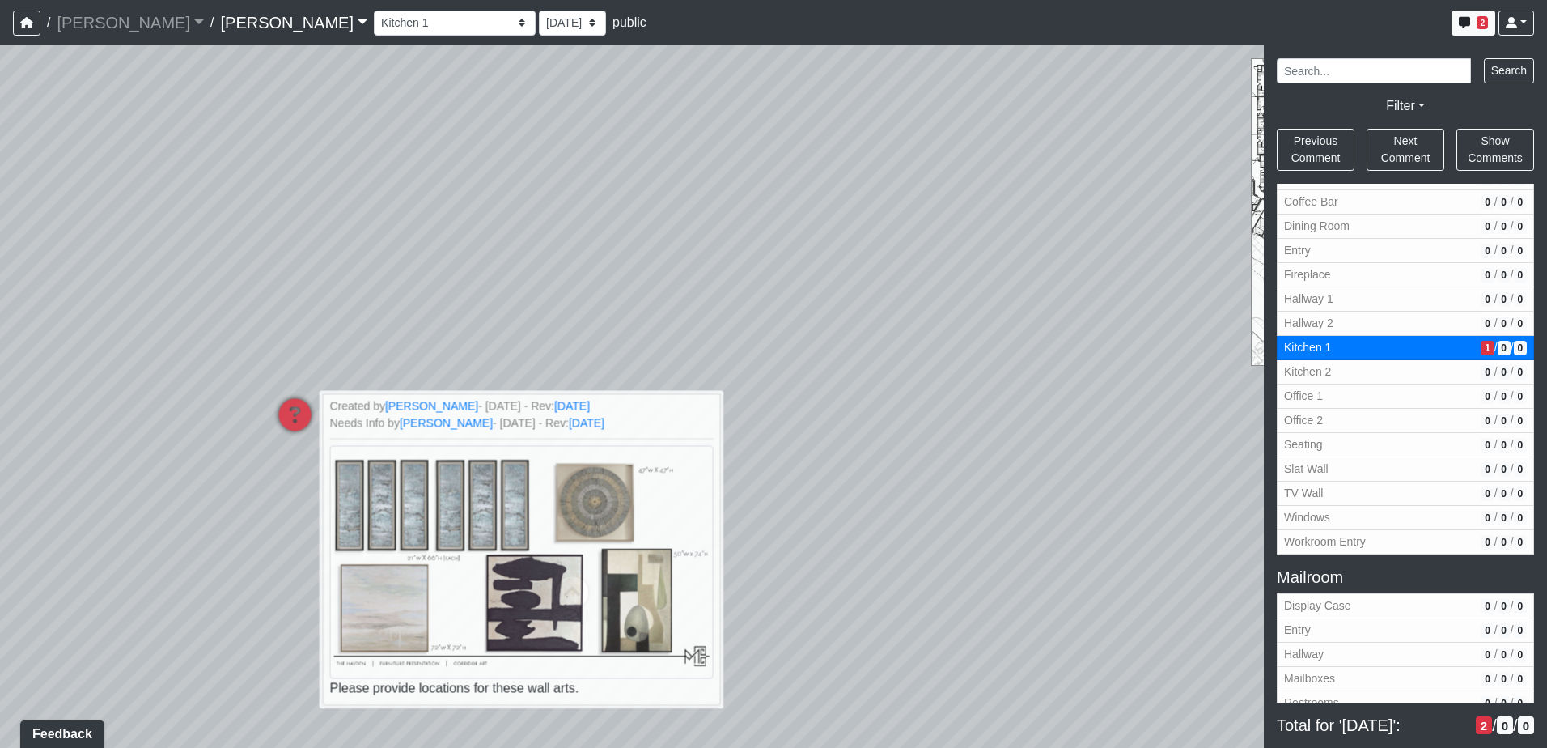
drag, startPoint x: 1020, startPoint y: 504, endPoint x: 893, endPoint y: 621, distance: 172.4
click at [893, 621] on div "Loading... Seating Loading... Workroom Entry Loading... Exterior - Leasing Entr…" at bounding box center [773, 396] width 1547 height 702
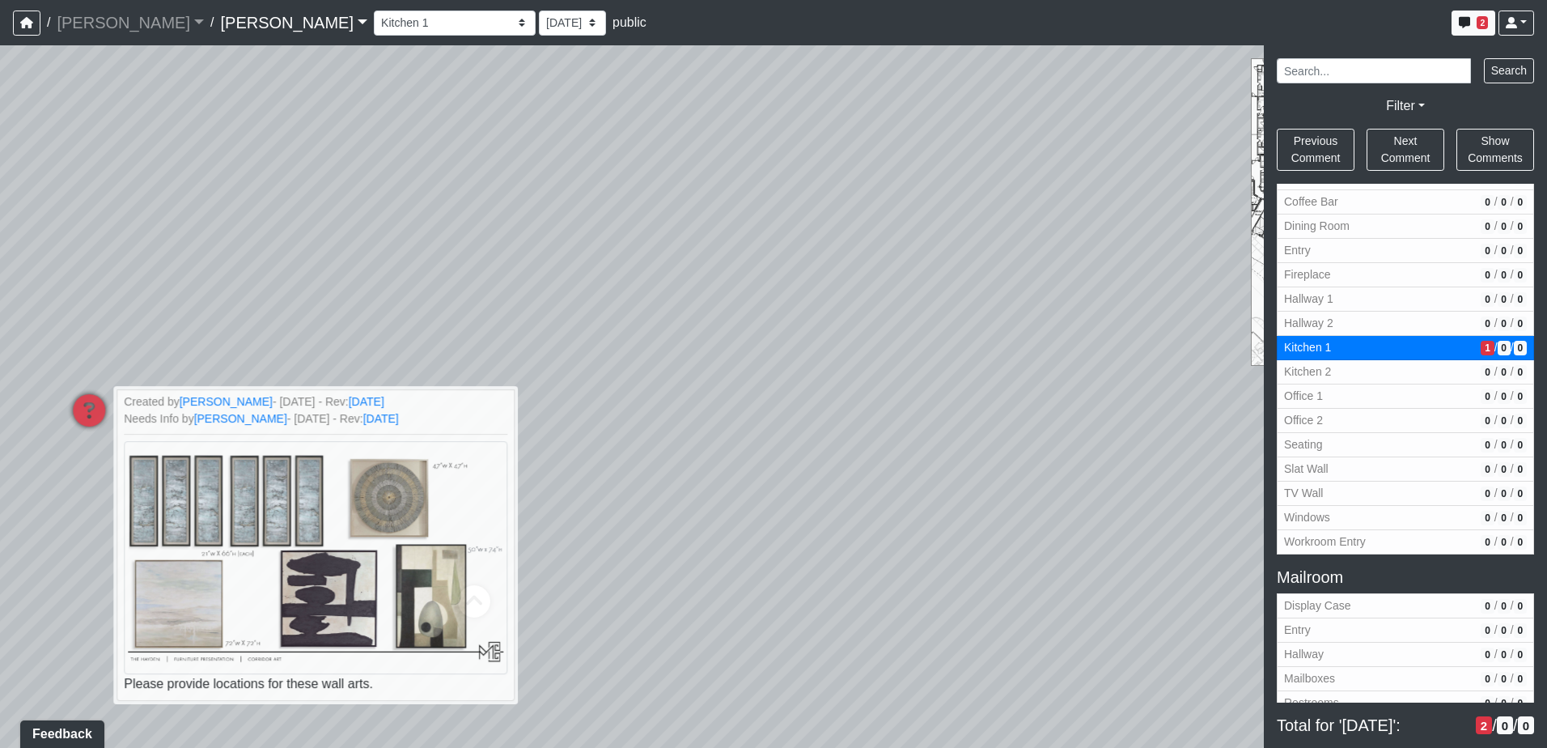
drag, startPoint x: 1049, startPoint y: 515, endPoint x: 397, endPoint y: 415, distance: 659.0
click at [410, 415] on div "Loading... Seating Loading... Workroom Entry Loading... Exterior - Leasing Entr…" at bounding box center [773, 396] width 1547 height 702
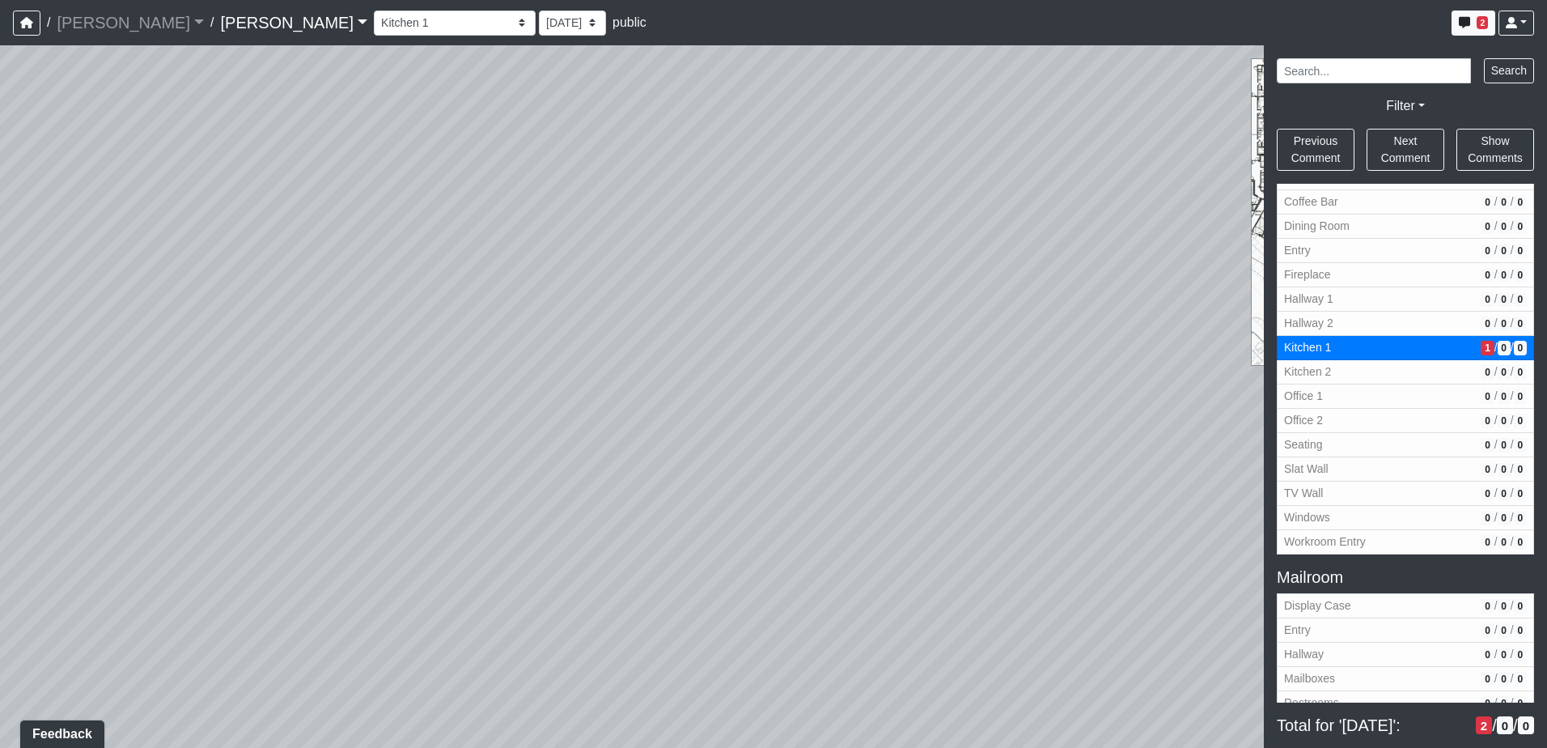
drag, startPoint x: 863, startPoint y: 415, endPoint x: 392, endPoint y: 425, distance: 471.0
click at [388, 426] on div "Loading... Seating Loading... Workroom Entry Loading... Exterior - Leasing Entr…" at bounding box center [773, 396] width 1547 height 702
drag, startPoint x: 793, startPoint y: 417, endPoint x: 199, endPoint y: 406, distance: 594.0
click at [199, 406] on div "Loading... Seating Loading... Workroom Entry Loading... Exterior - Leasing Entr…" at bounding box center [773, 396] width 1547 height 702
drag, startPoint x: 961, startPoint y: 418, endPoint x: 651, endPoint y: 418, distance: 310.7
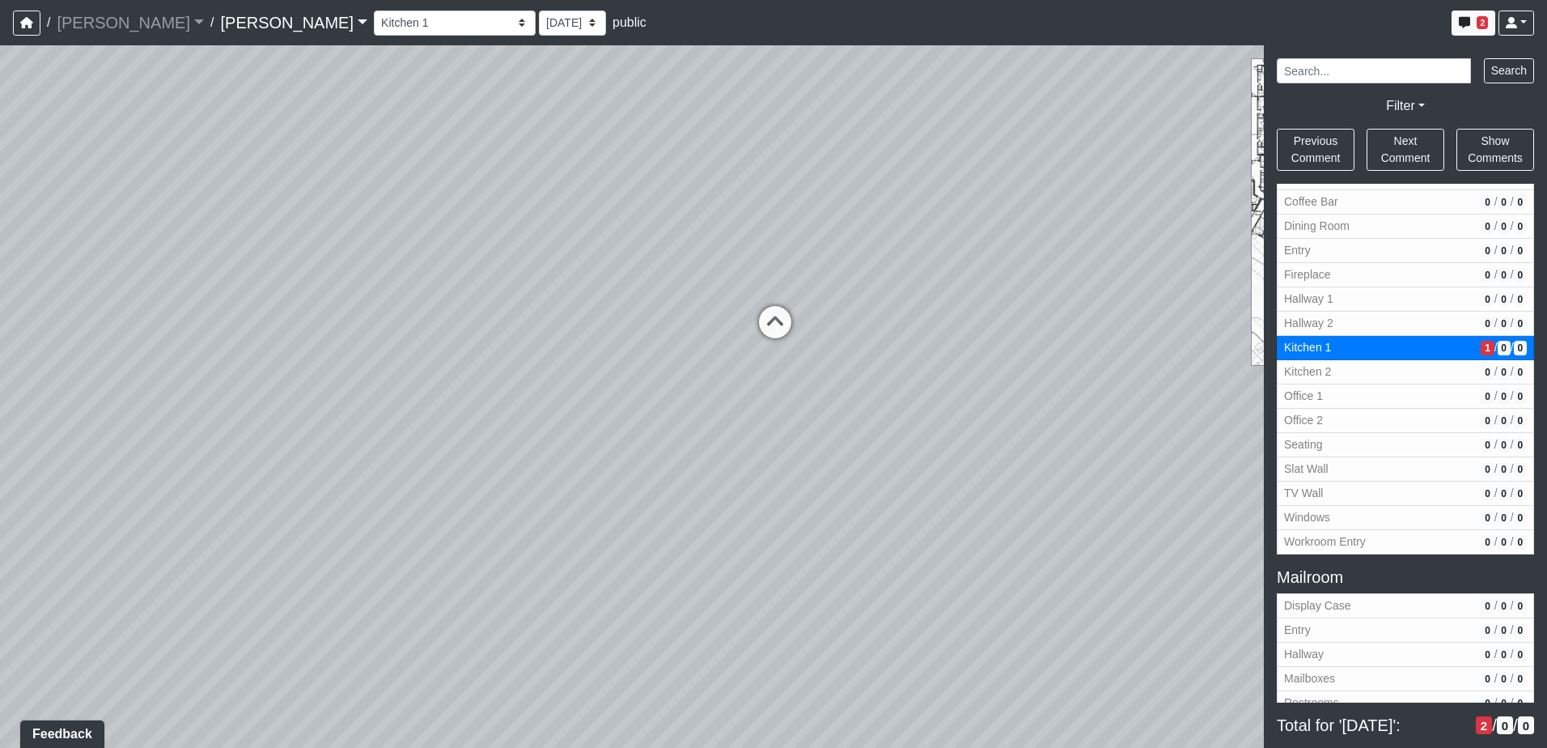
click at [651, 418] on div "Loading... Seating Loading... Workroom Entry Loading... Exterior - Leasing Entr…" at bounding box center [773, 396] width 1547 height 702
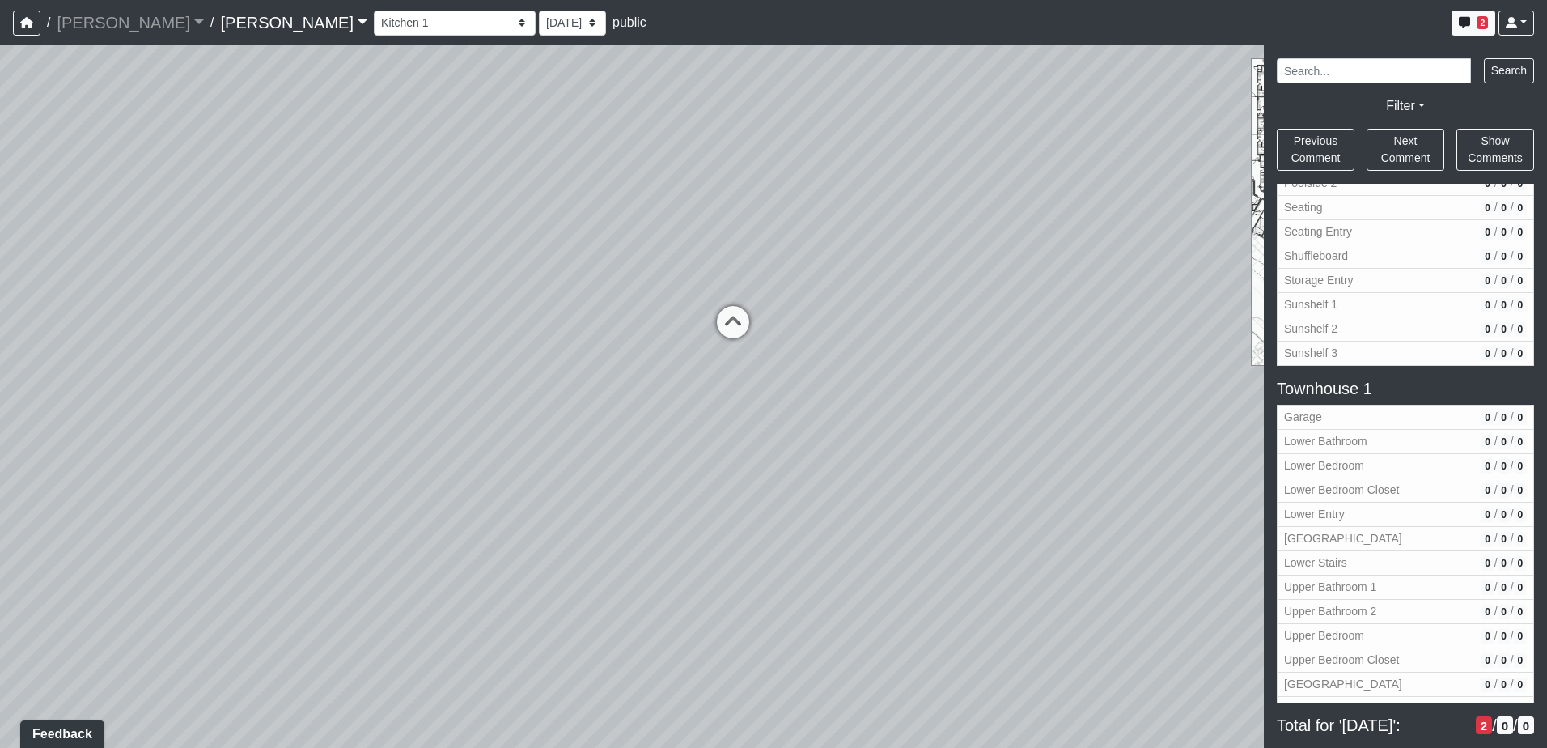
scroll to position [2341, 0]
drag, startPoint x: 675, startPoint y: 508, endPoint x: 1253, endPoint y: 482, distance: 579.1
click at [1245, 484] on div "Loading... Seating Loading... Workroom Entry Loading... Exterior - Leasing Entr…" at bounding box center [773, 396] width 1547 height 702
drag, startPoint x: 452, startPoint y: 476, endPoint x: 1152, endPoint y: 481, distance: 699.9
click at [1152, 481] on div "Loading... Seating Loading... Workroom Entry Loading... Exterior - Leasing Entr…" at bounding box center [773, 396] width 1547 height 702
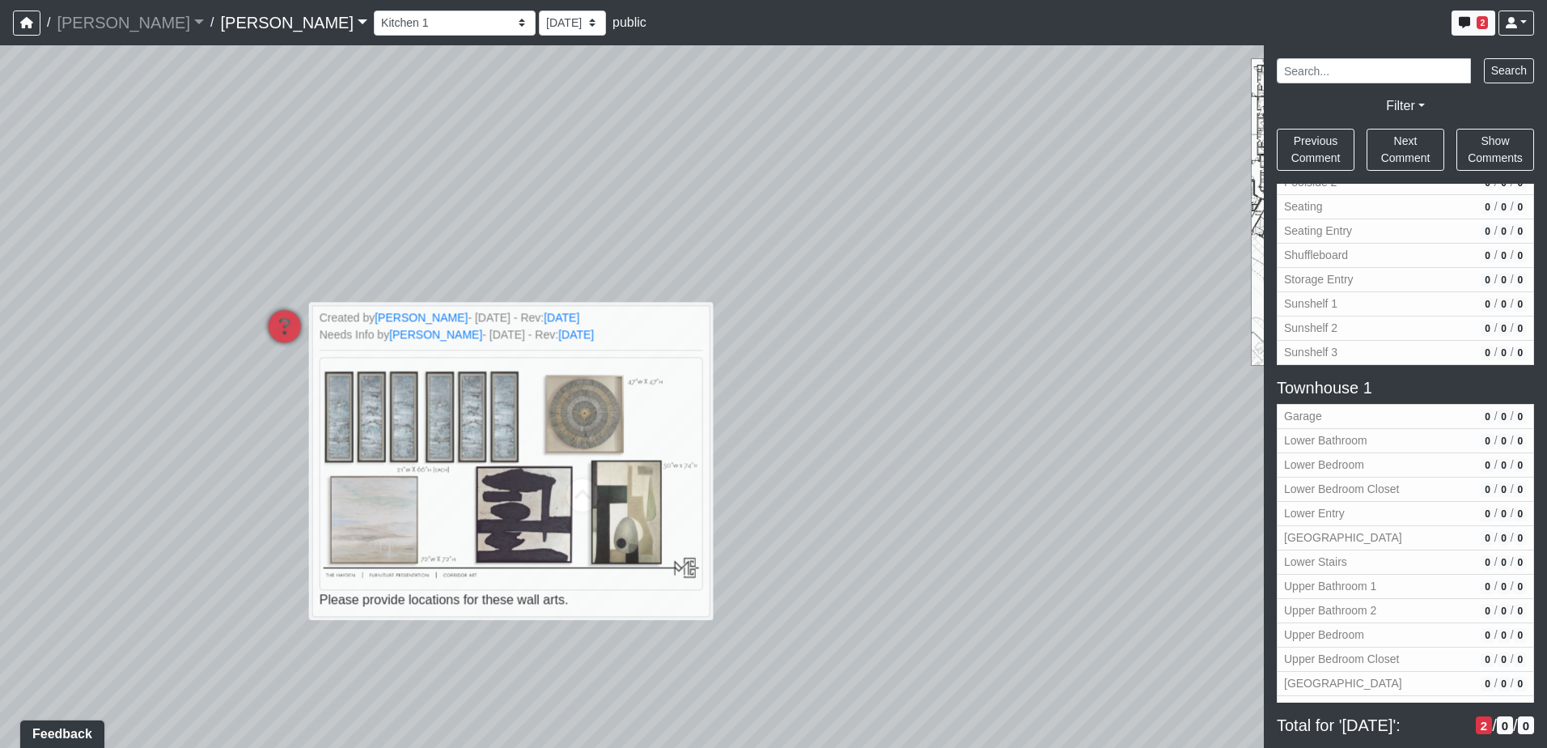
drag, startPoint x: 566, startPoint y: 471, endPoint x: 1096, endPoint y: 492, distance: 529.6
click at [1096, 492] on div "Loading... Seating Loading... Workroom Entry Loading... Exterior - Leasing Entr…" at bounding box center [773, 396] width 1547 height 702
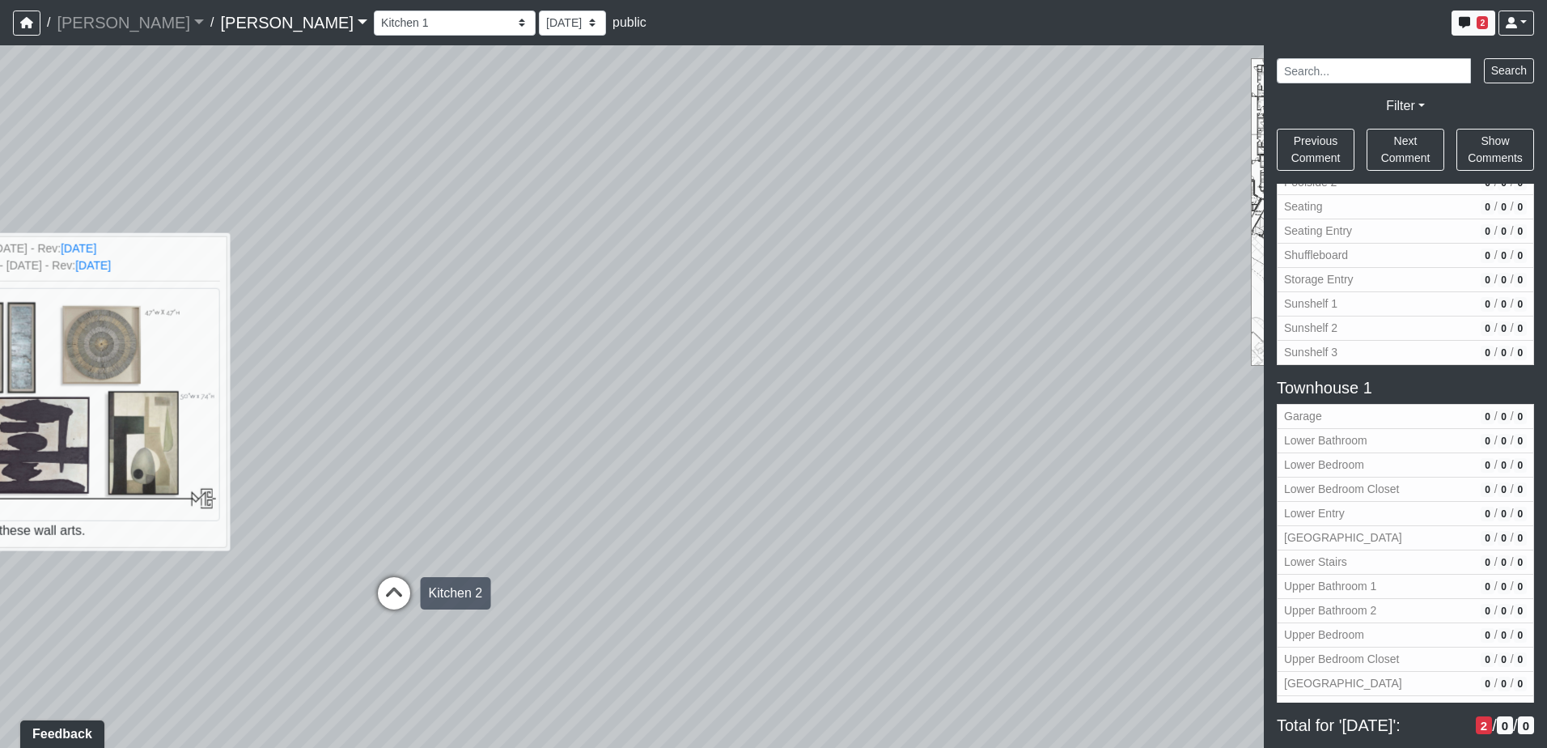
click at [400, 591] on icon at bounding box center [394, 601] width 49 height 49
select select "kUDiYL17Th3ehnkJkH5HoH"
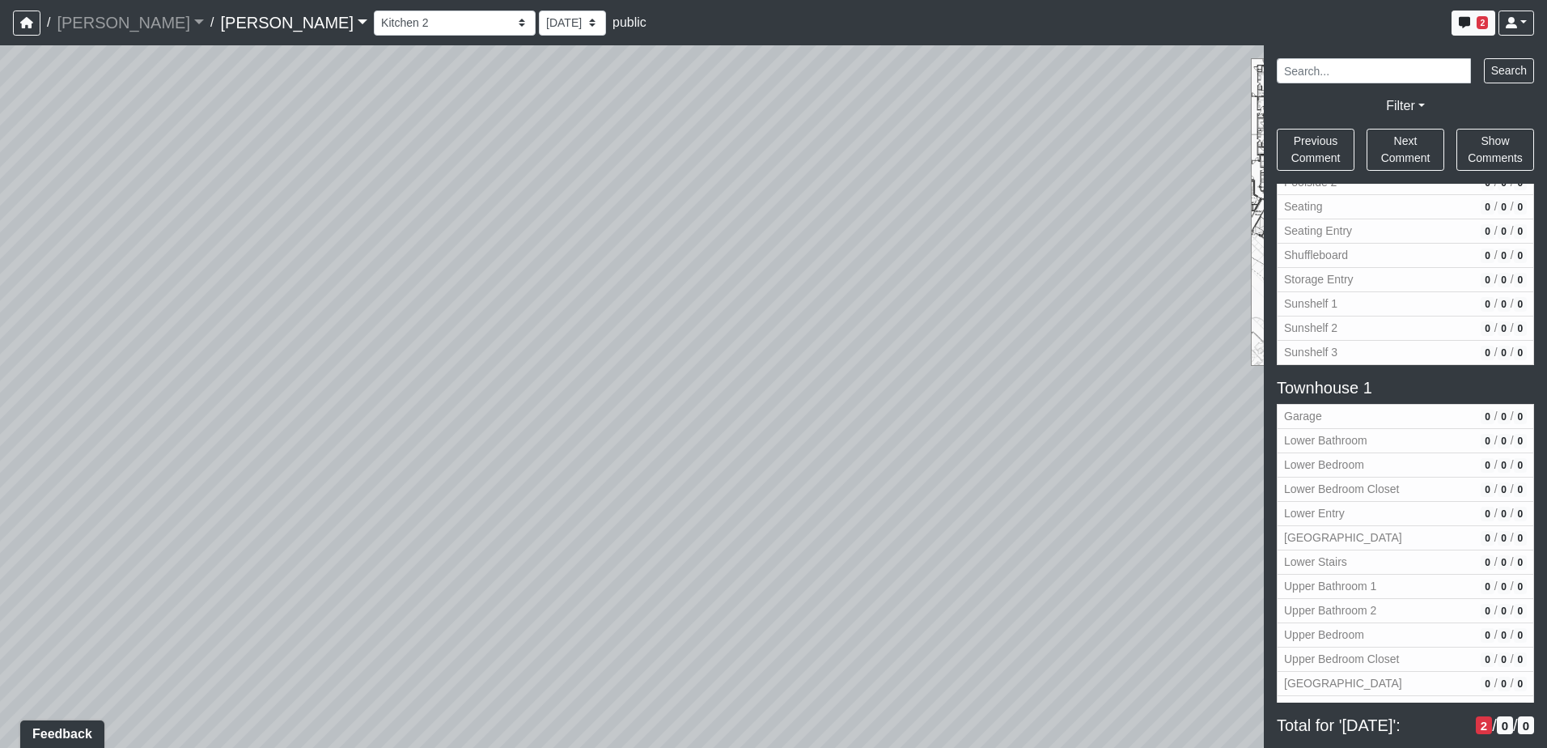
drag, startPoint x: 741, startPoint y: 473, endPoint x: 776, endPoint y: 728, distance: 258.0
click at [777, 730] on div "Loading... Seating Loading... Workroom Entry Loading... Exterior - Leasing Entr…" at bounding box center [773, 396] width 1547 height 702
drag, startPoint x: 1075, startPoint y: 579, endPoint x: 396, endPoint y: 526, distance: 680.9
click at [260, 529] on div "Loading... Seating Loading... Workroom Entry Loading... Exterior - Leasing Entr…" at bounding box center [773, 396] width 1547 height 702
drag, startPoint x: 974, startPoint y: 513, endPoint x: 264, endPoint y: 485, distance: 711.0
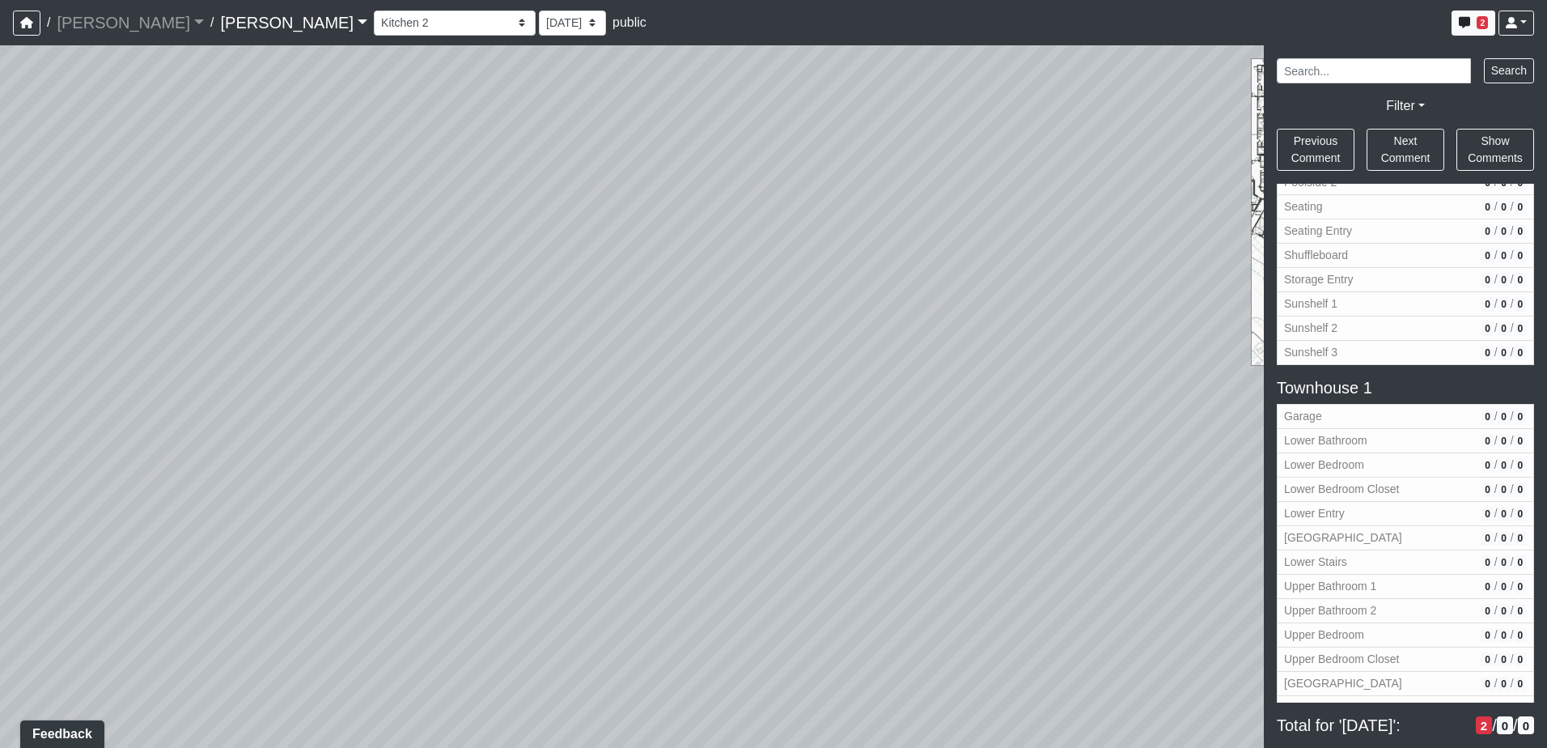
click at [255, 485] on div "Loading... Seating Loading... Workroom Entry Loading... Exterior - Leasing Entr…" at bounding box center [773, 396] width 1547 height 702
drag, startPoint x: 952, startPoint y: 486, endPoint x: 451, endPoint y: 466, distance: 501.3
click at [449, 466] on div "Loading... Seating Loading... Workroom Entry Loading... Exterior - Leasing Entr…" at bounding box center [773, 396] width 1547 height 702
drag, startPoint x: 992, startPoint y: 464, endPoint x: 485, endPoint y: 456, distance: 507.4
click at [487, 456] on div "Loading... Seating Loading... Workroom Entry Loading... Exterior - Leasing Entr…" at bounding box center [773, 396] width 1547 height 702
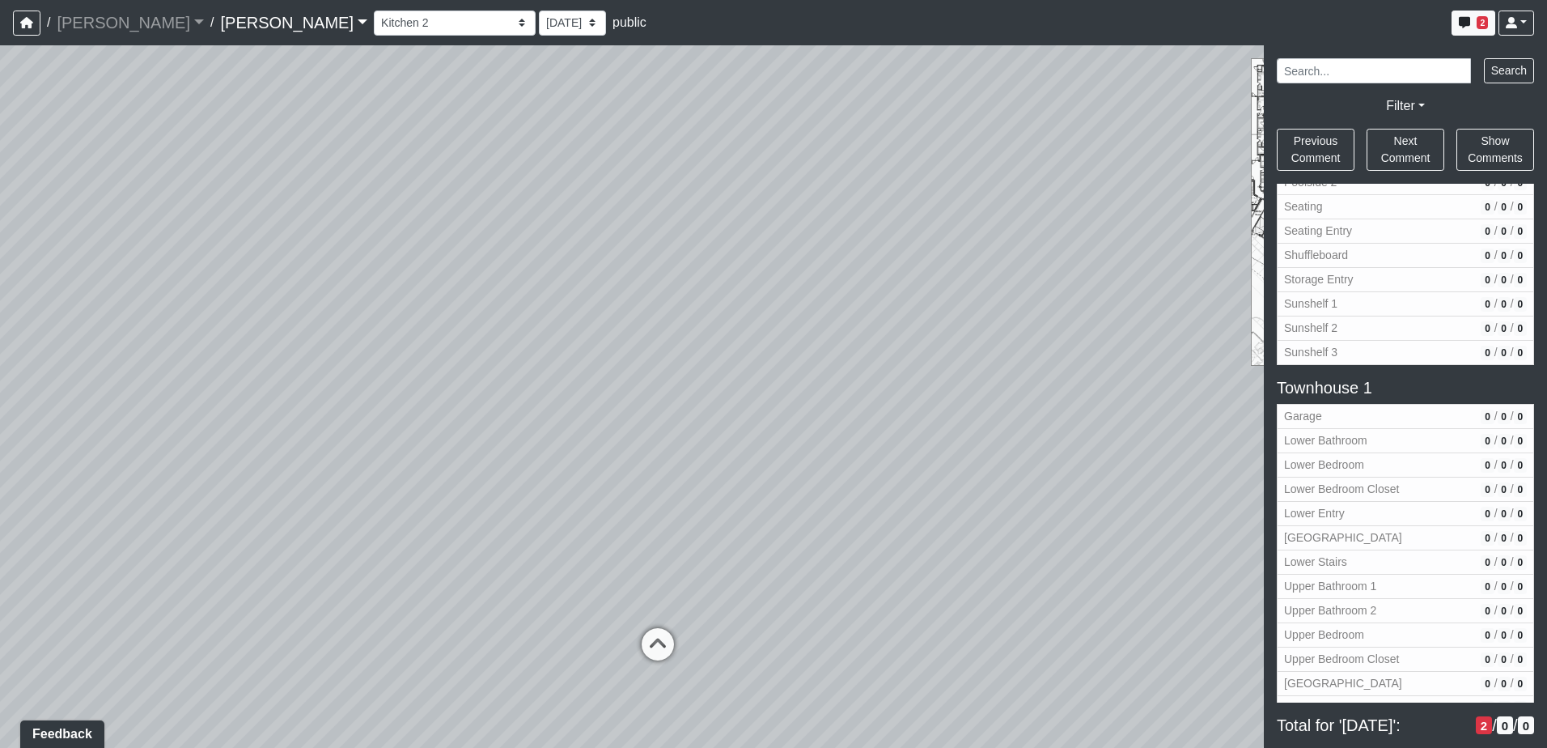
drag, startPoint x: 867, startPoint y: 449, endPoint x: 740, endPoint y: 456, distance: 128.0
click at [740, 456] on div "Loading... Seating Loading... Workroom Entry Loading... Exterior - Leasing Entr…" at bounding box center [773, 396] width 1547 height 702
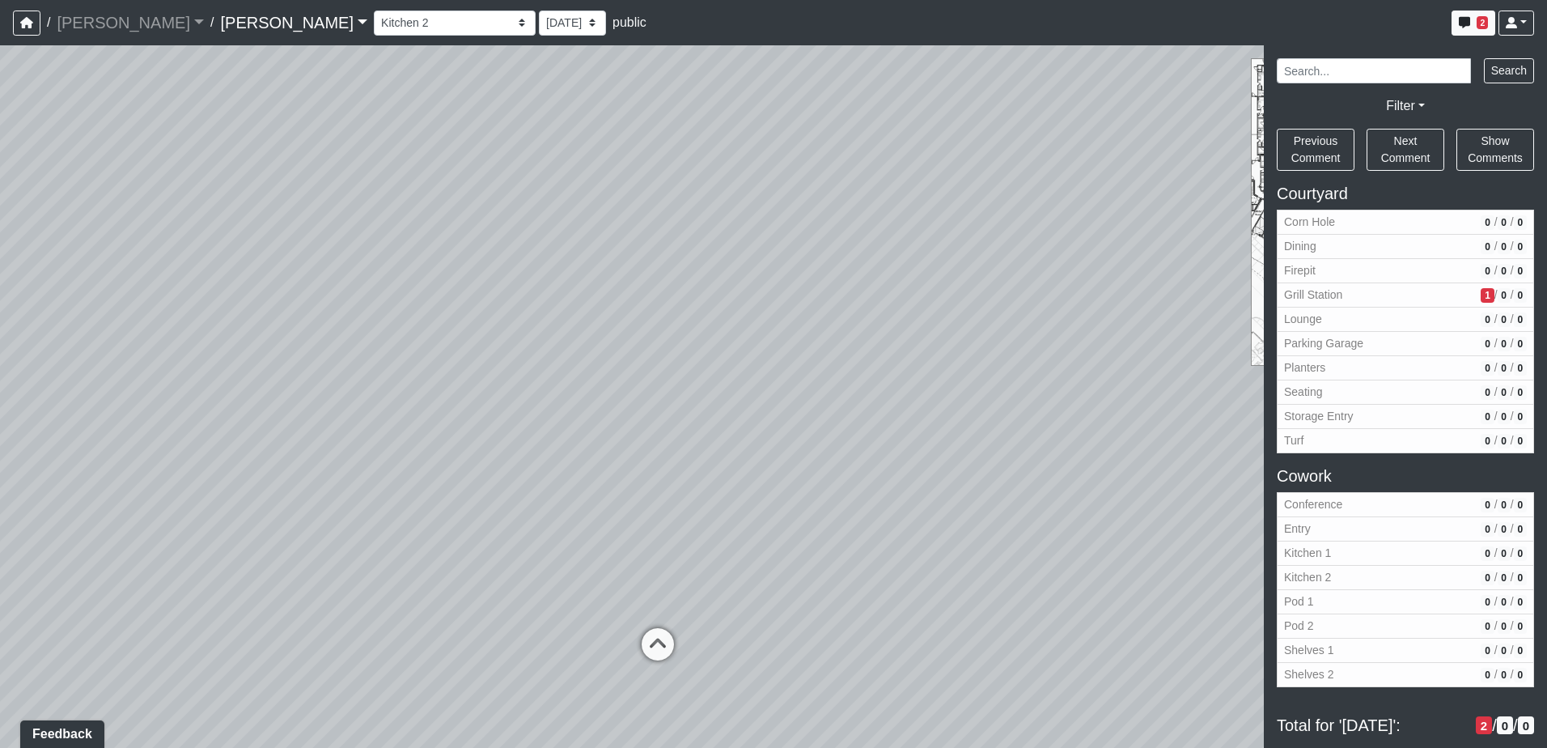
click at [220, 25] on link "Hayden" at bounding box center [293, 22] width 147 height 32
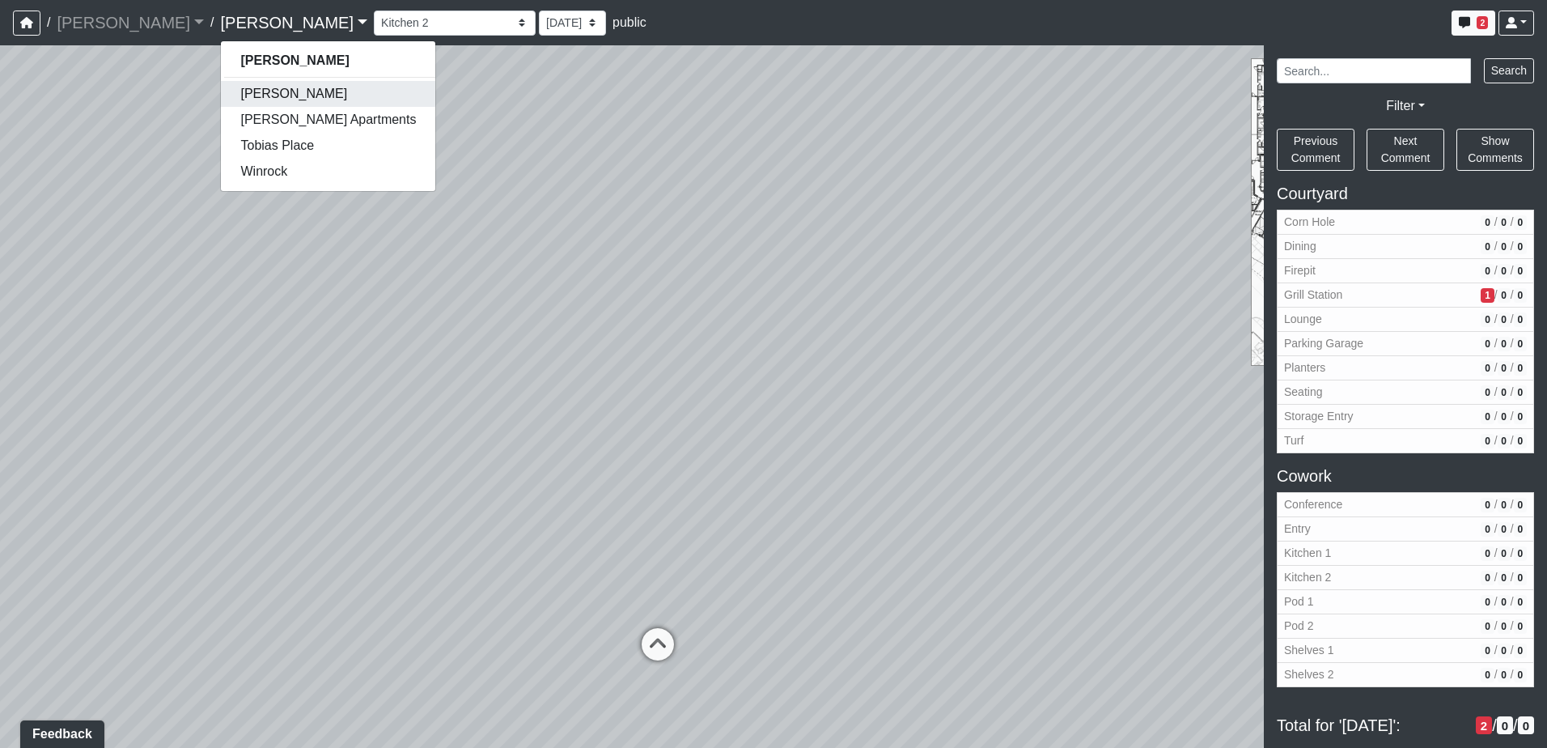
click at [221, 91] on link "[PERSON_NAME]" at bounding box center [328, 94] width 214 height 26
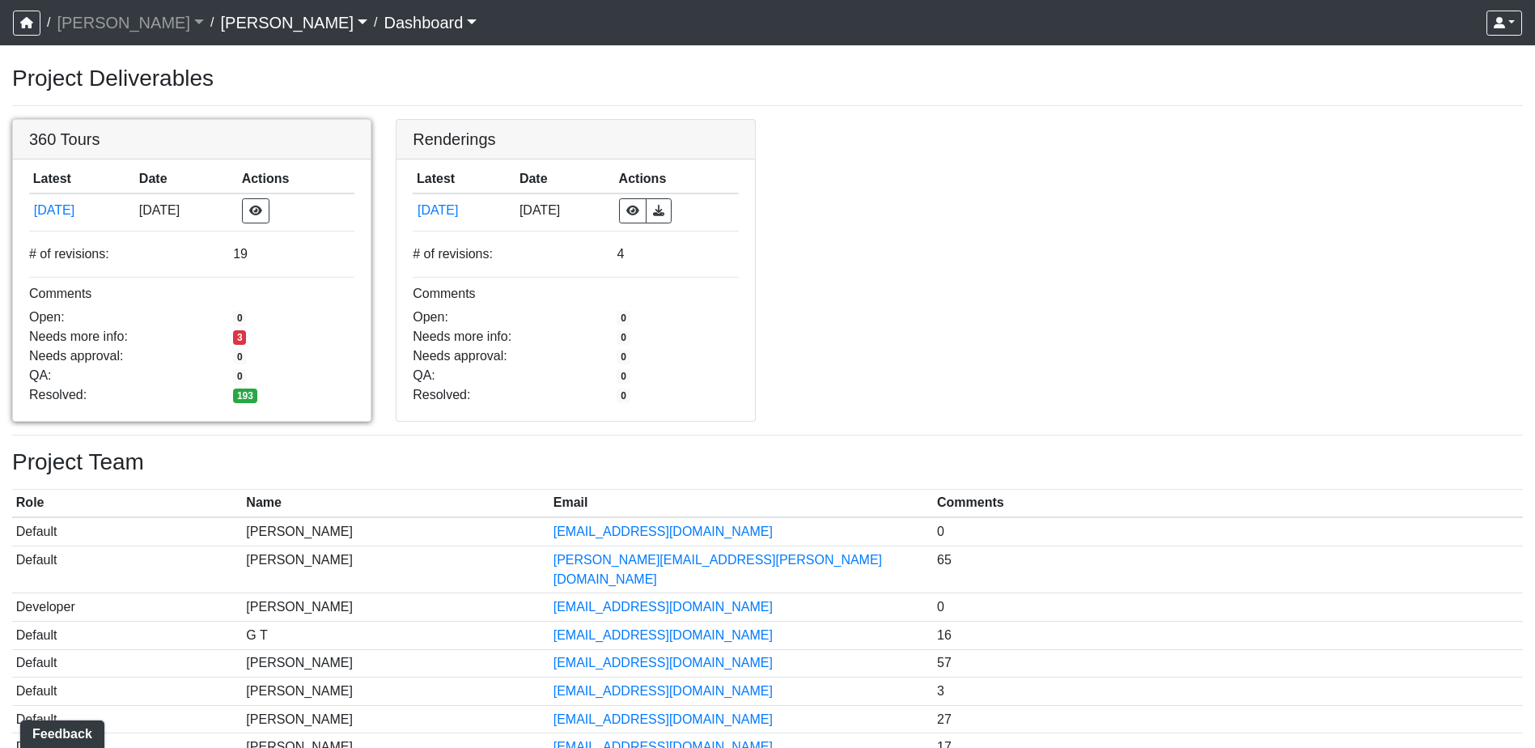
click at [242, 120] on link at bounding box center [192, 120] width 358 height 0
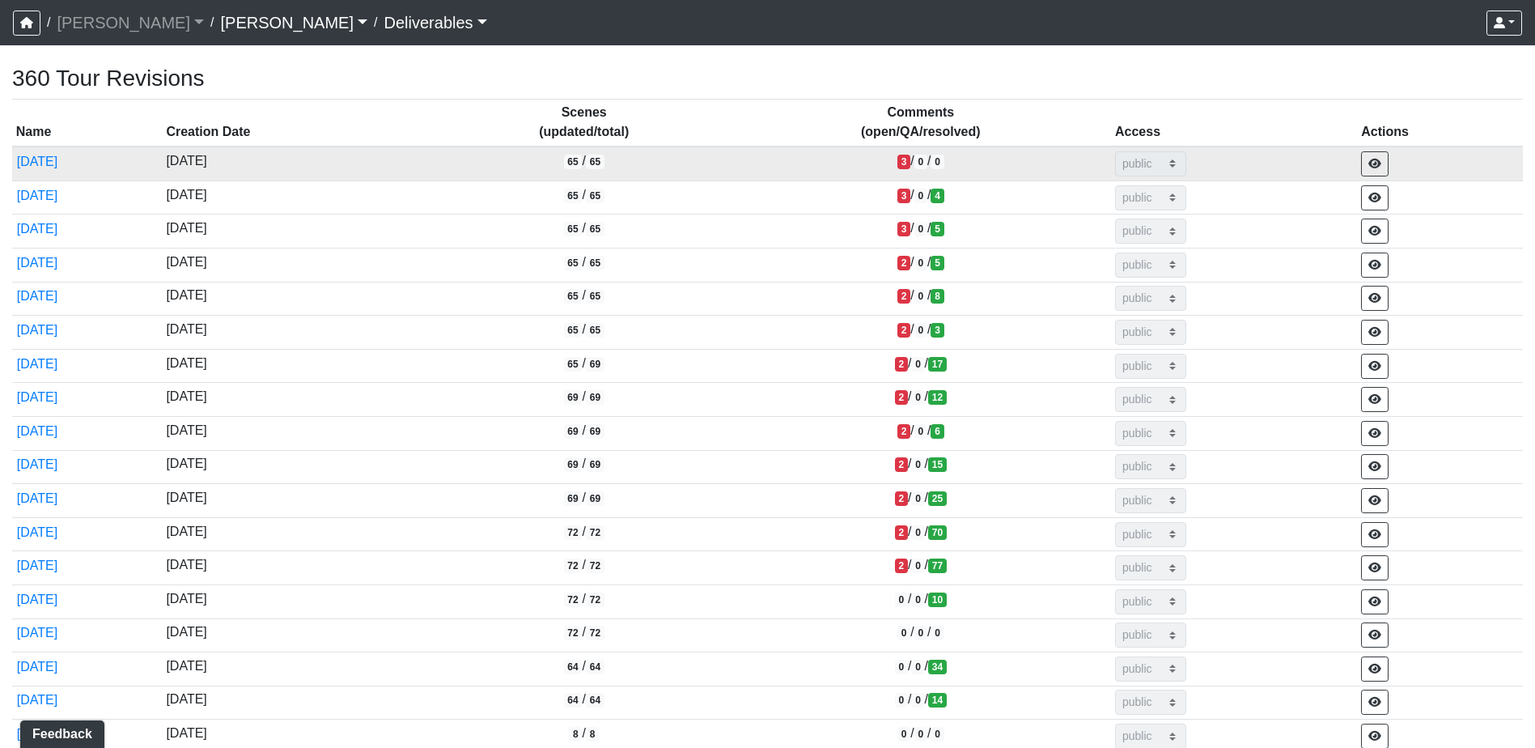
click at [910, 164] on span "3" at bounding box center [903, 162] width 13 height 15
click at [1381, 167] on icon "button" at bounding box center [1374, 163] width 13 height 11
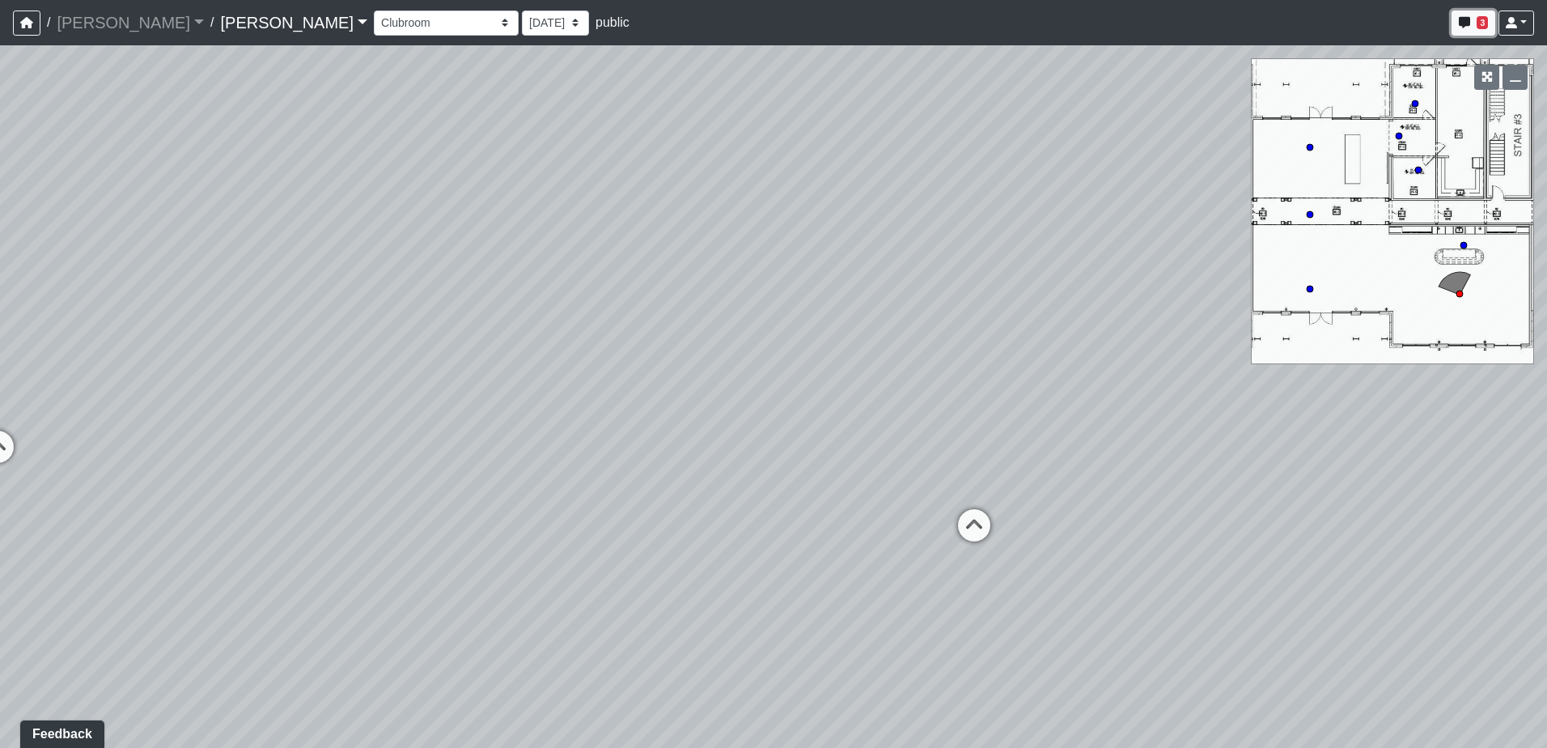
click at [1477, 22] on span "3" at bounding box center [1482, 22] width 11 height 13
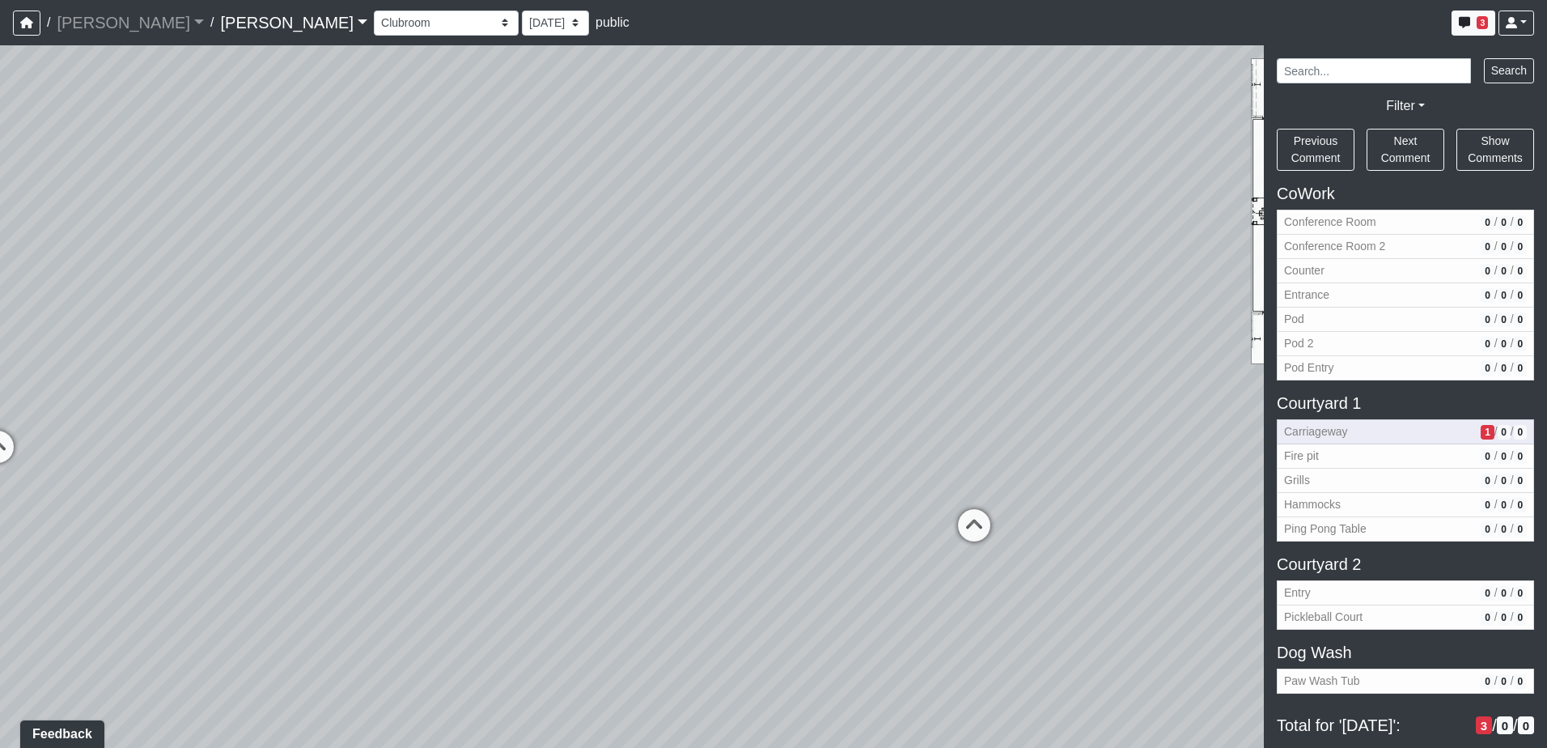
click at [1336, 433] on span "Carriageway" at bounding box center [1379, 431] width 190 height 17
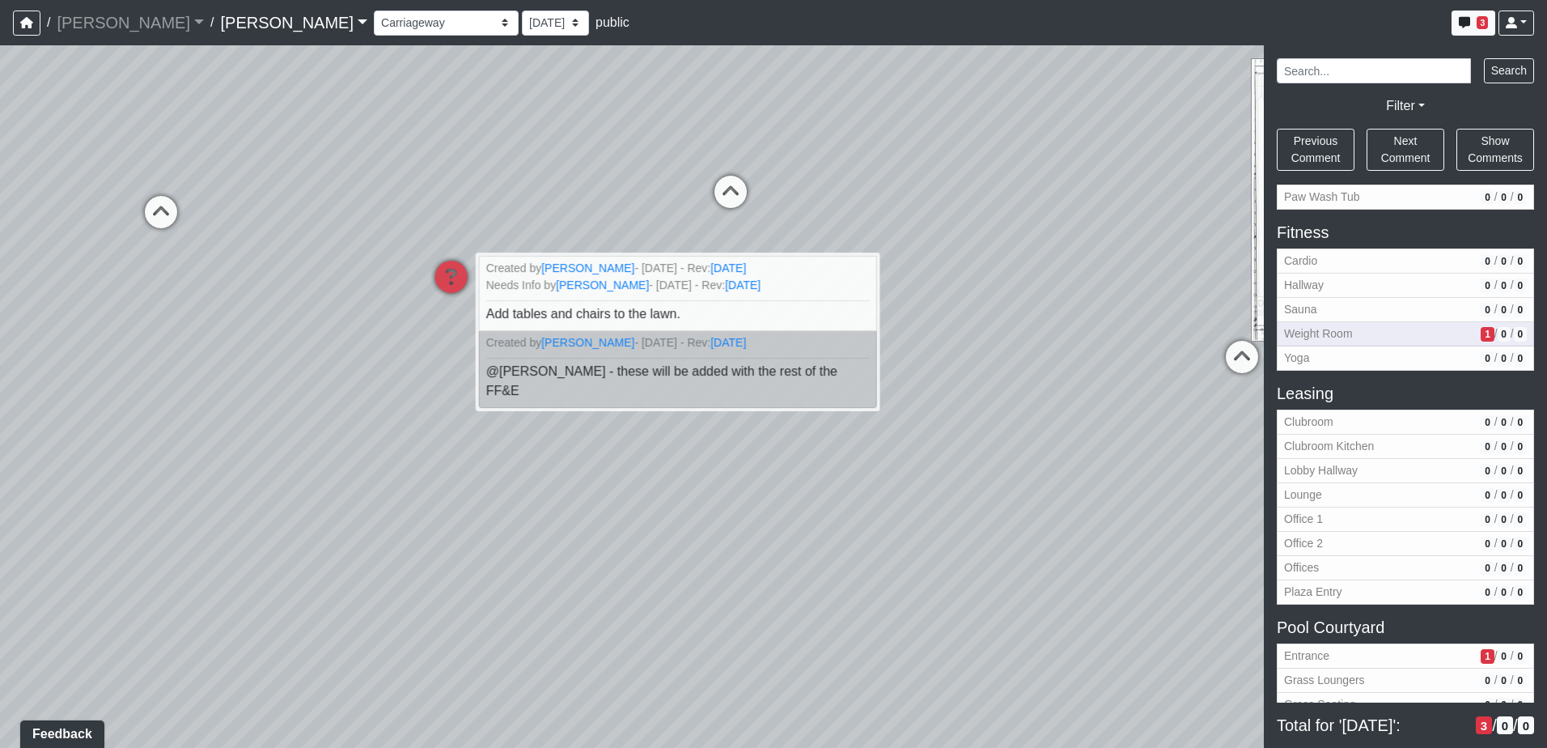
scroll to position [485, 0]
click at [1353, 333] on span "Weight Room" at bounding box center [1379, 332] width 190 height 17
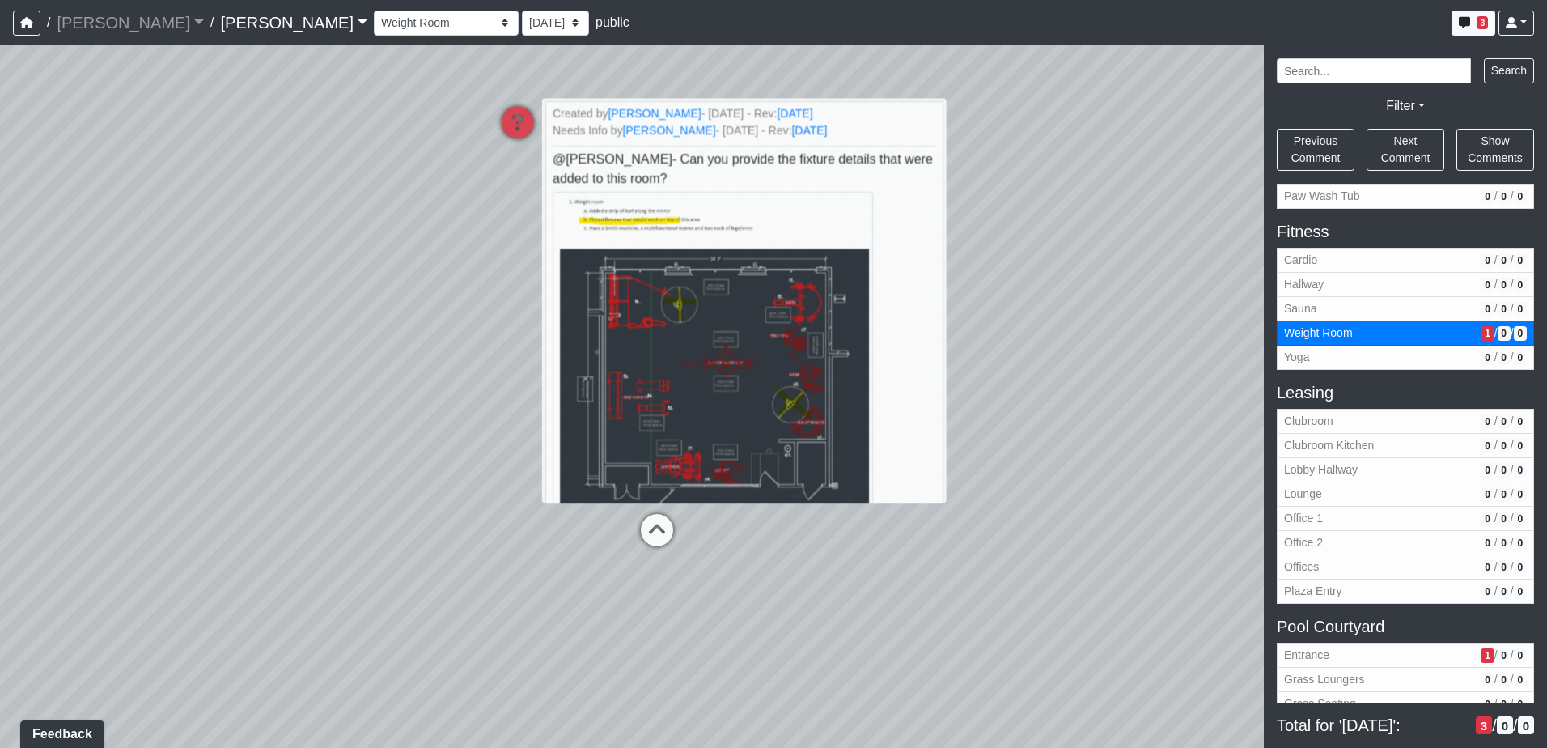
drag, startPoint x: 986, startPoint y: 355, endPoint x: 1055, endPoint y: 257, distance: 120.1
click at [1055, 257] on div "Loading... Lounge Loading... Clubroom Kitchen Loading... Hammocks Loading... Fi…" at bounding box center [773, 396] width 1547 height 702
click at [1316, 653] on span "Entrance" at bounding box center [1379, 654] width 190 height 17
select select "uDb3L5dLMuEEk4W8NM4x8n"
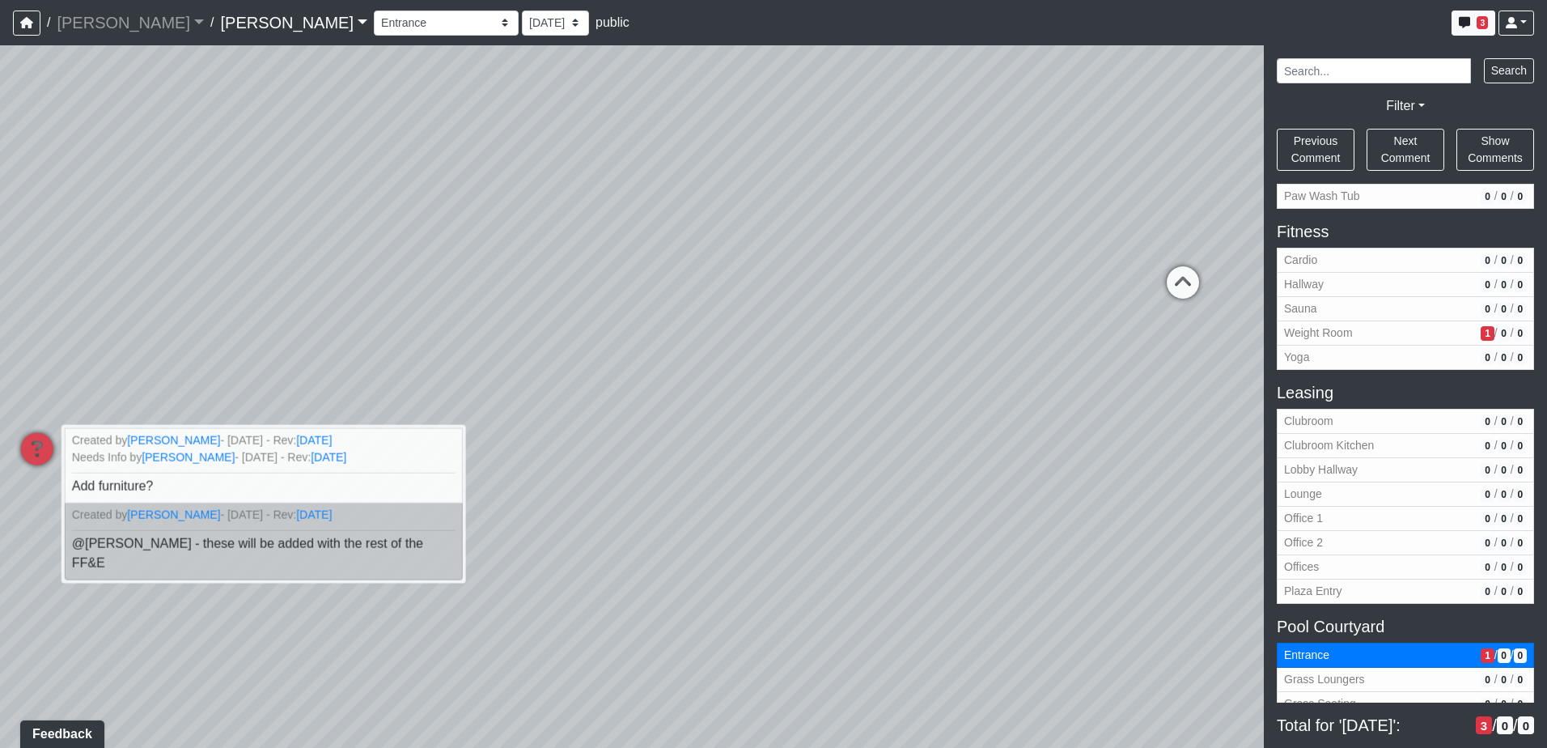
drag, startPoint x: 1007, startPoint y: 464, endPoint x: 669, endPoint y: 563, distance: 351.5
click at [669, 563] on div "Loading... Lounge Loading... Clubroom Kitchen Loading... Hammocks Loading... Fi…" at bounding box center [773, 396] width 1547 height 702
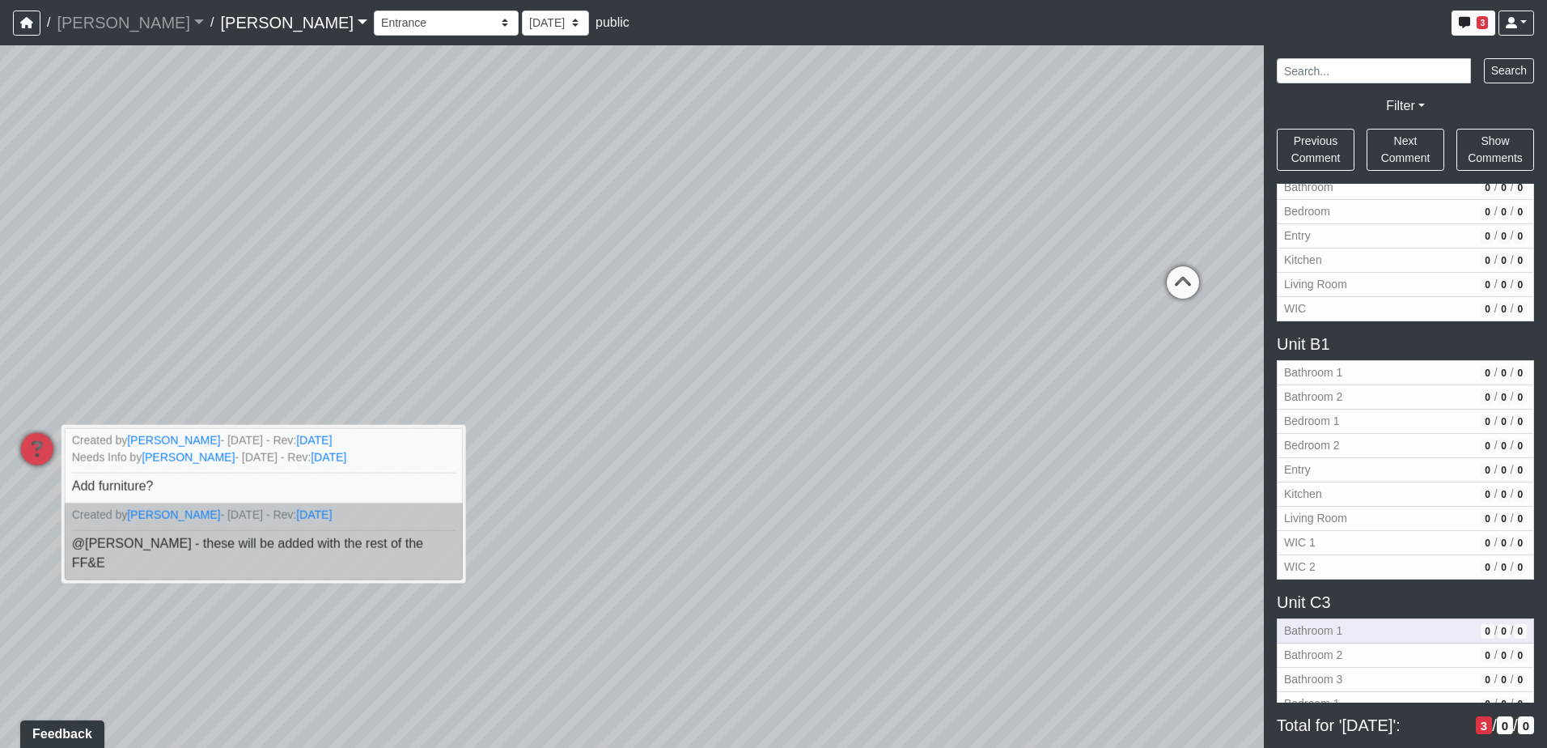
scroll to position [1456, 0]
